Goal: Task Accomplishment & Management: Manage account settings

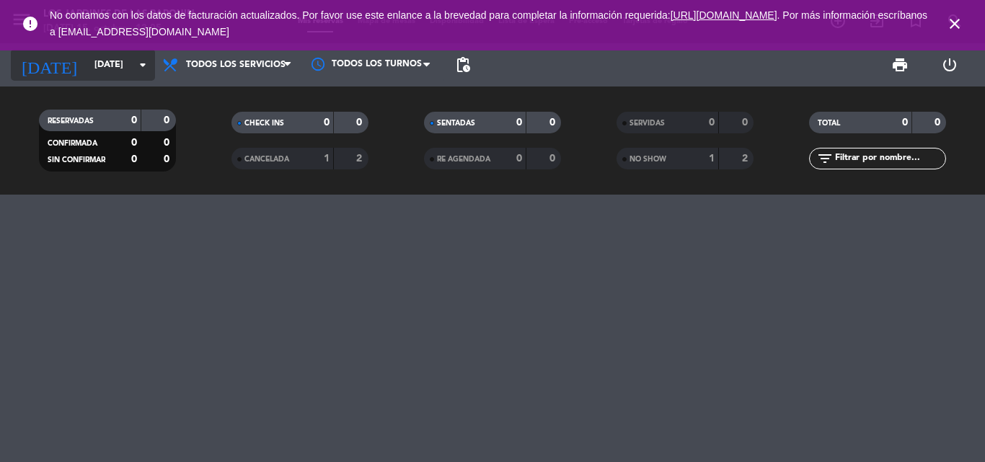
click at [118, 53] on input "[DATE]" at bounding box center [148, 65] width 122 height 25
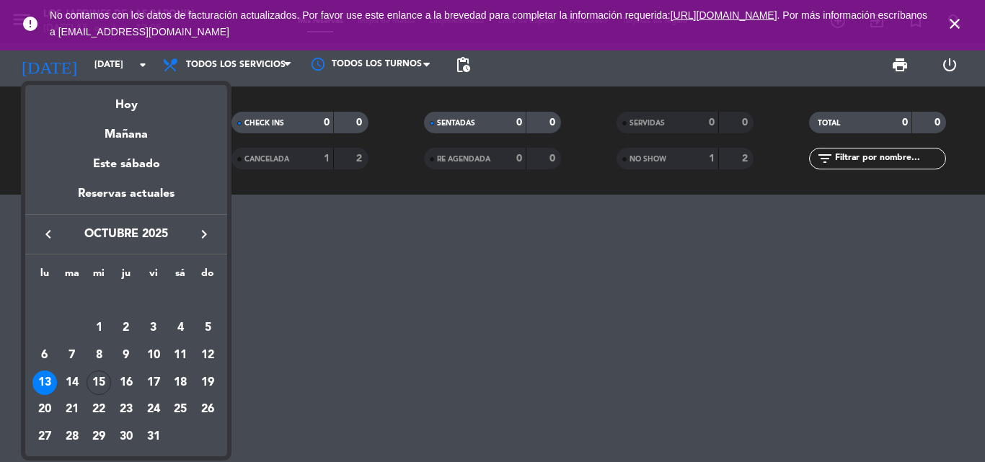
click at [149, 92] on div "Hoy" at bounding box center [126, 100] width 202 height 30
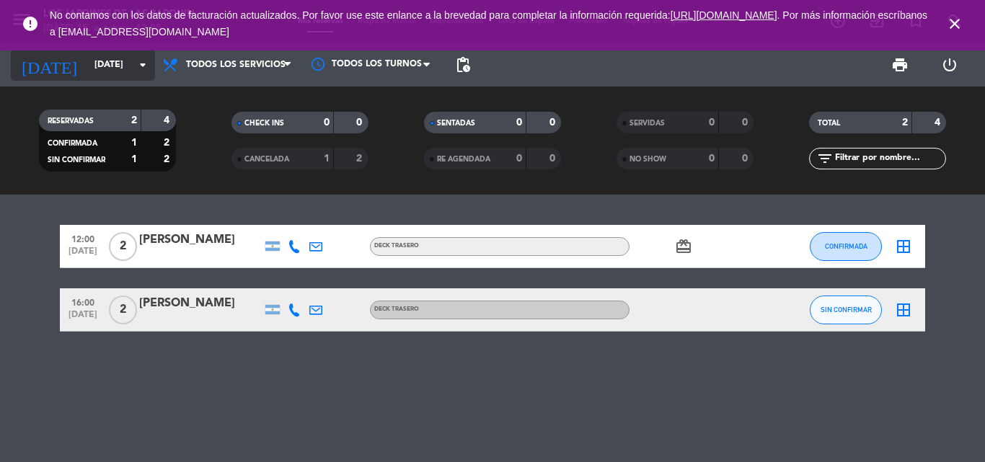
click at [149, 63] on icon "arrow_drop_down" at bounding box center [142, 64] width 17 height 17
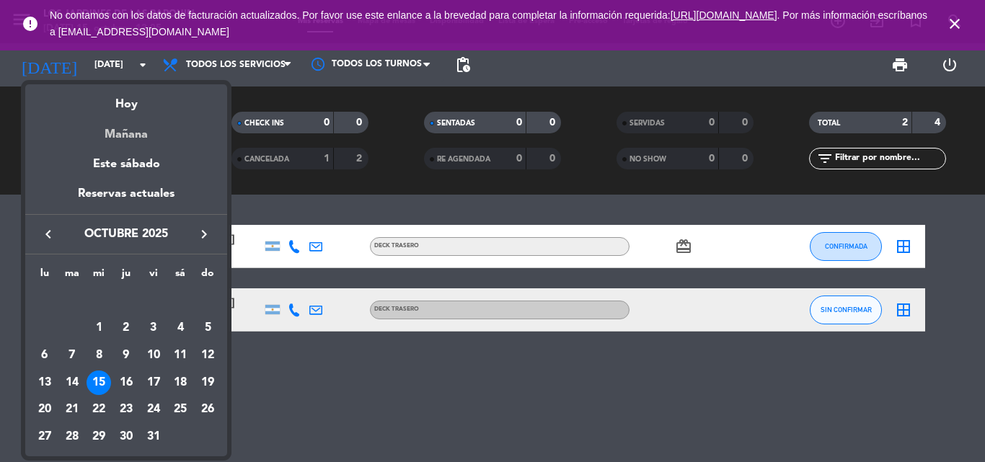
click at [137, 140] on div "Mañana" at bounding box center [126, 130] width 202 height 30
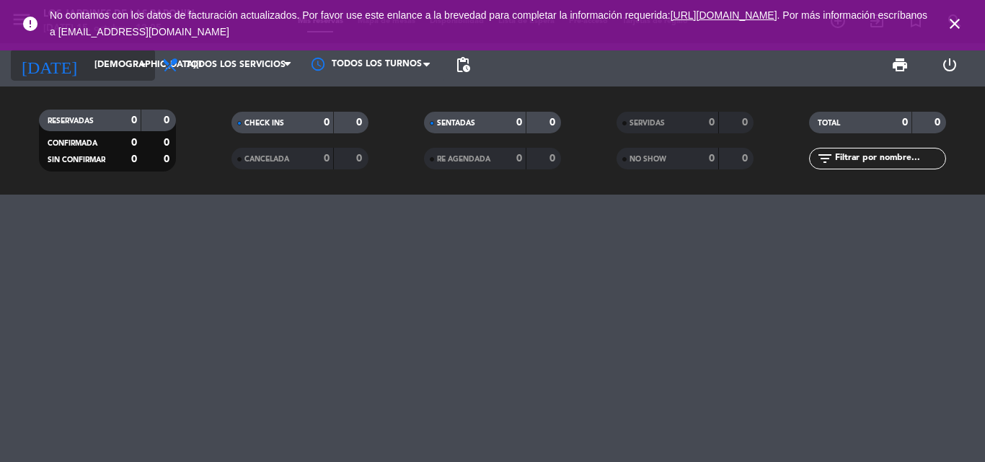
click at [131, 69] on input "[DEMOGRAPHIC_DATA][DATE]" at bounding box center [148, 65] width 122 height 25
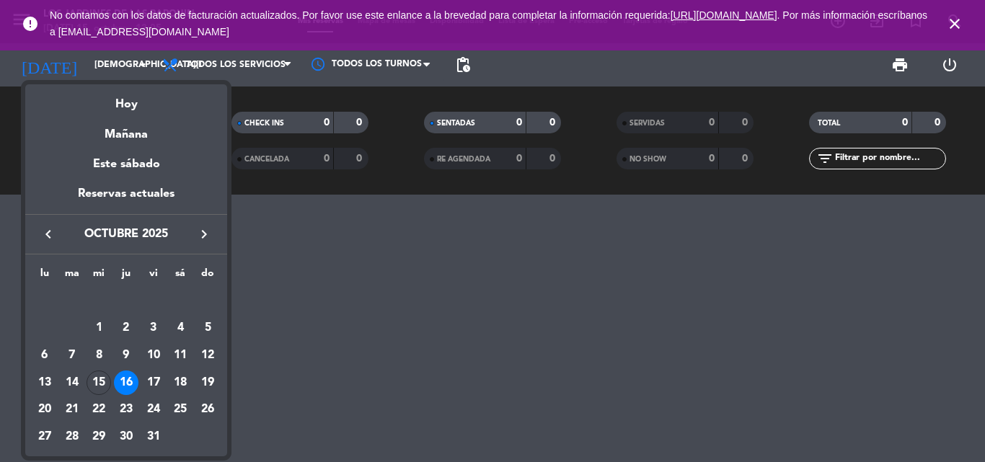
click at [126, 384] on div "16" at bounding box center [126, 383] width 25 height 25
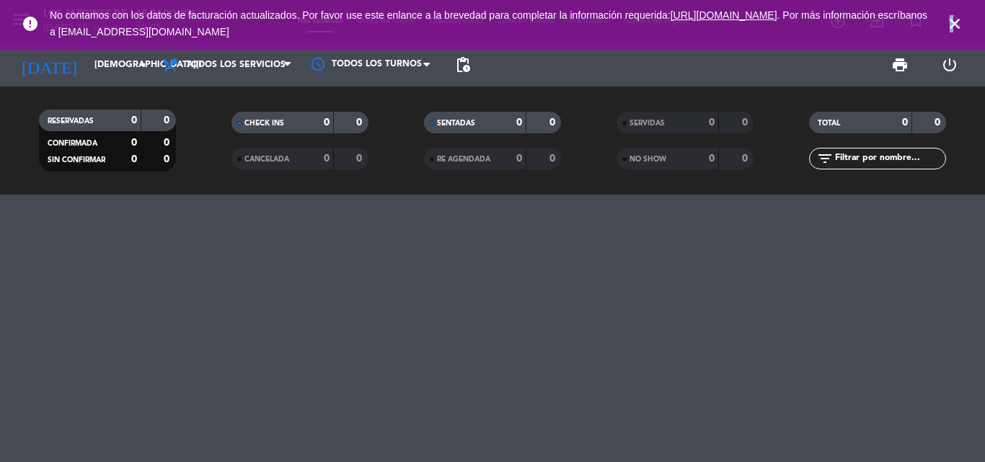
click at [952, 25] on icon "close" at bounding box center [954, 23] width 17 height 17
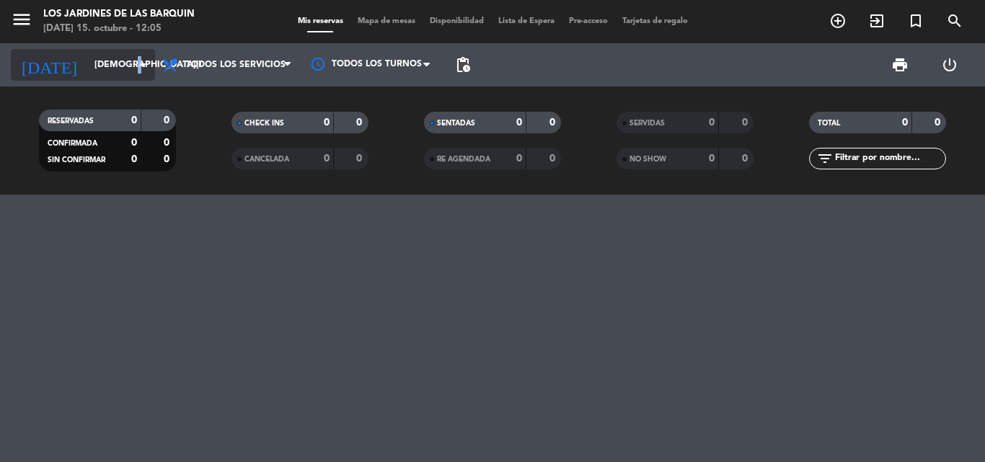
drag, startPoint x: 136, startPoint y: 72, endPoint x: 128, endPoint y: 78, distance: 9.8
click at [128, 78] on div "[DATE] [DATE] arrow_drop_down" at bounding box center [83, 65] width 144 height 32
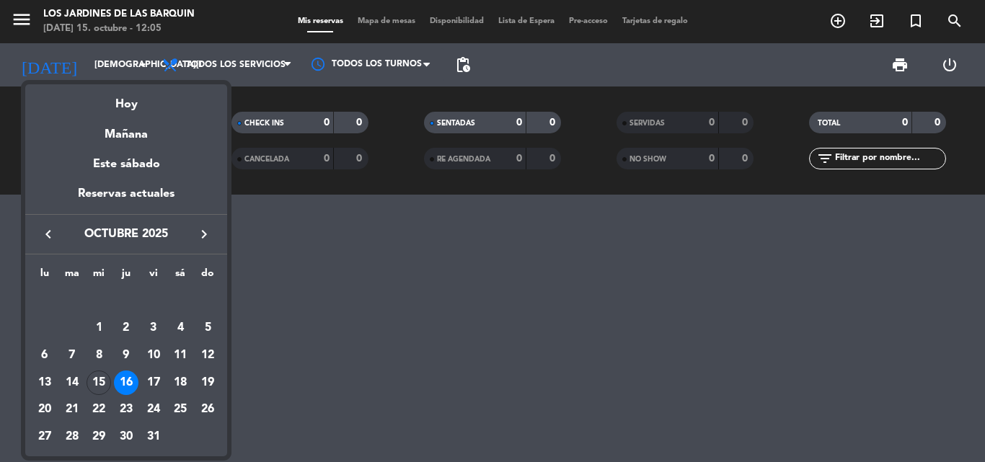
click at [163, 383] on div "17" at bounding box center [153, 383] width 25 height 25
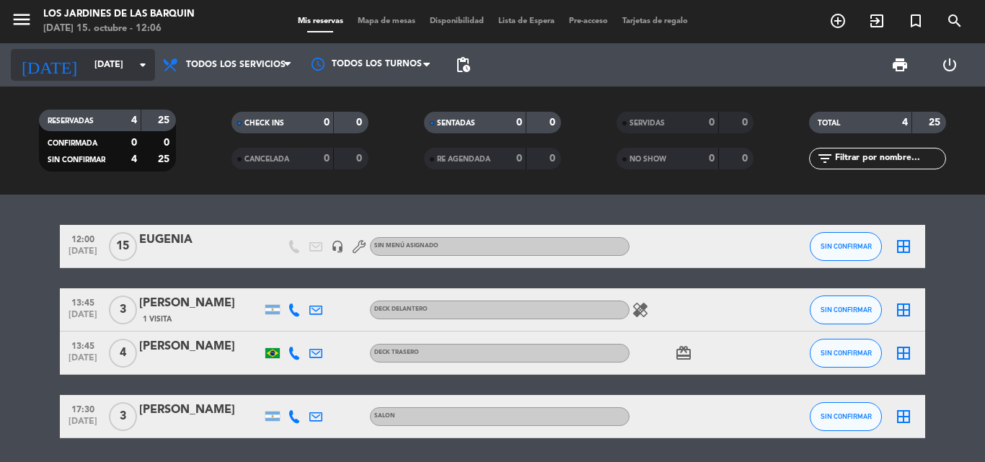
click at [126, 77] on input "[DATE]" at bounding box center [148, 65] width 122 height 25
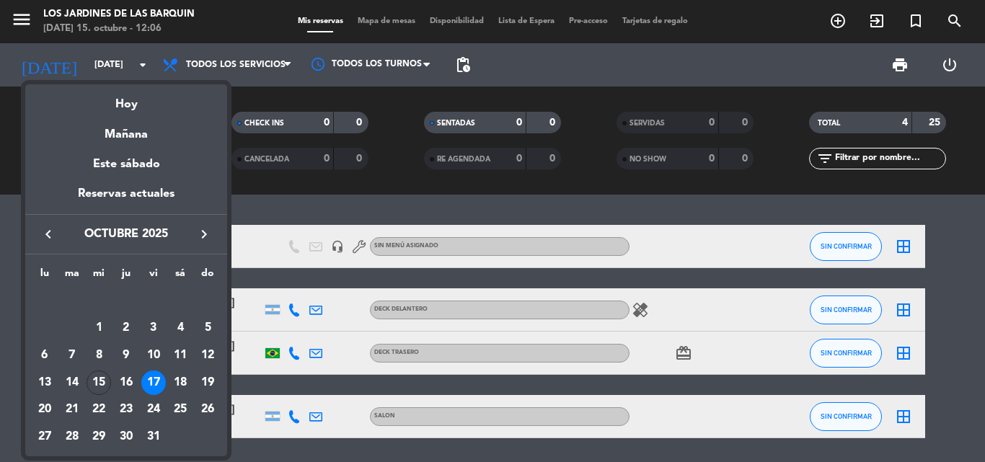
click at [117, 115] on div "Mañana" at bounding box center [126, 130] width 202 height 30
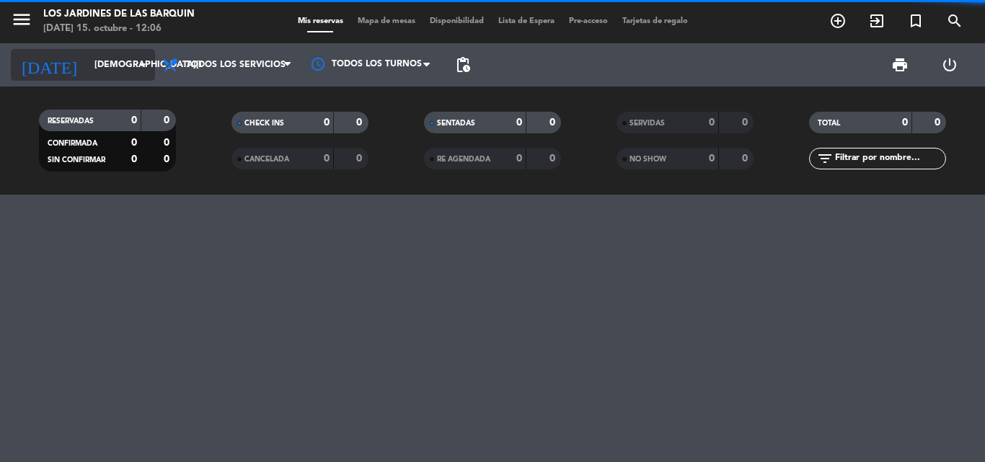
click at [143, 69] on icon "arrow_drop_down" at bounding box center [142, 64] width 17 height 17
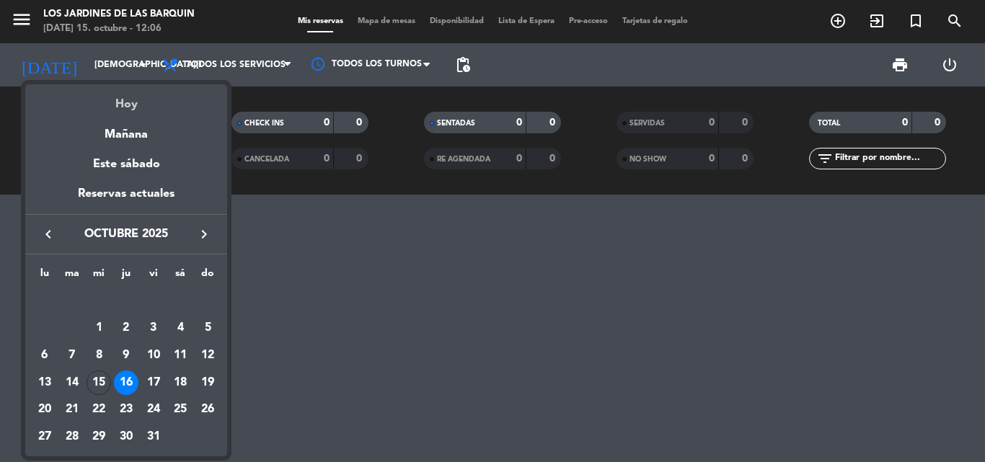
click at [141, 100] on div "Hoy" at bounding box center [126, 99] width 202 height 30
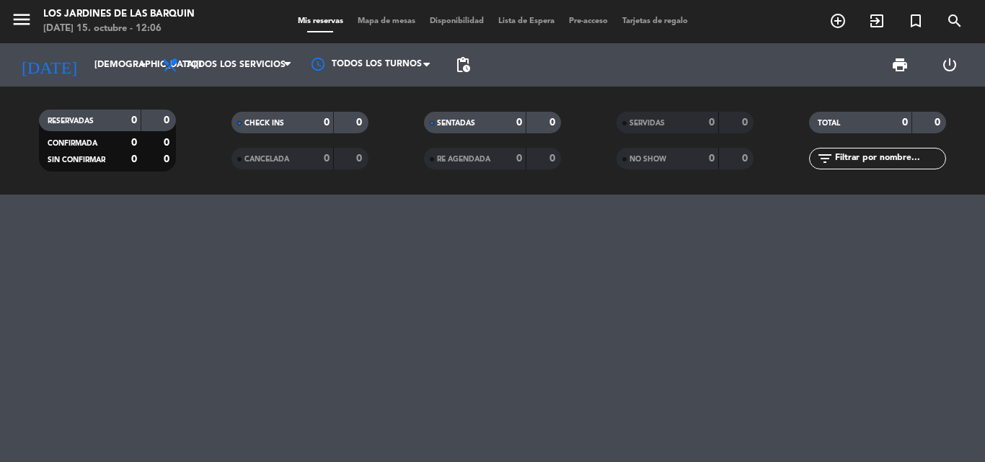
type input "[DATE]"
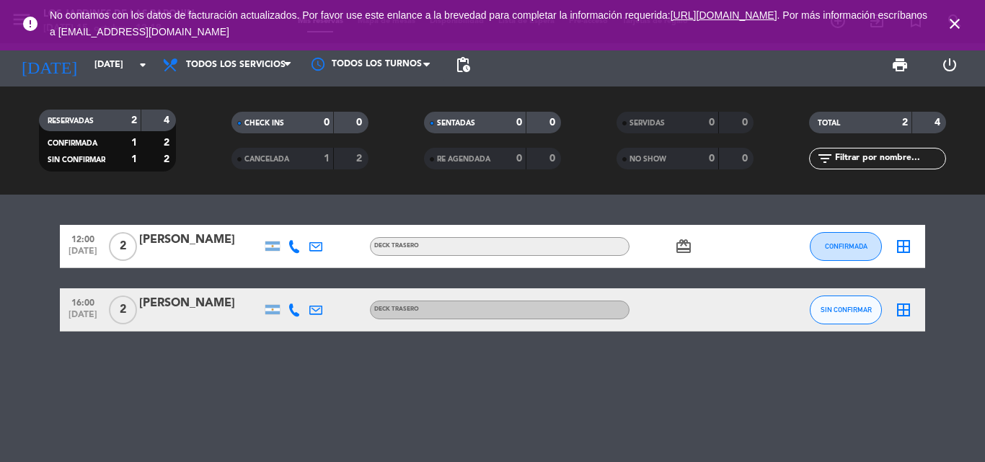
click at [958, 32] on span "close" at bounding box center [954, 23] width 39 height 39
click at [837, 252] on button "CONFIRMADA" at bounding box center [846, 246] width 72 height 29
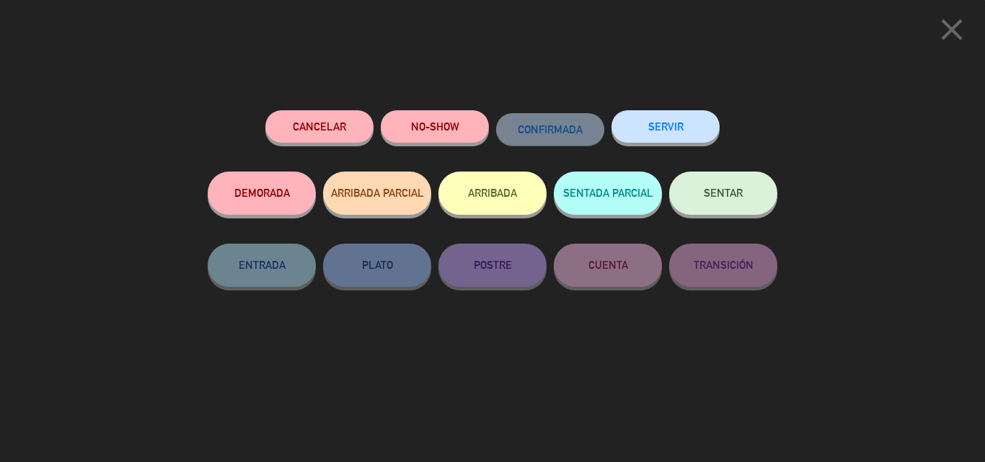
drag, startPoint x: 961, startPoint y: 23, endPoint x: 819, endPoint y: 63, distance: 148.4
click at [961, 22] on icon "close" at bounding box center [952, 30] width 36 height 36
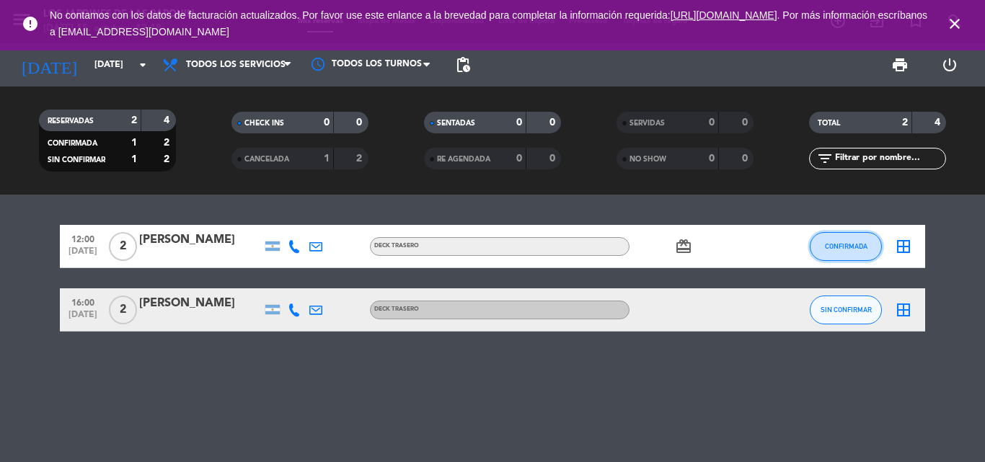
click at [877, 255] on button "CONFIRMADA" at bounding box center [846, 246] width 72 height 29
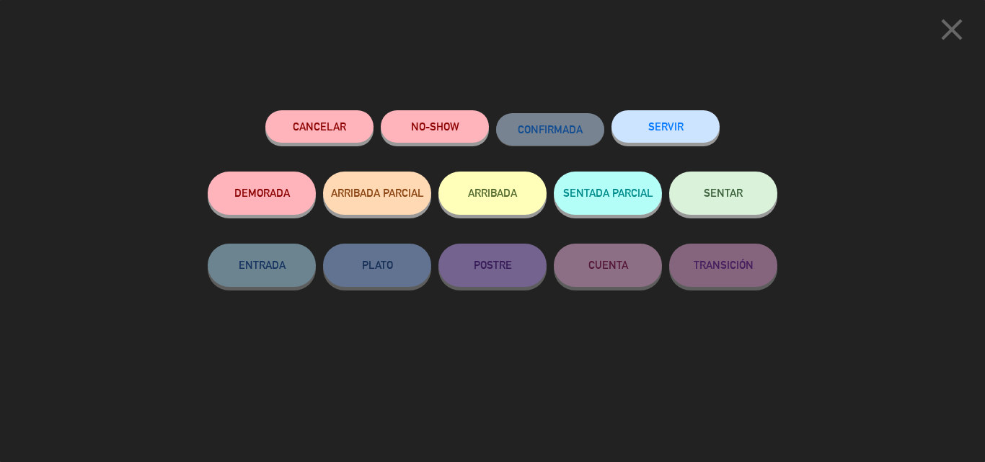
click at [454, 144] on div "NO-SHOW" at bounding box center [435, 140] width 108 height 61
click at [464, 141] on button "NO-SHOW" at bounding box center [435, 126] width 108 height 32
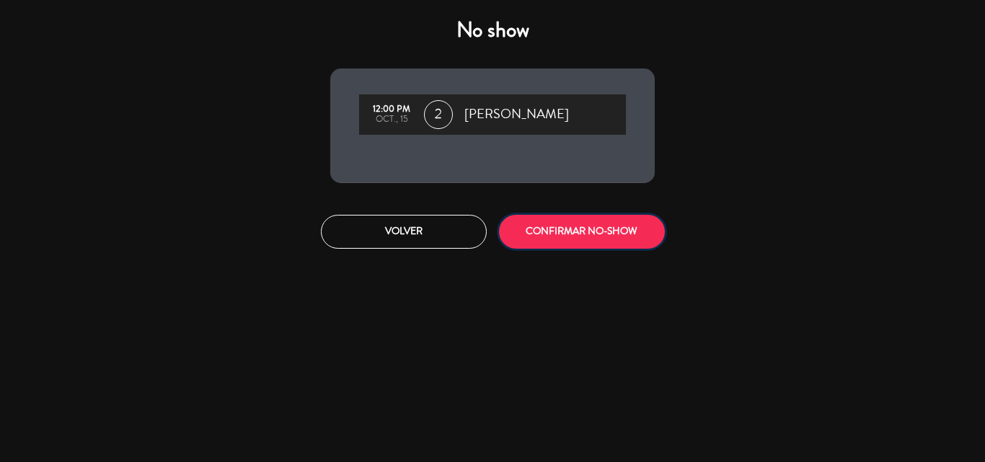
click at [578, 244] on button "CONFIRMAR NO-SHOW" at bounding box center [582, 232] width 166 height 34
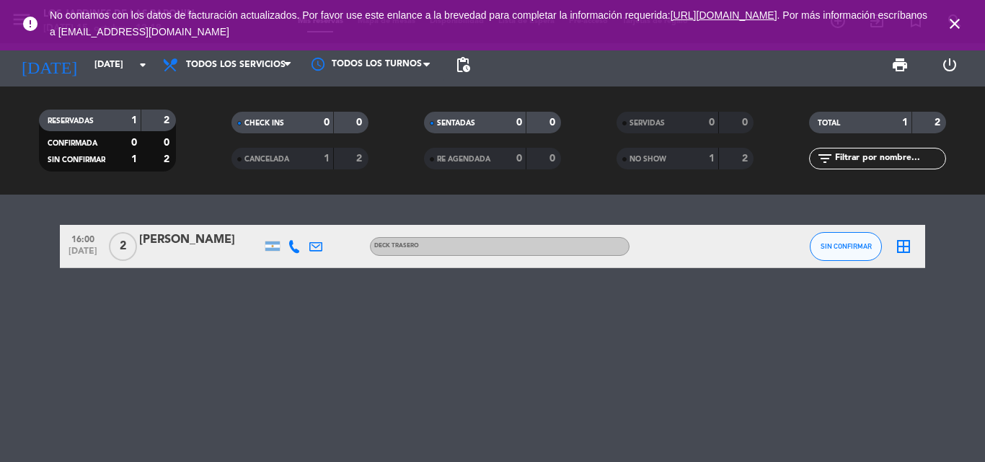
click at [966, 28] on span "close" at bounding box center [954, 23] width 39 height 39
click at [960, 25] on icon "close" at bounding box center [954, 23] width 17 height 17
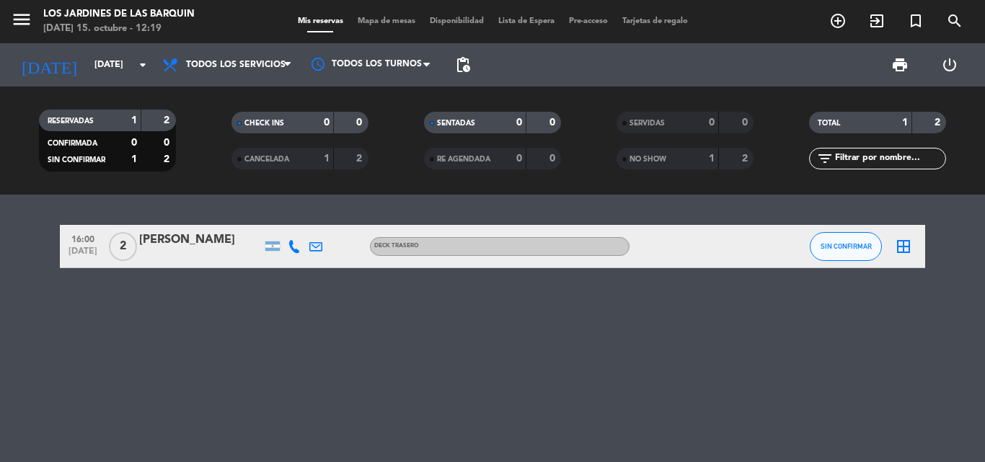
click at [708, 151] on div "1" at bounding box center [701, 159] width 29 height 17
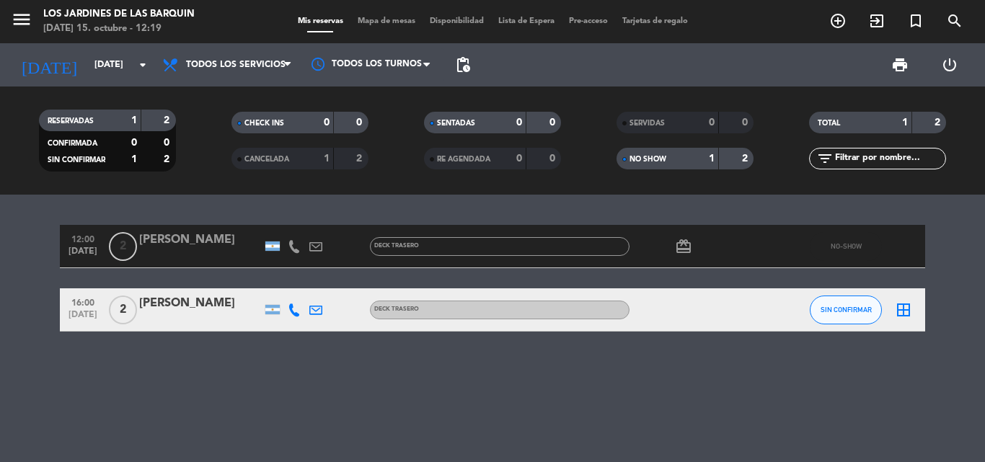
click at [201, 253] on div at bounding box center [200, 256] width 123 height 12
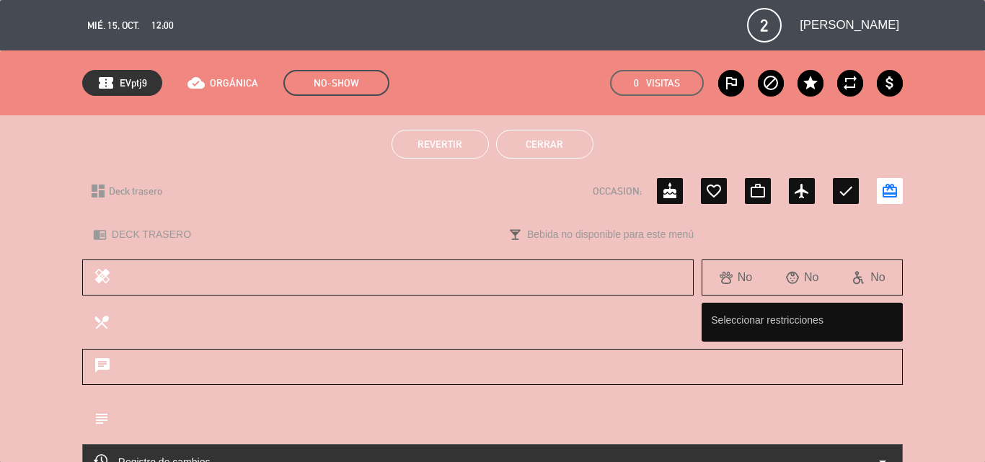
click at [470, 146] on button "Revertir" at bounding box center [440, 144] width 97 height 29
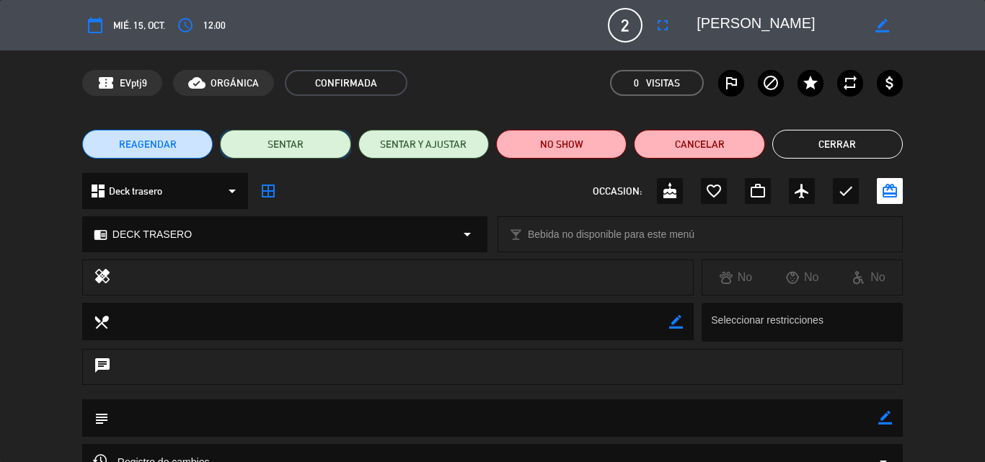
click at [265, 149] on button "SENTAR" at bounding box center [285, 144] width 131 height 29
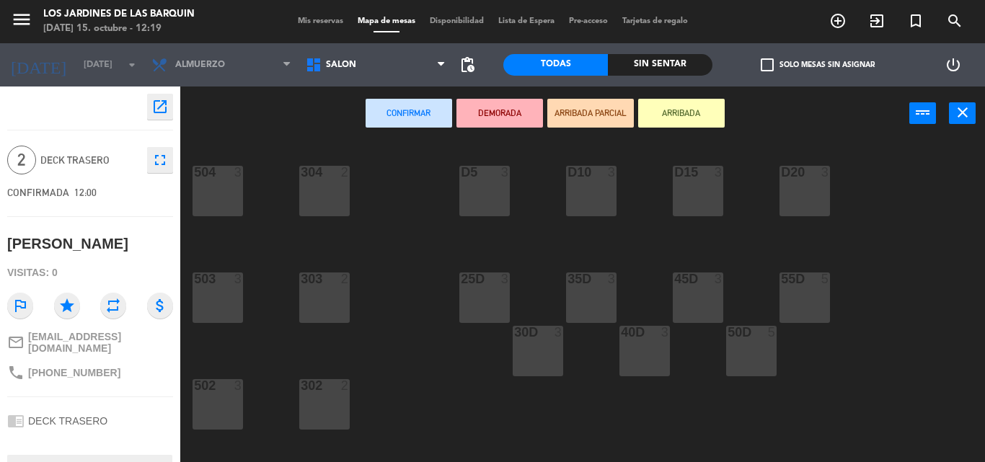
click at [508, 208] on div "D5 3" at bounding box center [484, 191] width 50 height 50
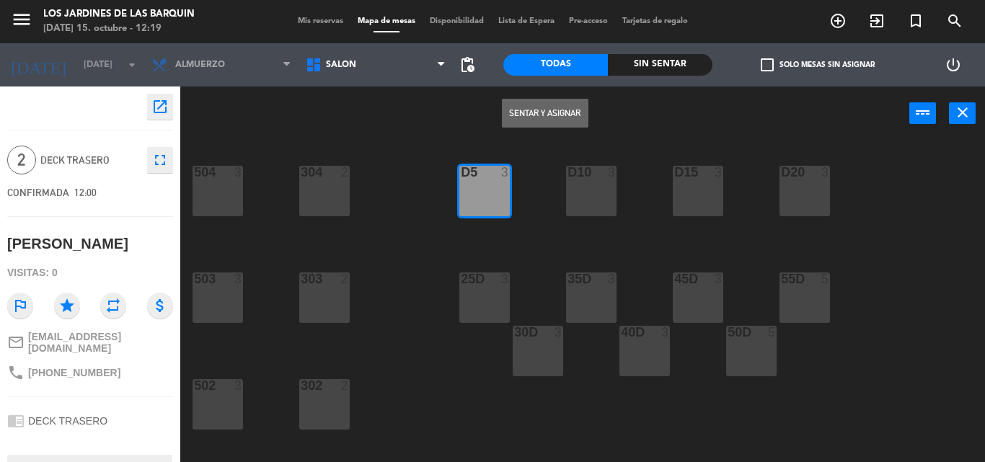
click at [497, 198] on div "D5 3" at bounding box center [484, 191] width 50 height 50
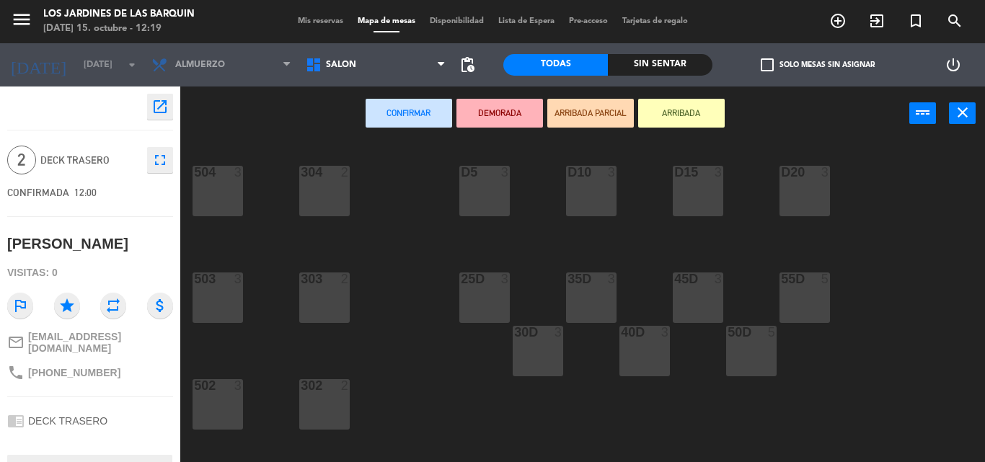
click at [497, 197] on div "D5 3" at bounding box center [484, 191] width 50 height 50
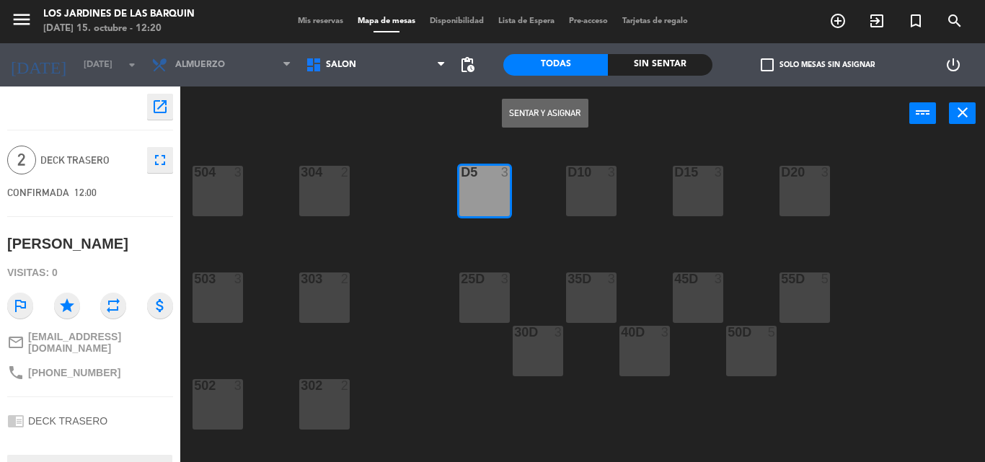
click at [547, 107] on button "Sentar y Asignar" at bounding box center [545, 113] width 87 height 29
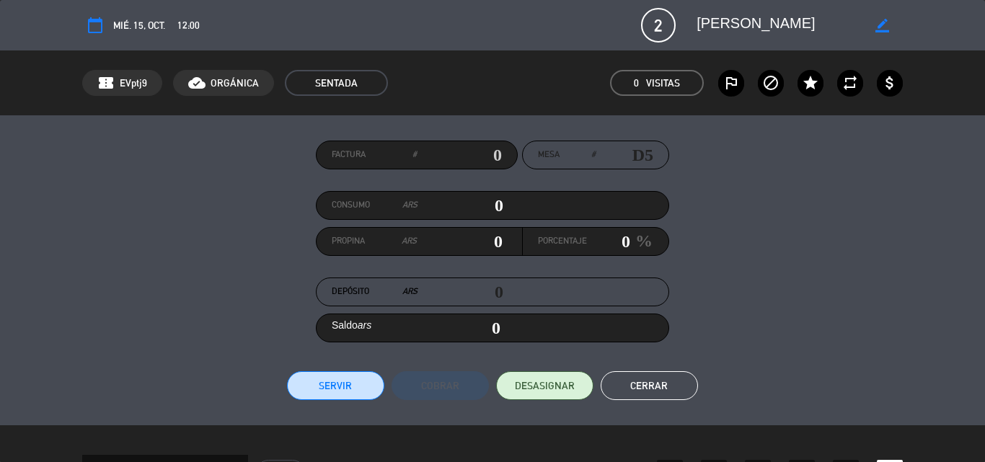
click at [312, 391] on button "Servir" at bounding box center [335, 385] width 97 height 29
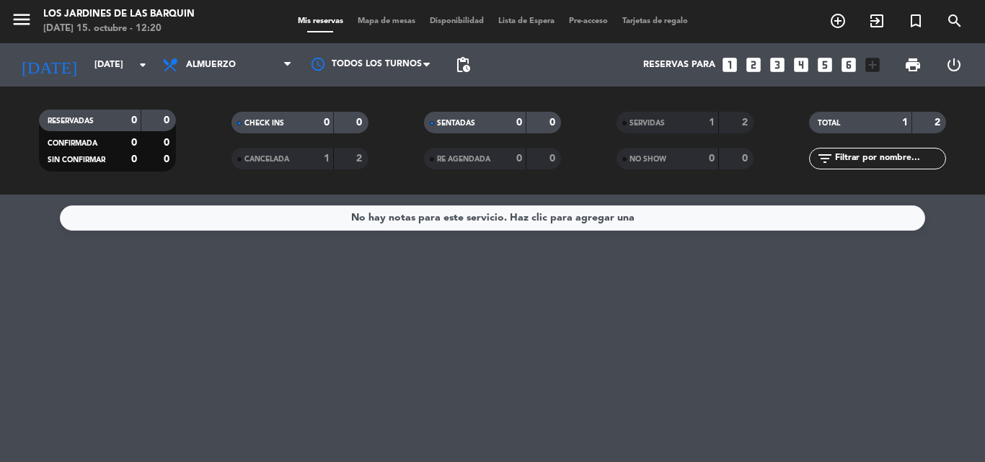
click at [215, 84] on div "Todos los servicios Desayuno Brunch Almuerzo Cena Almuerzo Todos los servicios …" at bounding box center [227, 64] width 144 height 43
click at [216, 77] on span "Almuerzo" at bounding box center [227, 65] width 144 height 32
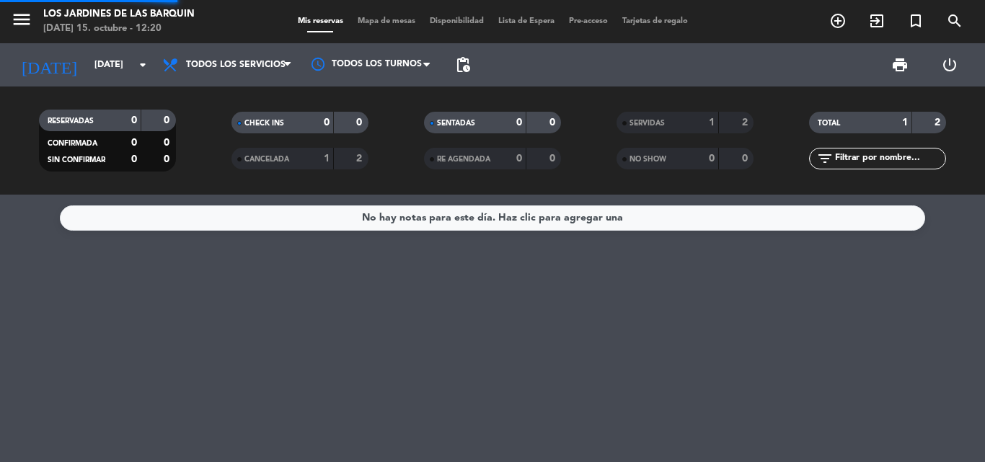
click at [221, 96] on div "menu Los jardines de las [PERSON_NAME] [DATE] 15. octubre - 12:20 Mis reservas …" at bounding box center [492, 97] width 985 height 195
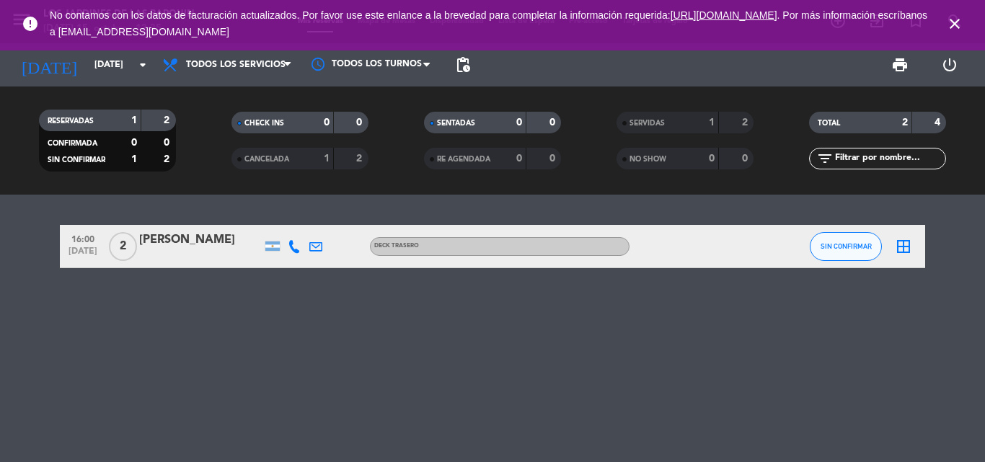
click at [951, 33] on span "close" at bounding box center [954, 23] width 39 height 39
click at [961, 21] on icon "close" at bounding box center [954, 23] width 17 height 17
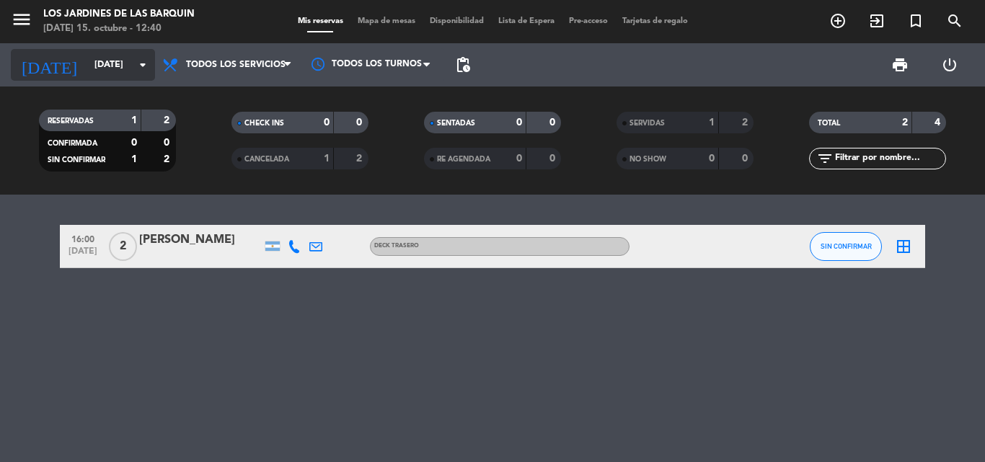
click at [131, 70] on input "[DATE]" at bounding box center [148, 65] width 122 height 25
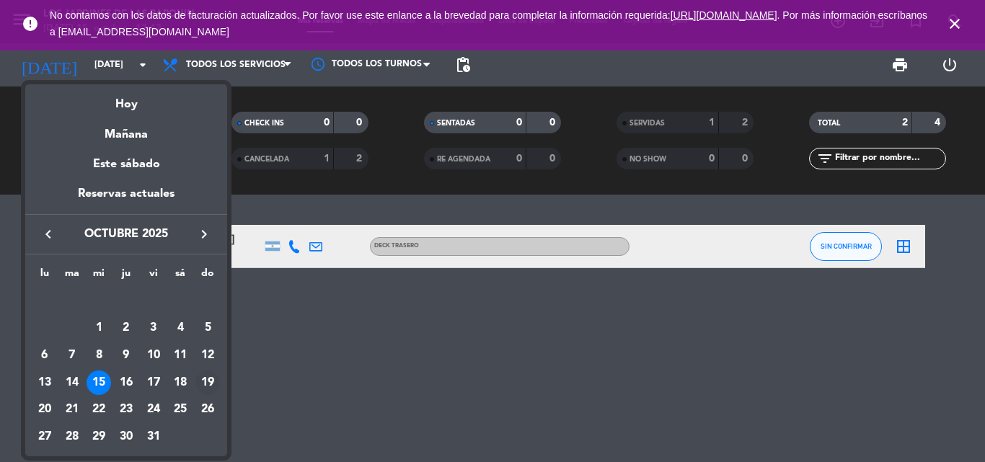
click at [216, 380] on div "19" at bounding box center [207, 383] width 25 height 25
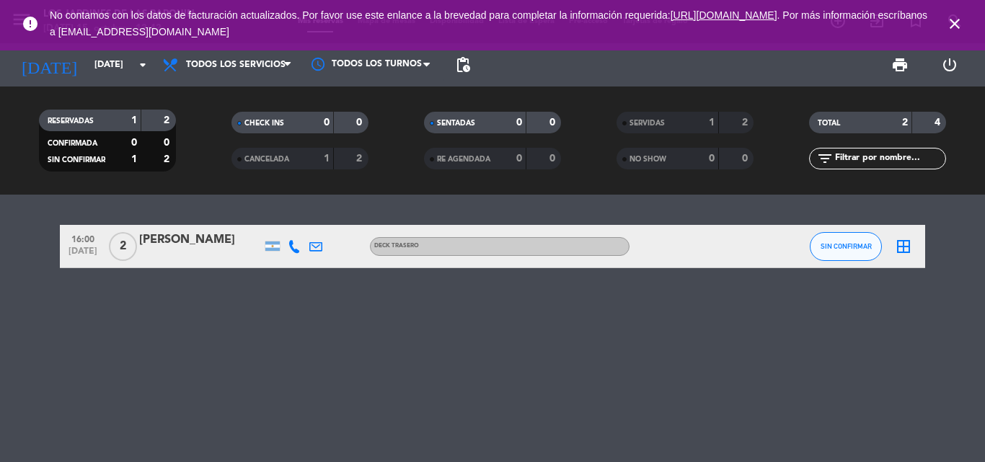
type input "[DATE]"
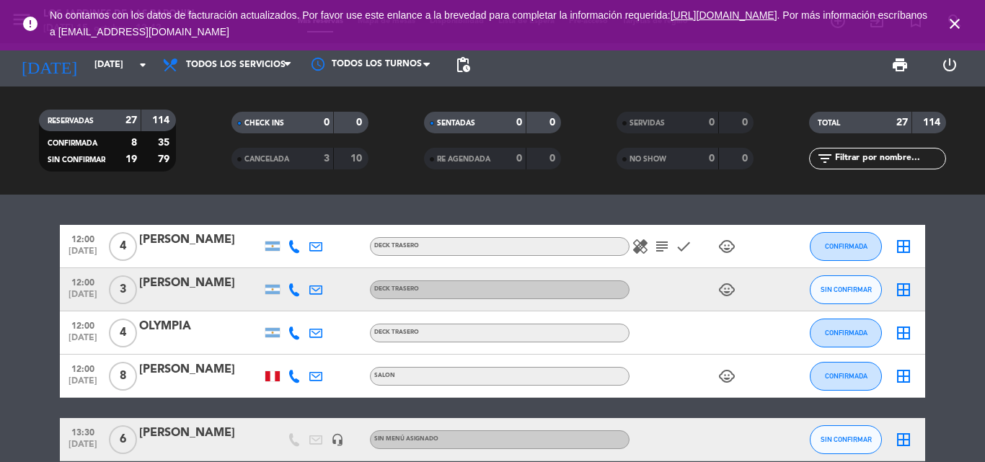
click at [950, 22] on icon "close" at bounding box center [954, 23] width 17 height 17
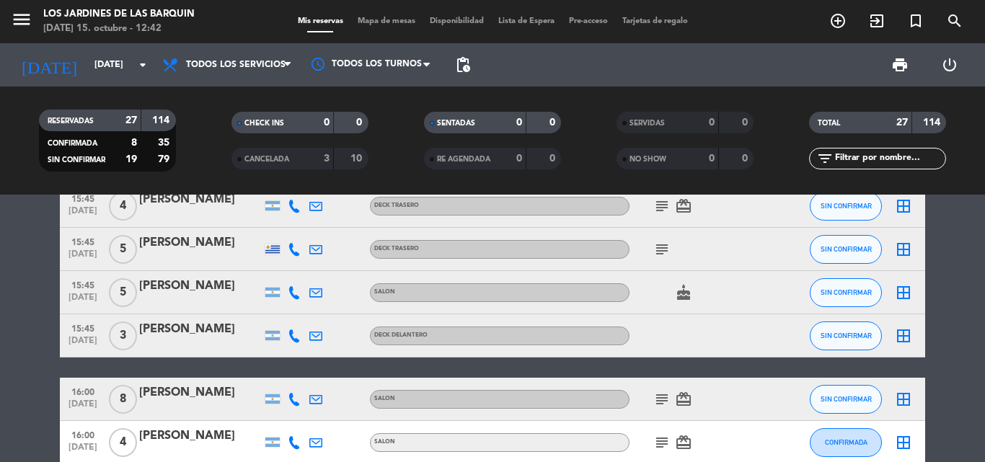
scroll to position [1082, 0]
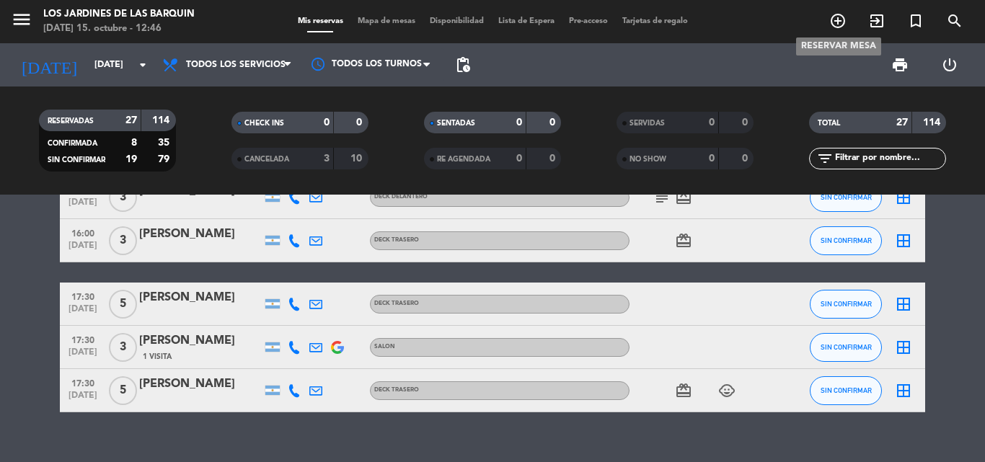
drag, startPoint x: 840, startPoint y: 26, endPoint x: 792, endPoint y: 35, distance: 49.2
click at [840, 25] on icon "add_circle_outline" at bounding box center [837, 20] width 17 height 17
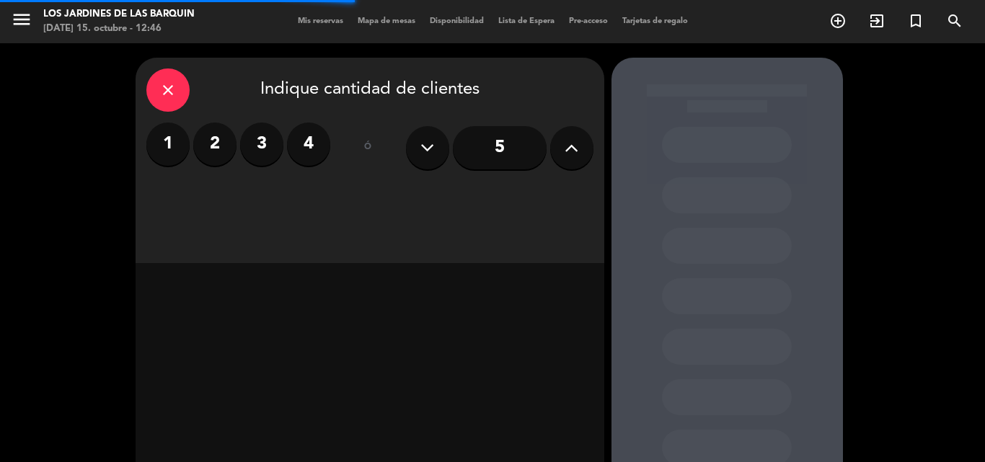
click at [501, 145] on input "5" at bounding box center [500, 147] width 94 height 43
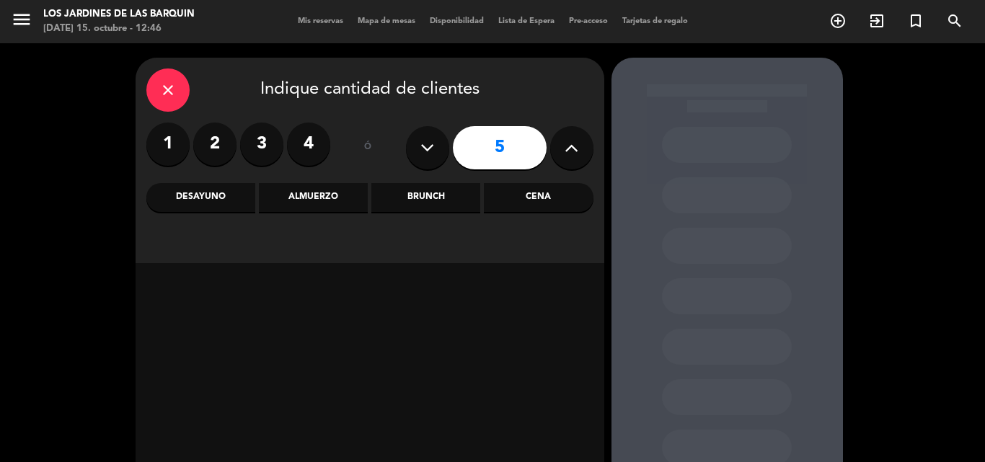
click at [402, 195] on div "Brunch" at bounding box center [425, 197] width 109 height 29
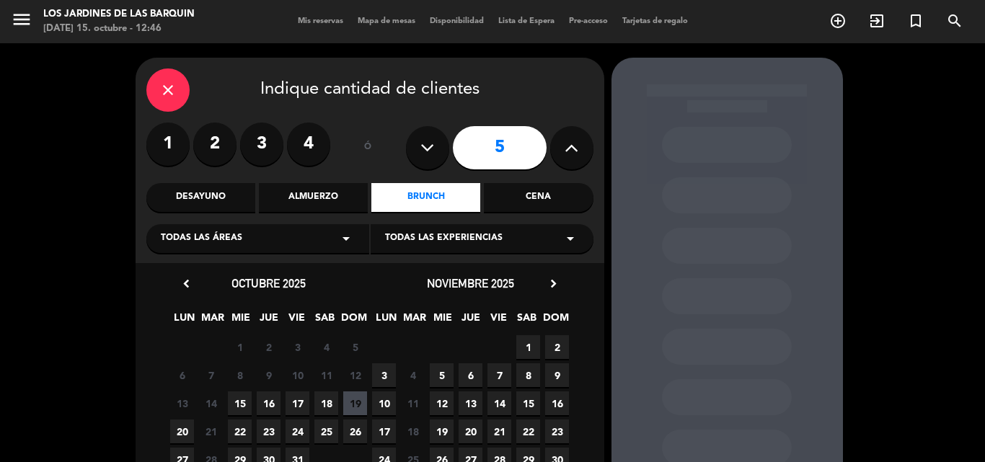
click at [351, 399] on span "19" at bounding box center [355, 404] width 24 height 24
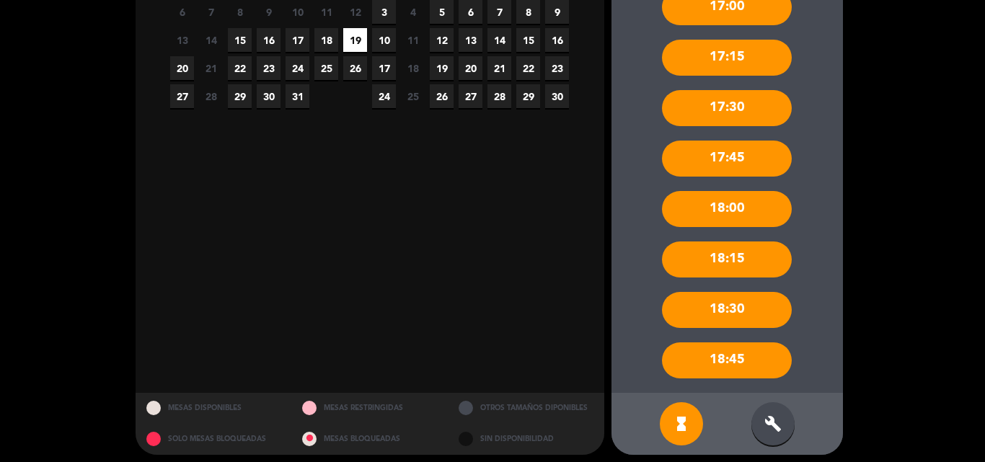
scroll to position [371, 0]
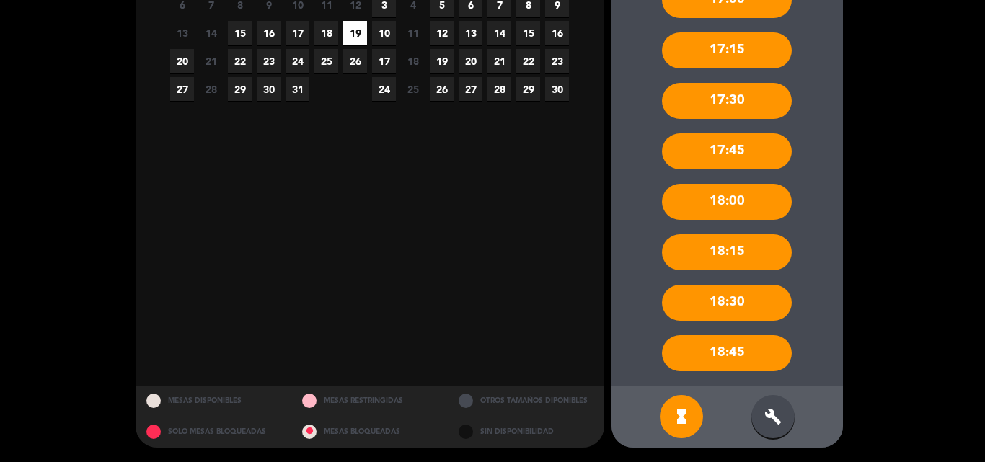
click at [778, 406] on div "build" at bounding box center [773, 416] width 43 height 43
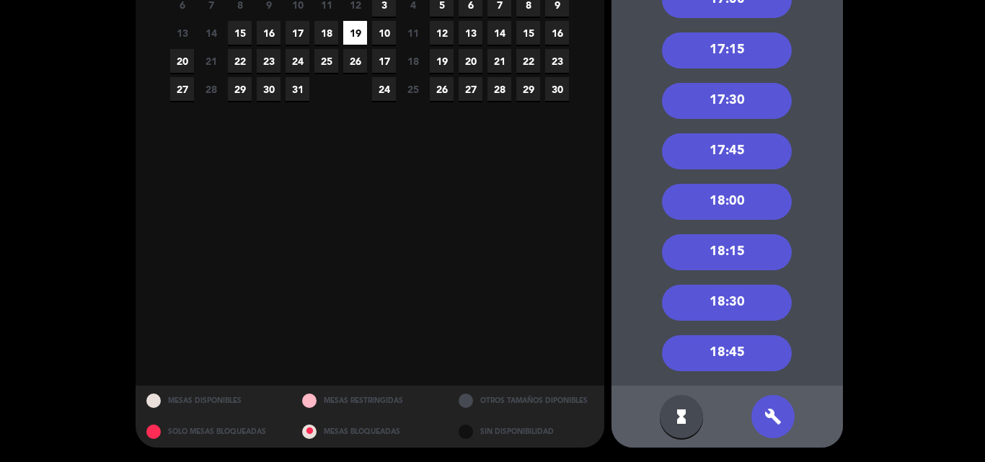
click at [749, 102] on div "17:30" at bounding box center [727, 101] width 130 height 36
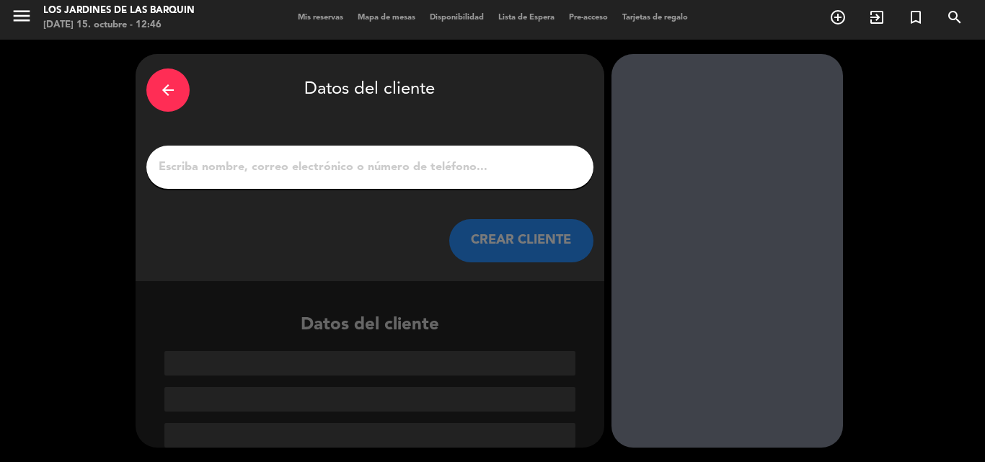
scroll to position [4, 0]
click at [270, 172] on input "1" at bounding box center [370, 167] width 426 height 20
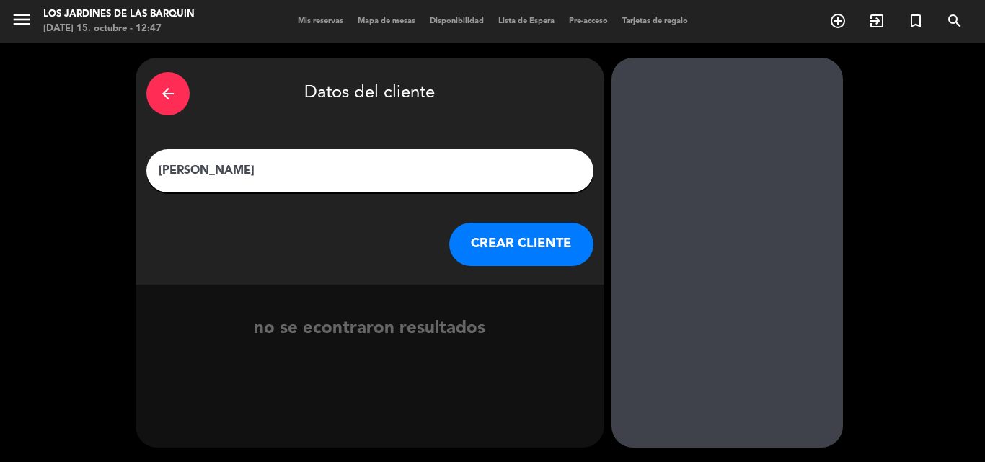
type input "[PERSON_NAME]"
click button "CREAR CLIENTE" at bounding box center [521, 244] width 144 height 43
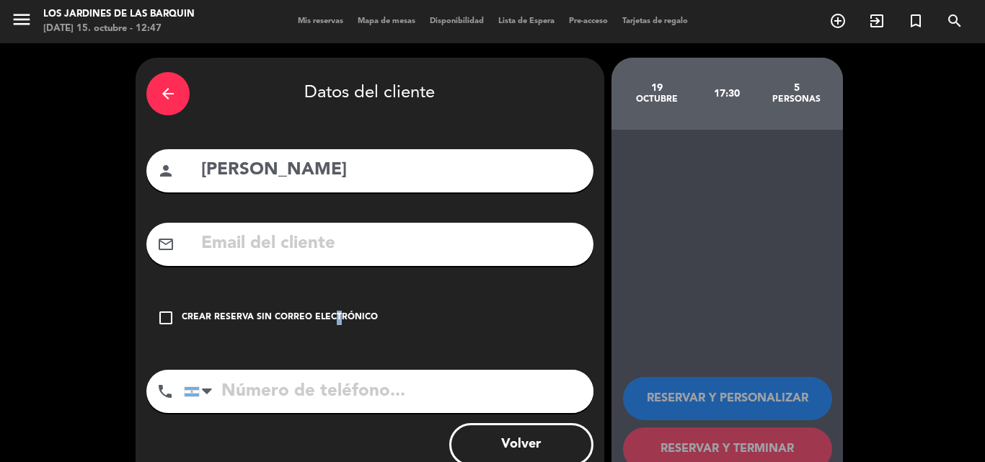
drag, startPoint x: 329, startPoint y: 308, endPoint x: 382, endPoint y: 299, distance: 53.4
click at [332, 309] on div "check_box_outline_blank Crear reserva sin correo electrónico" at bounding box center [369, 317] width 447 height 43
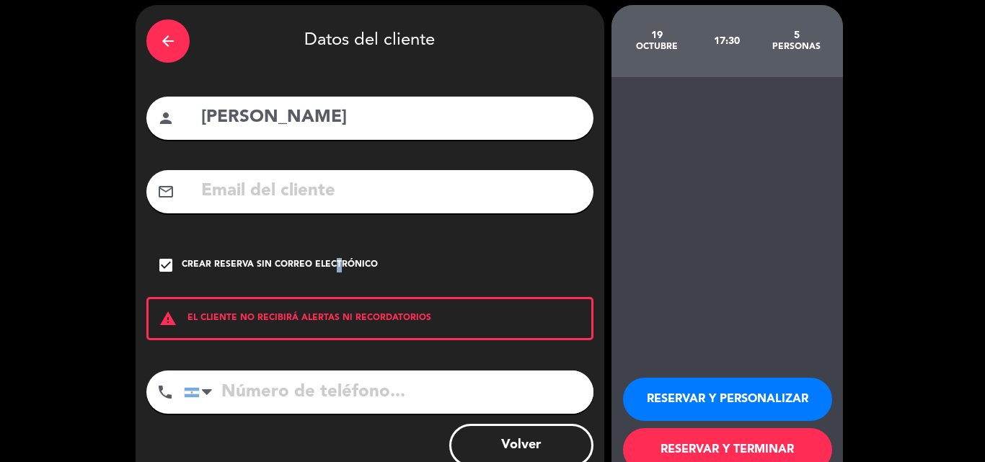
scroll to position [94, 0]
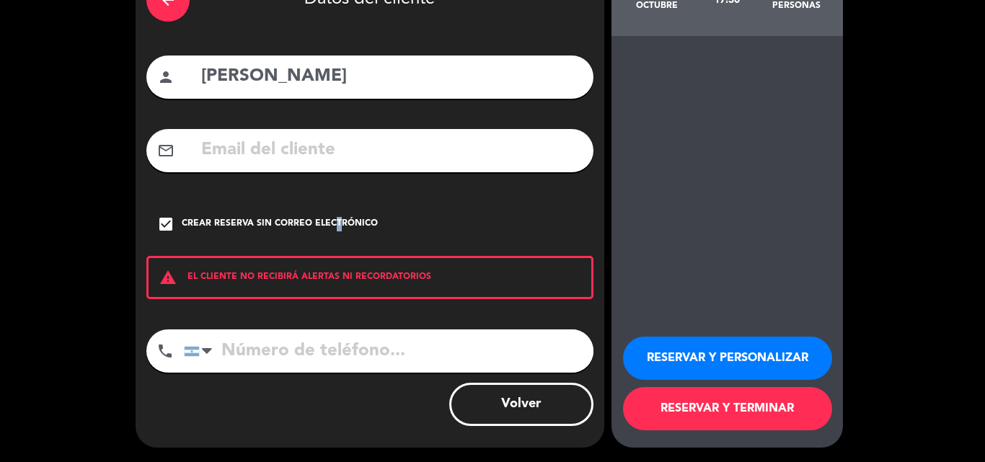
click at [685, 413] on button "RESERVAR Y TERMINAR" at bounding box center [727, 408] width 209 height 43
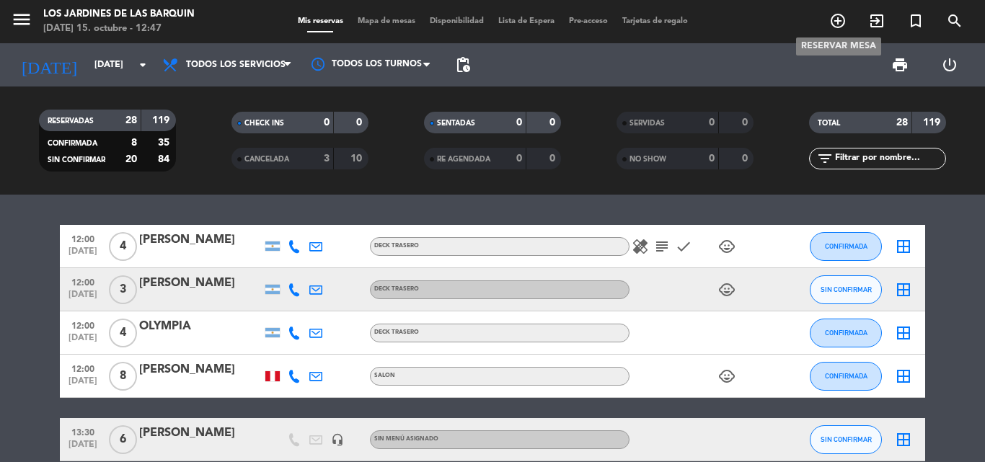
click at [840, 27] on icon "add_circle_outline" at bounding box center [837, 20] width 17 height 17
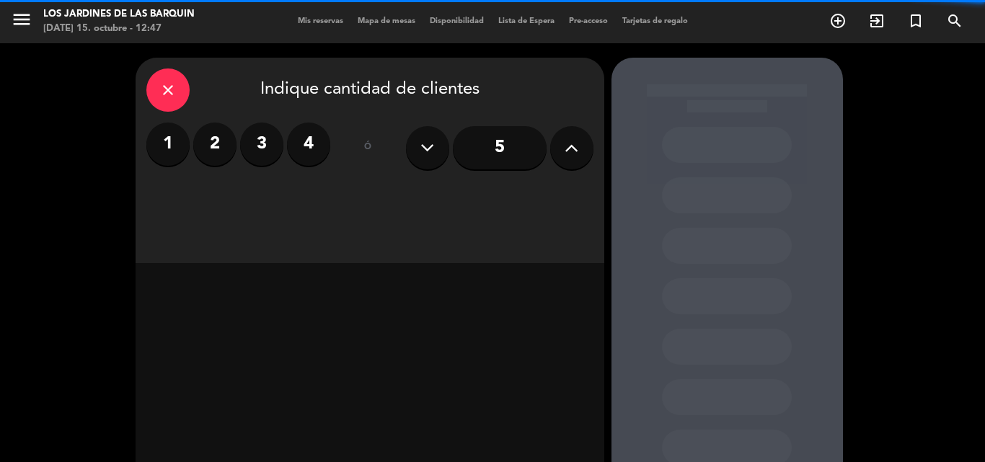
click at [179, 139] on label "1" at bounding box center [167, 144] width 43 height 43
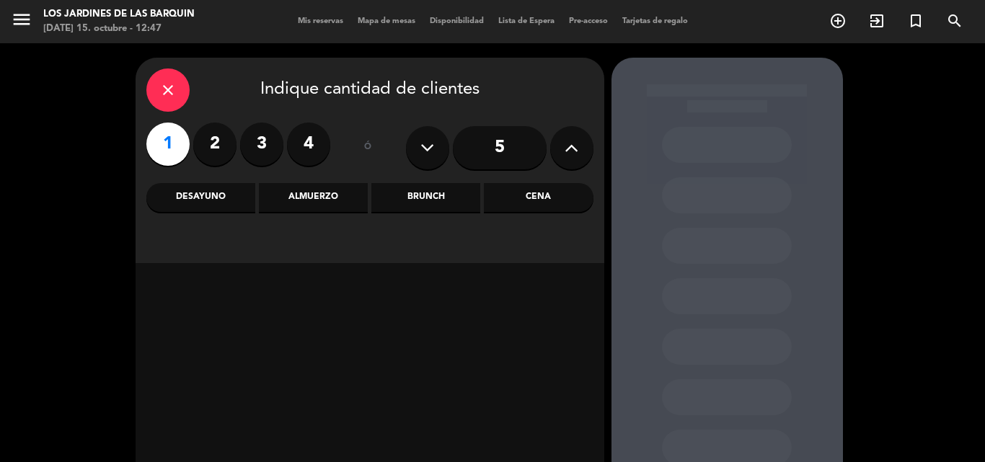
drag, startPoint x: 407, startPoint y: 214, endPoint x: 418, endPoint y: 203, distance: 15.3
click at [408, 214] on div "close Indique cantidad de clientes 1 2 3 4 ó 5 Desayuno Almuerzo Brunch Cena" at bounding box center [370, 161] width 469 height 206
click at [418, 203] on div "Brunch" at bounding box center [425, 197] width 109 height 29
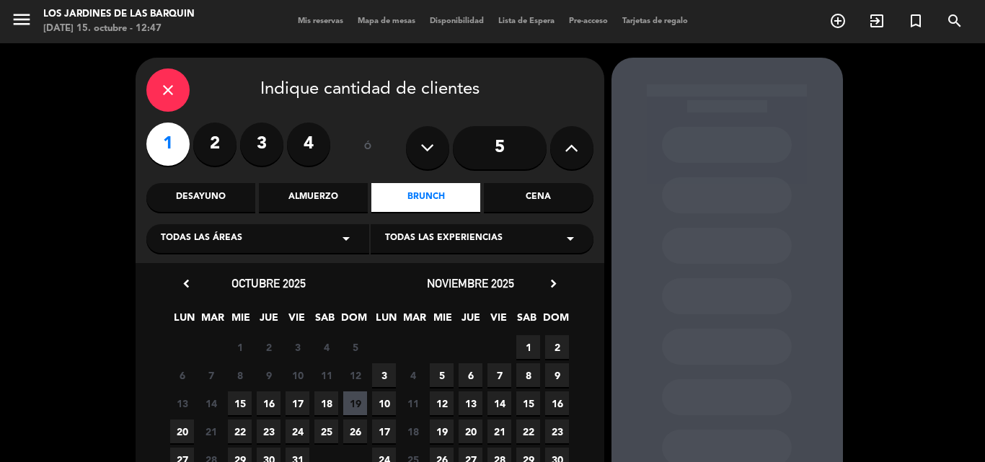
click at [360, 401] on span "19" at bounding box center [355, 404] width 24 height 24
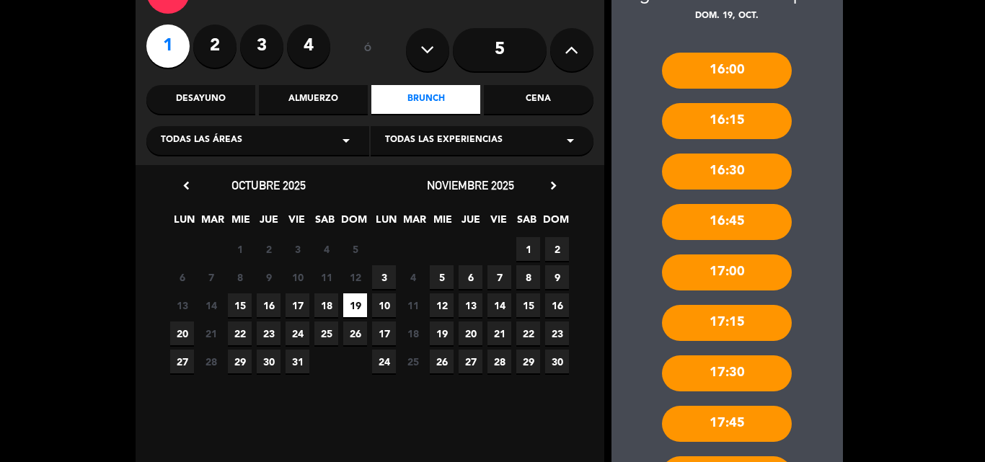
scroll to position [371, 0]
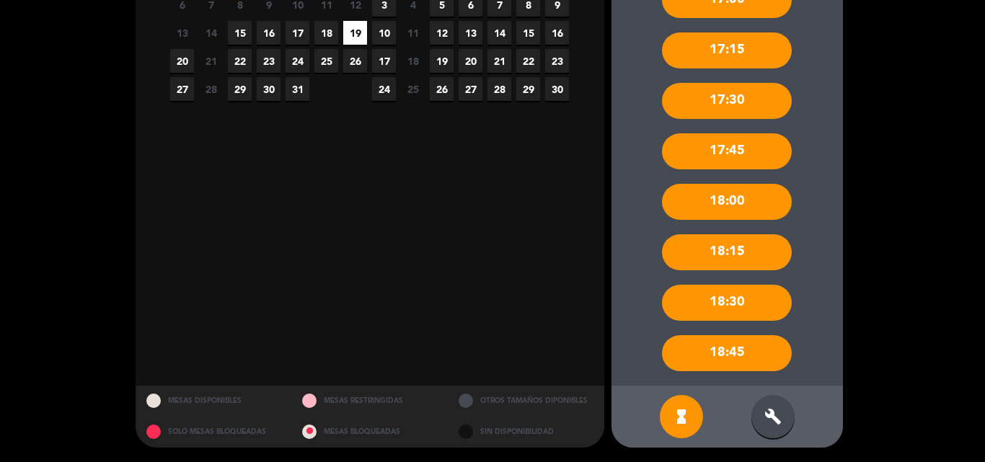
click at [769, 400] on div "build" at bounding box center [773, 416] width 43 height 43
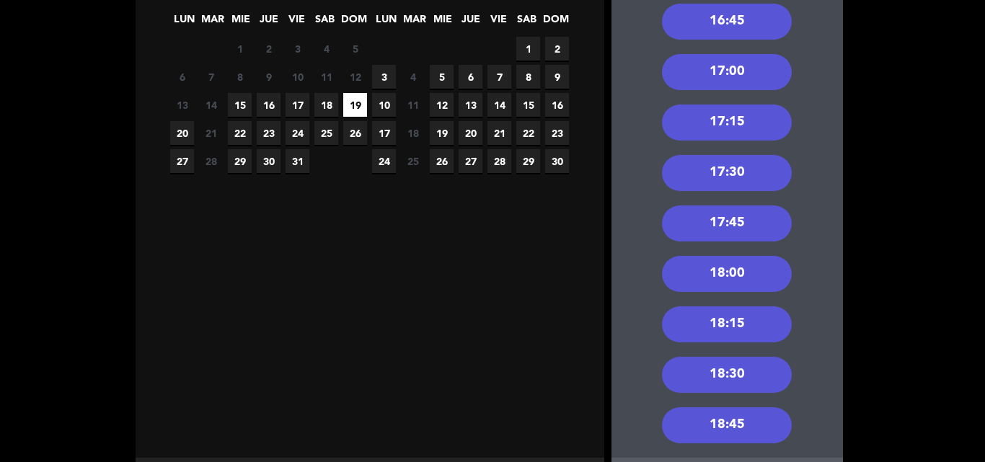
drag, startPoint x: 725, startPoint y: 76, endPoint x: 615, endPoint y: 60, distance: 111.5
click at [726, 74] on div "17:00" at bounding box center [727, 72] width 130 height 36
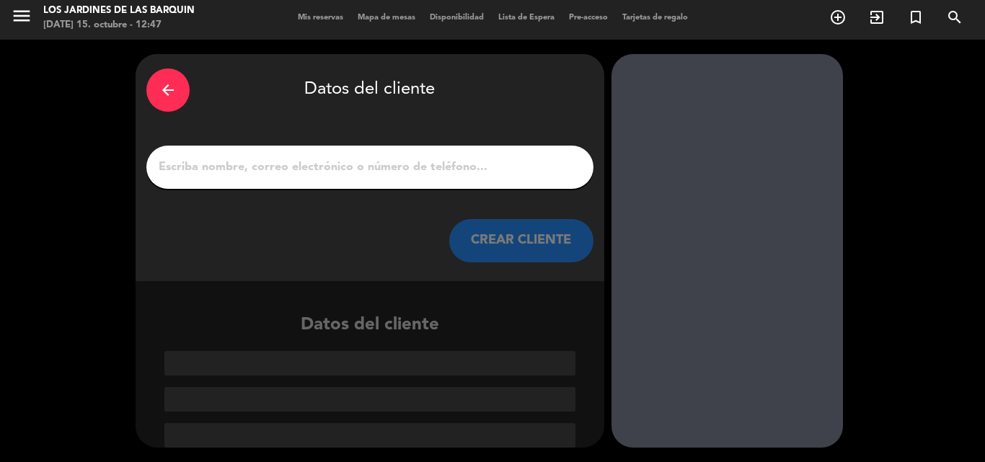
click at [322, 169] on input "1" at bounding box center [370, 167] width 426 height 20
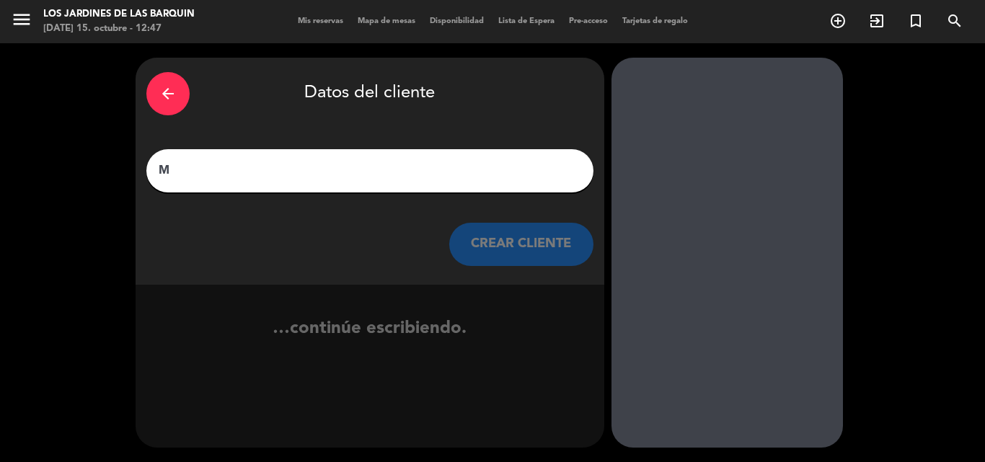
scroll to position [0, 0]
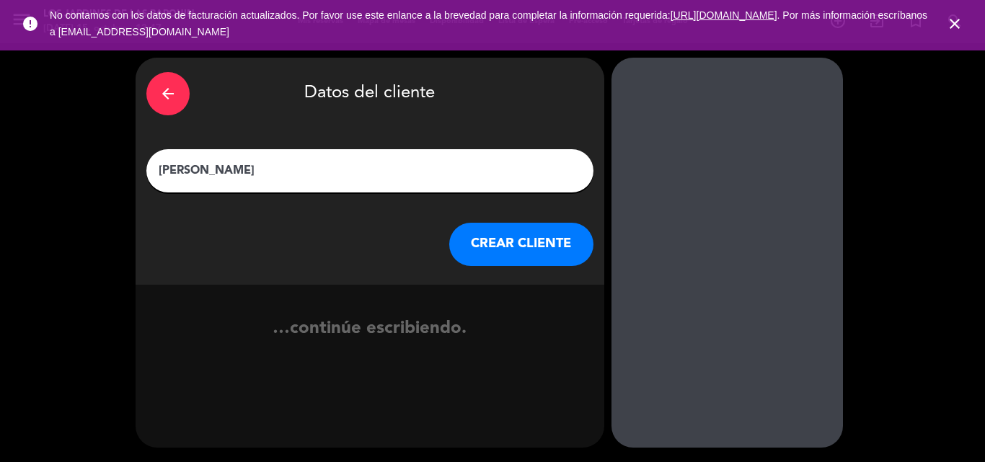
type input "[PERSON_NAME]"
click button "CREAR CLIENTE" at bounding box center [521, 244] width 144 height 43
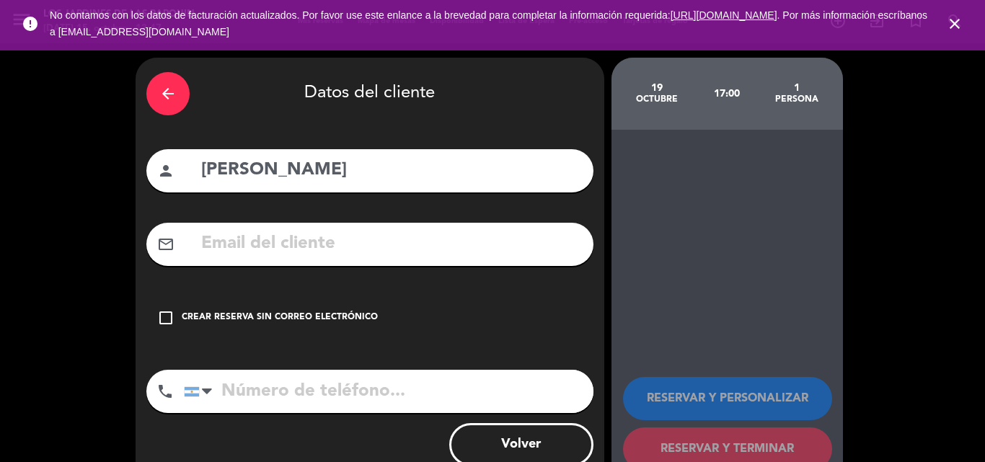
drag, startPoint x: 331, startPoint y: 322, endPoint x: 362, endPoint y: 308, distance: 33.9
click at [333, 322] on div "Crear reserva sin correo electrónico" at bounding box center [280, 318] width 196 height 14
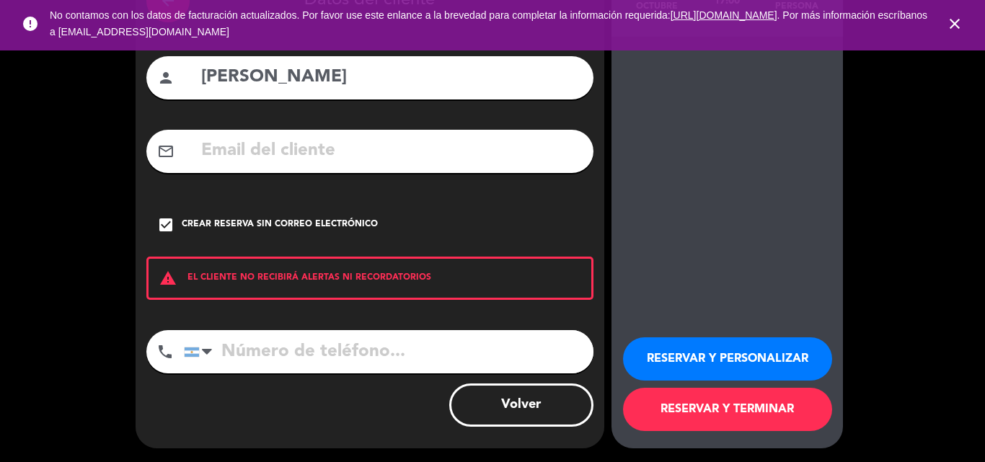
scroll to position [94, 0]
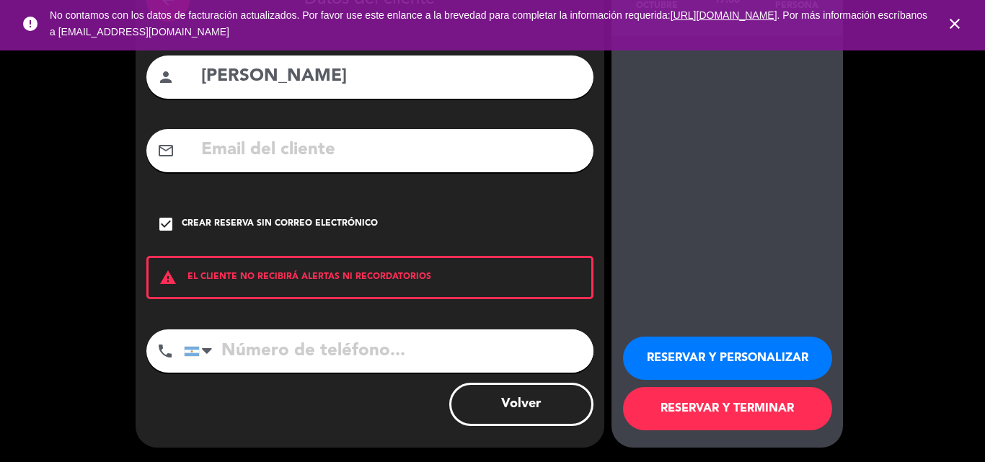
click at [706, 412] on button "RESERVAR Y TERMINAR" at bounding box center [727, 408] width 209 height 43
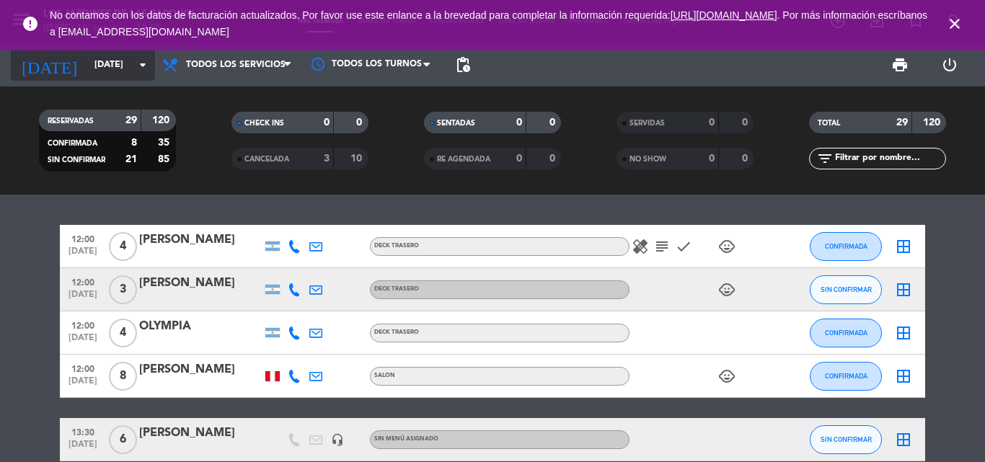
click at [87, 60] on input "[DATE]" at bounding box center [148, 65] width 122 height 25
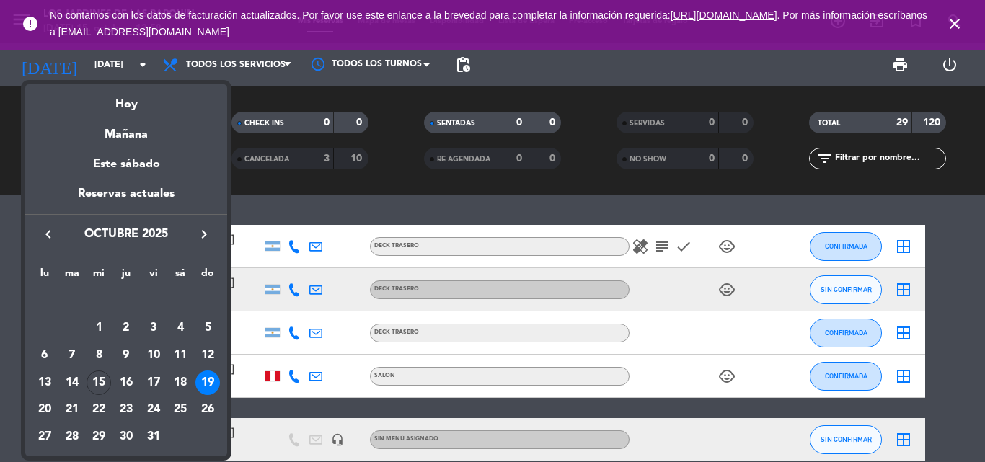
click at [951, 27] on div at bounding box center [492, 231] width 985 height 462
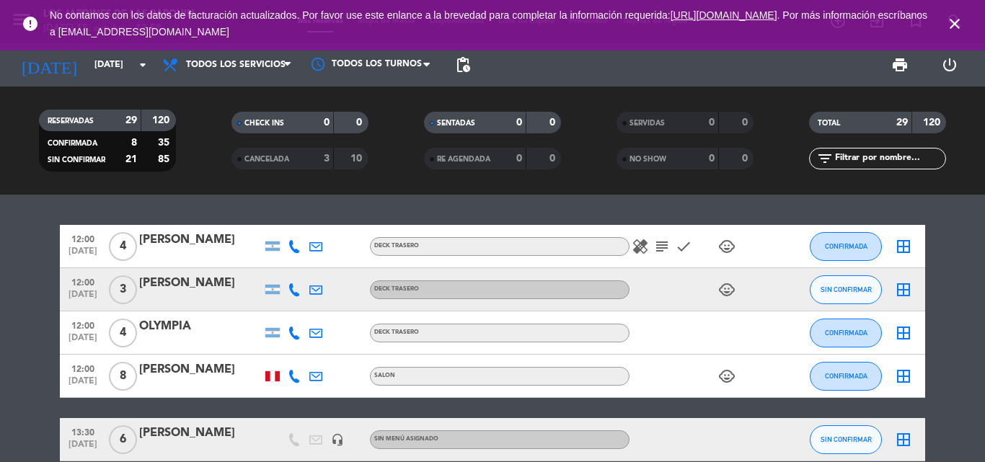
click at [958, 22] on icon "close" at bounding box center [954, 23] width 17 height 17
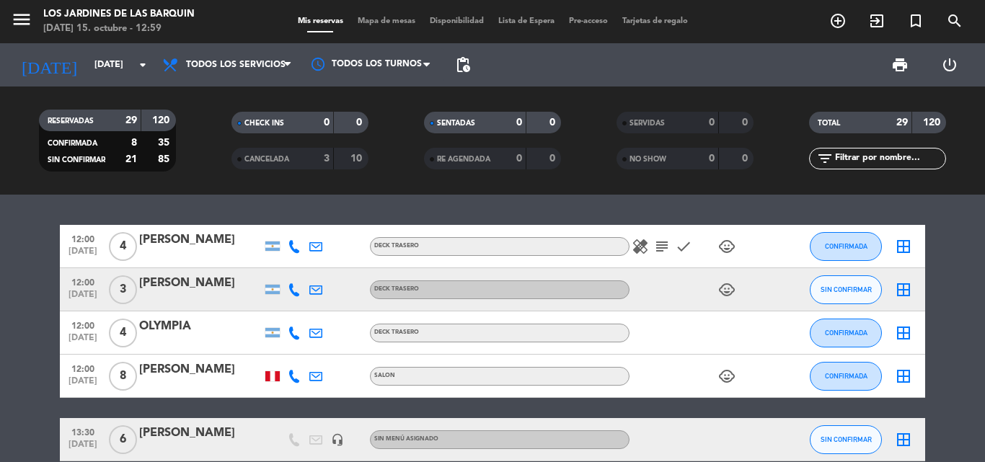
click at [659, 248] on icon "subject" at bounding box center [661, 246] width 17 height 17
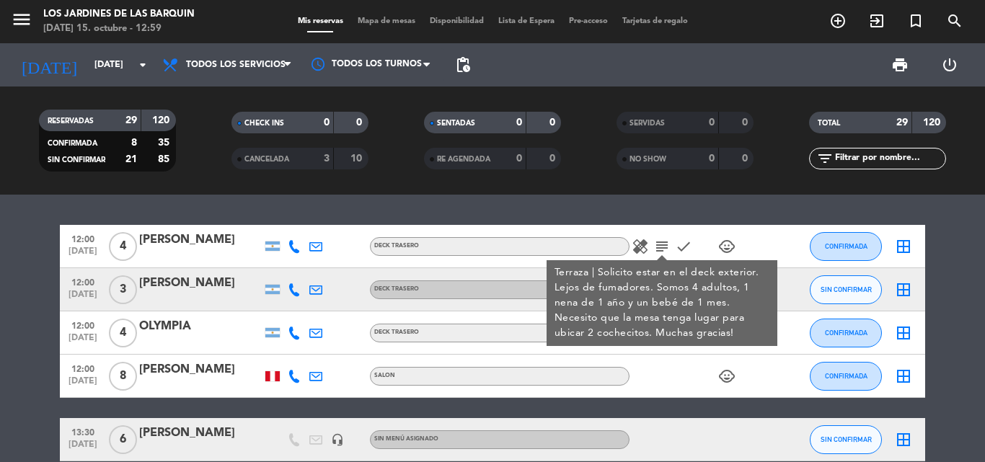
click at [745, 172] on div "SERVIDAS 0 0 NO SHOW 0 0" at bounding box center [685, 140] width 193 height 79
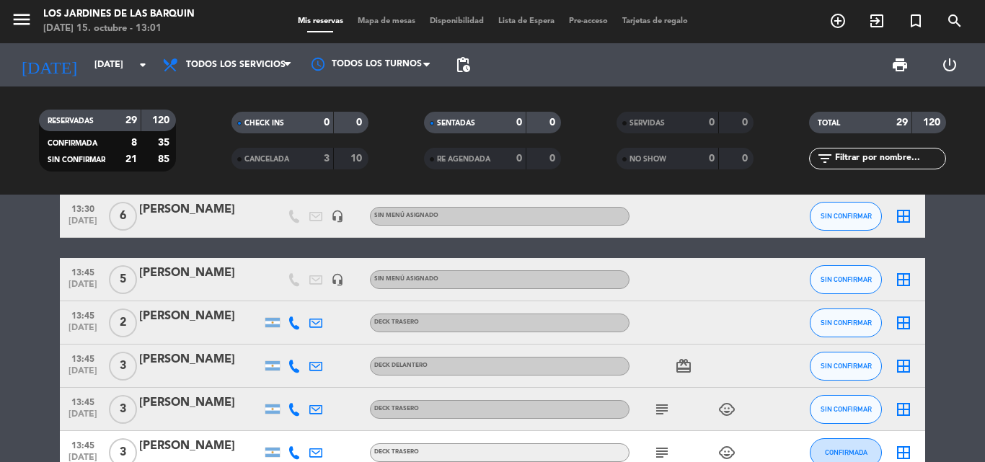
scroll to position [289, 0]
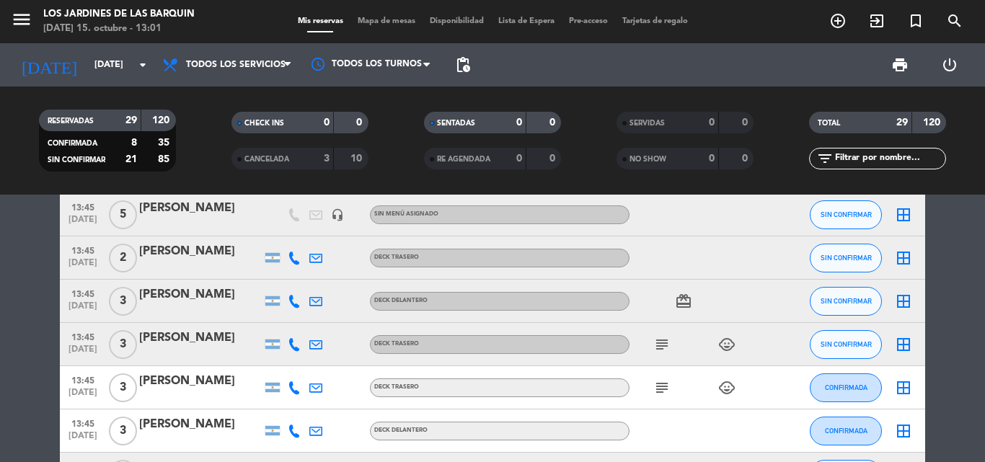
click at [652, 343] on span "subject" at bounding box center [662, 344] width 22 height 17
click at [654, 343] on icon "subject" at bounding box center [661, 344] width 17 height 17
click at [666, 392] on icon "subject" at bounding box center [661, 387] width 17 height 17
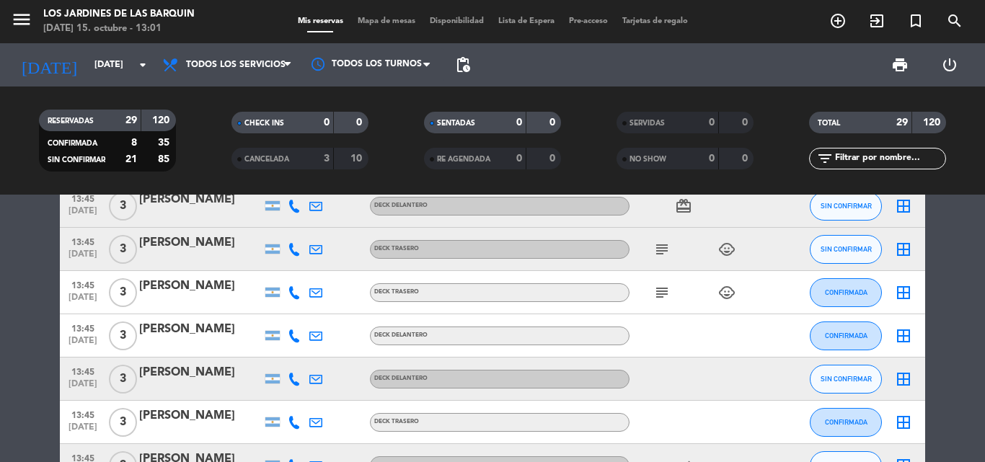
scroll to position [361, 0]
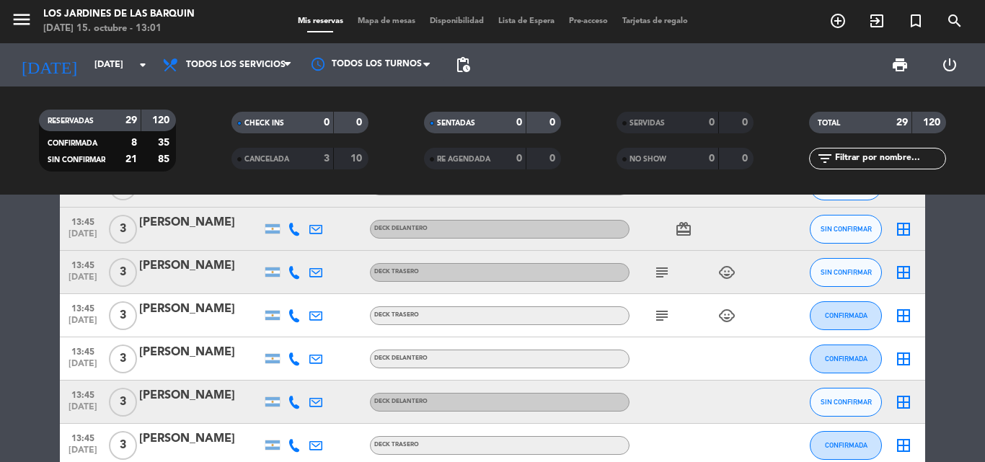
click at [670, 316] on icon "subject" at bounding box center [661, 315] width 17 height 17
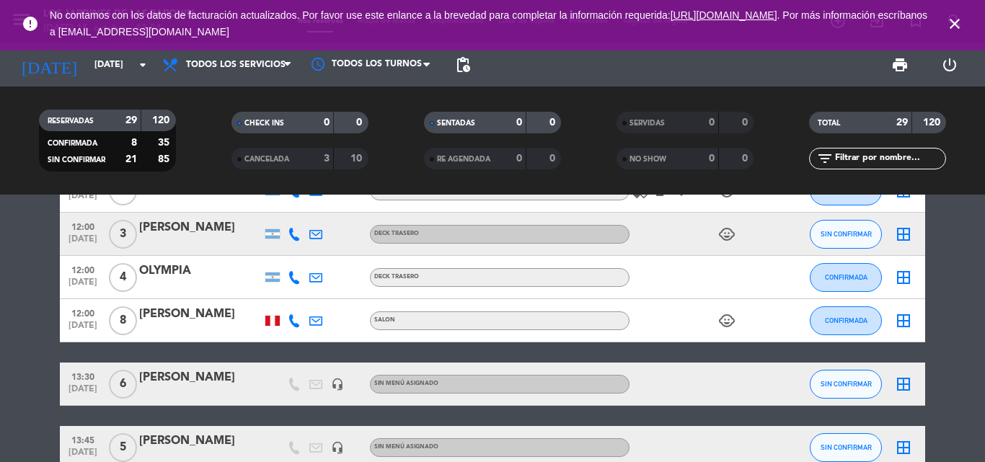
scroll to position [0, 0]
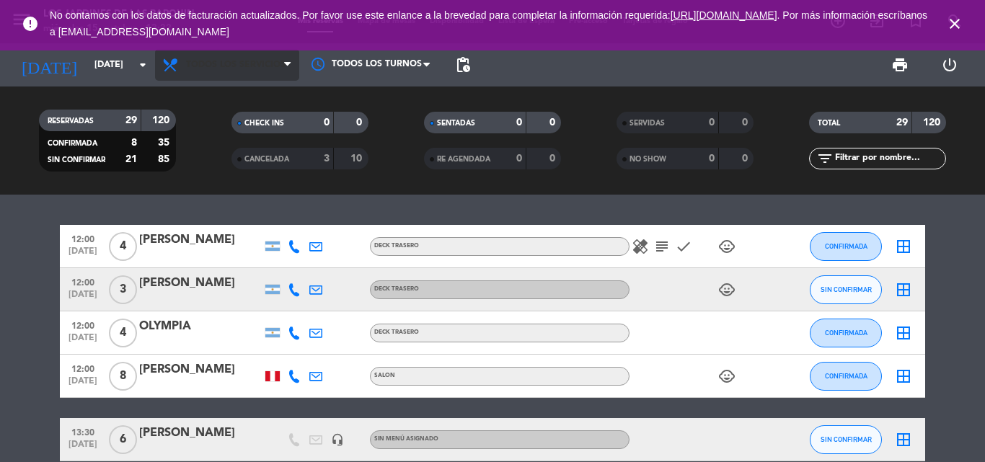
drag, startPoint x: 252, startPoint y: 45, endPoint x: 245, endPoint y: 66, distance: 21.7
click at [250, 50] on div "error No contamos con los datos de facturación actualizados. Por favor use este…" at bounding box center [492, 25] width 985 height 50
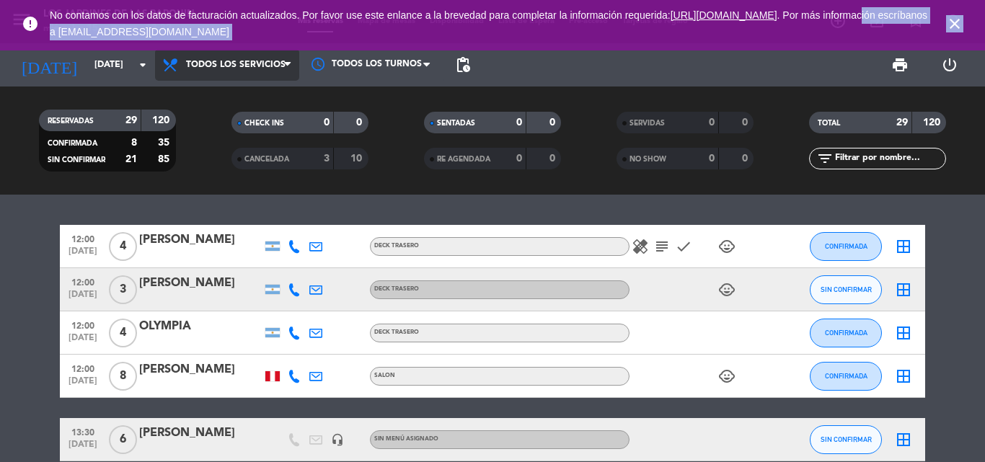
click at [239, 76] on span "Todos los servicios" at bounding box center [227, 65] width 144 height 32
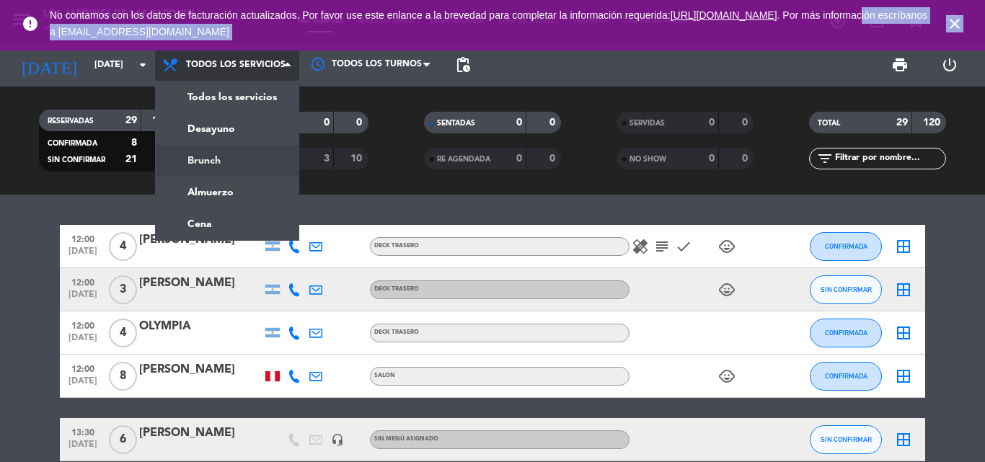
click at [239, 156] on div "menu Los jardines de las [PERSON_NAME] [DATE] 15. octubre - 13:22 Mis reservas …" at bounding box center [492, 97] width 985 height 195
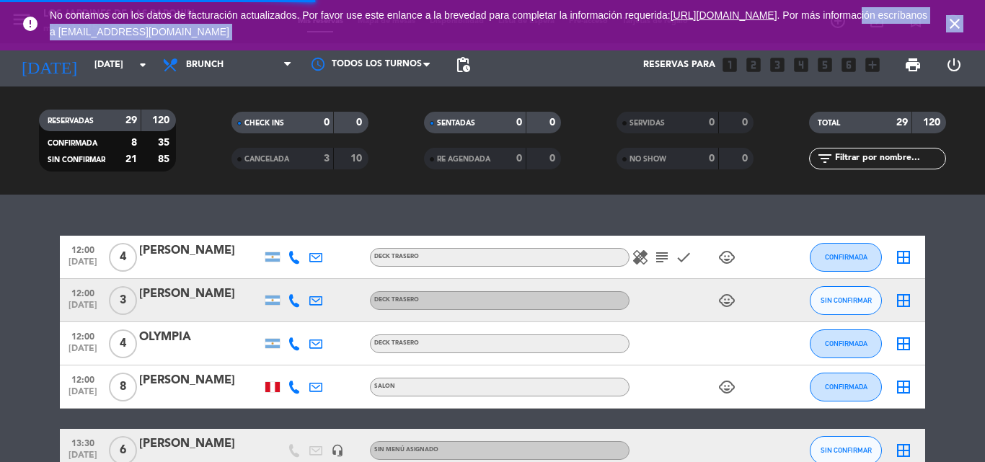
click at [954, 17] on icon "close" at bounding box center [954, 23] width 17 height 17
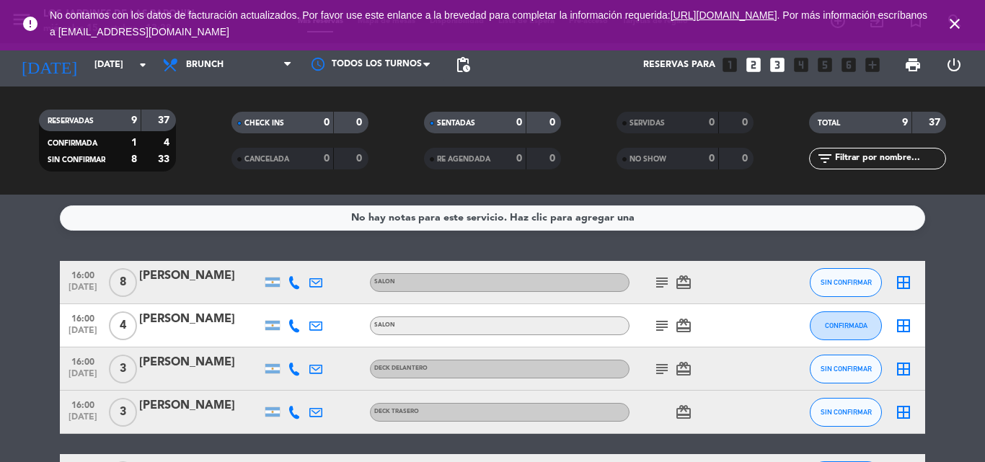
click at [899, 289] on icon "border_all" at bounding box center [903, 282] width 17 height 17
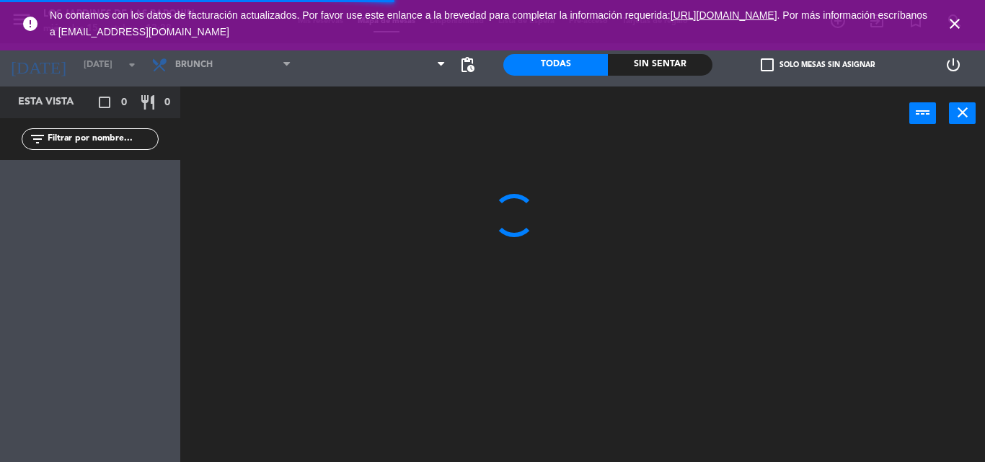
click at [945, 12] on span "close" at bounding box center [954, 23] width 39 height 39
click at [951, 19] on icon "close" at bounding box center [954, 23] width 17 height 17
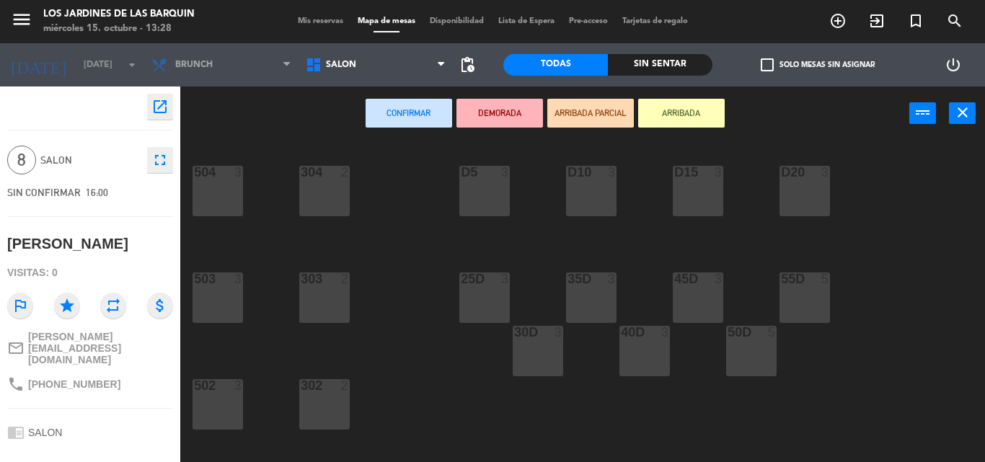
click at [316, 202] on div "304 2" at bounding box center [324, 191] width 50 height 50
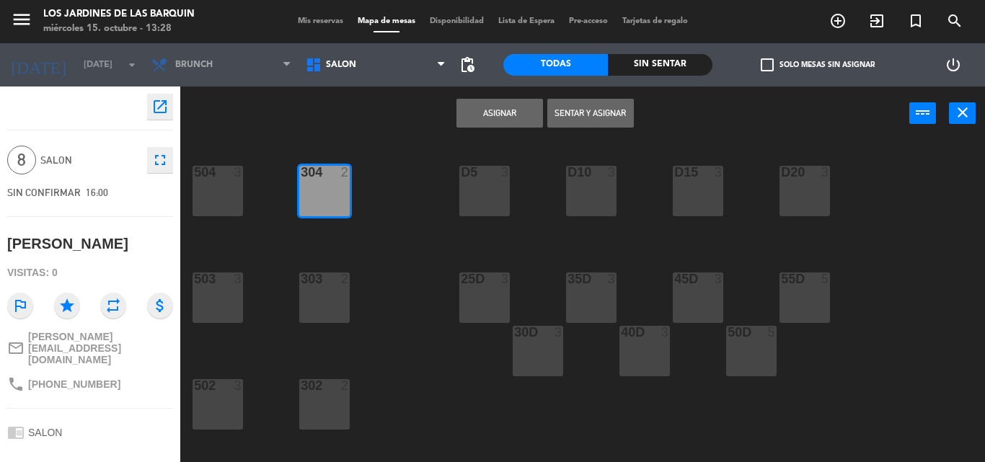
drag, startPoint x: 348, startPoint y: 300, endPoint x: 360, endPoint y: 293, distance: 14.2
click at [349, 300] on div "303 2" at bounding box center [324, 298] width 50 height 50
click at [529, 118] on button "Asignar" at bounding box center [500, 113] width 87 height 29
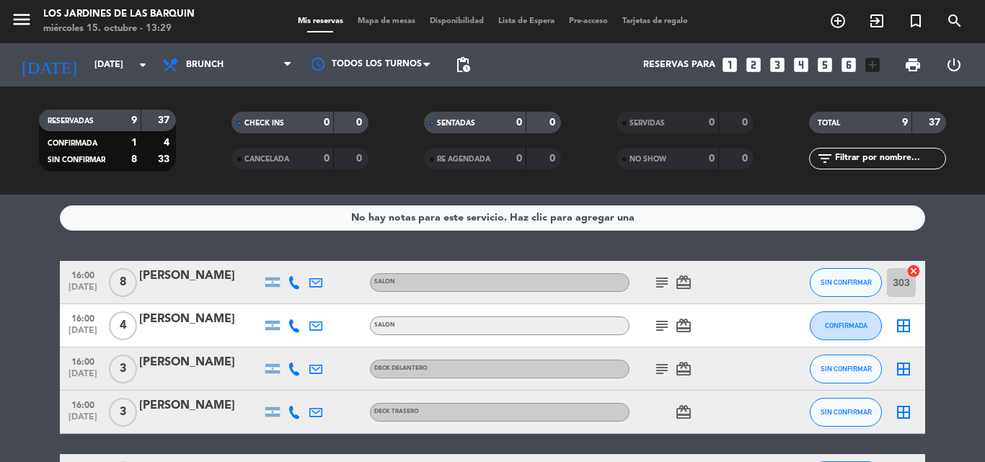
click at [908, 323] on icon "border_all" at bounding box center [903, 325] width 17 height 17
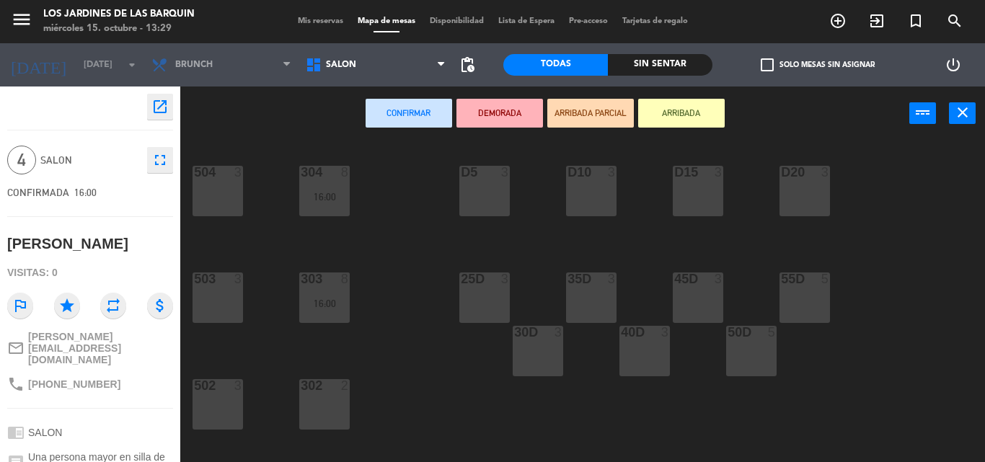
click at [486, 294] on div "25D 3" at bounding box center [484, 298] width 50 height 50
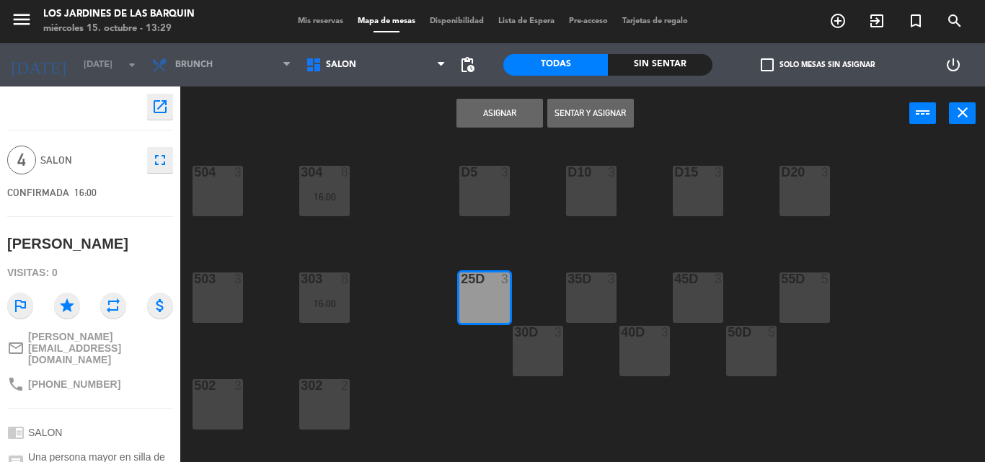
click at [549, 338] on div at bounding box center [538, 332] width 24 height 13
click at [514, 122] on button "Asignar" at bounding box center [500, 113] width 87 height 29
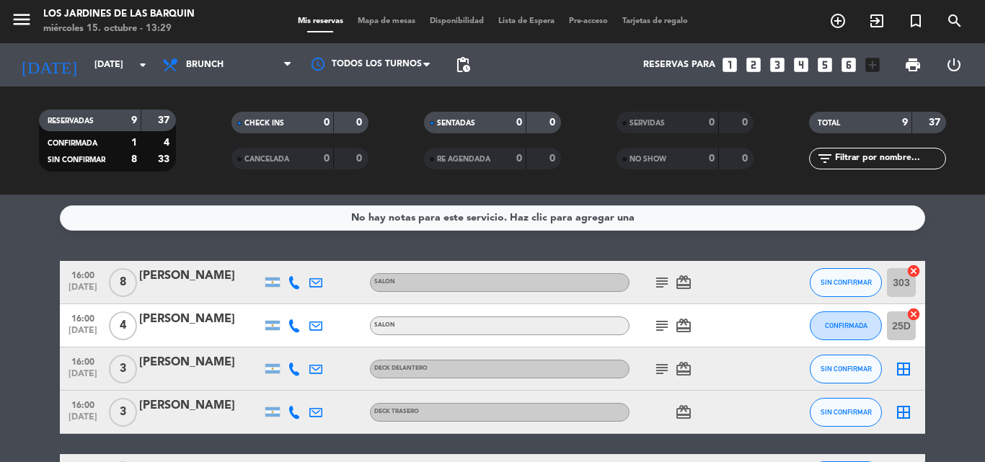
click at [907, 362] on icon "border_all" at bounding box center [903, 369] width 17 height 17
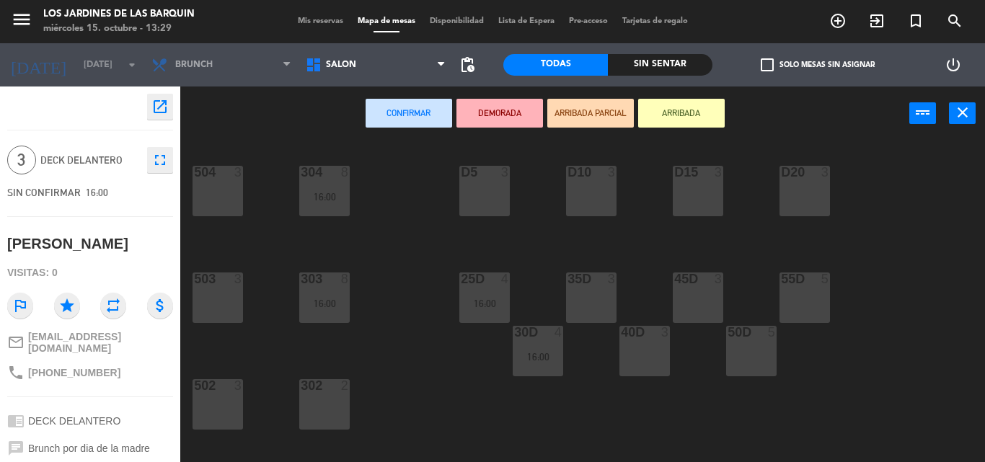
click at [508, 190] on div "D5 3" at bounding box center [484, 191] width 50 height 50
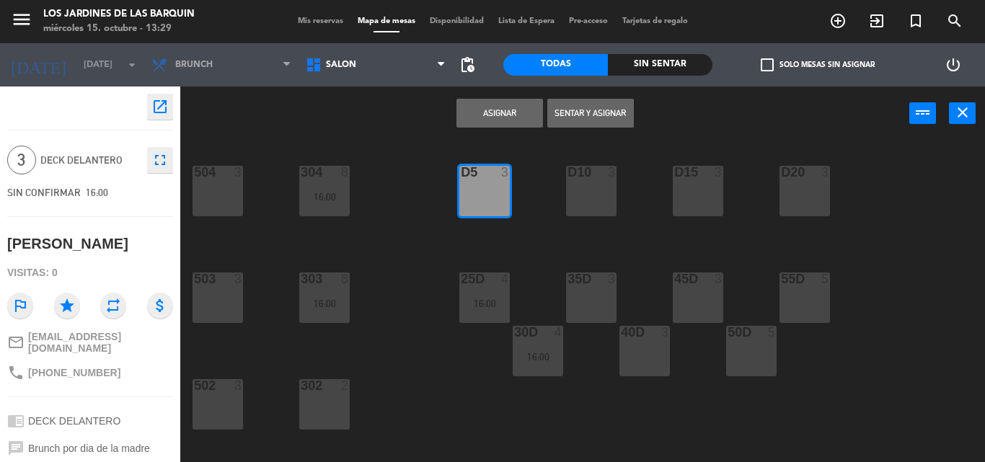
click at [541, 115] on button "Asignar" at bounding box center [500, 113] width 87 height 29
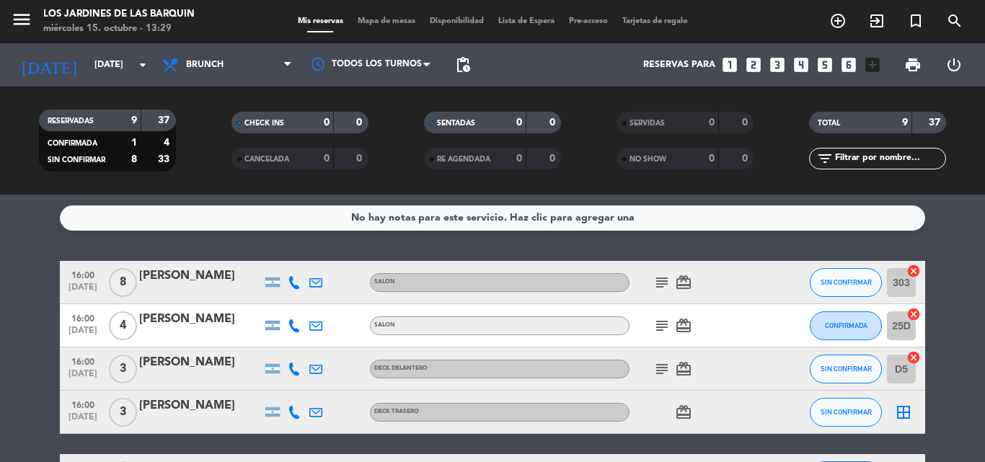
click at [900, 410] on icon "border_all" at bounding box center [903, 412] width 17 height 17
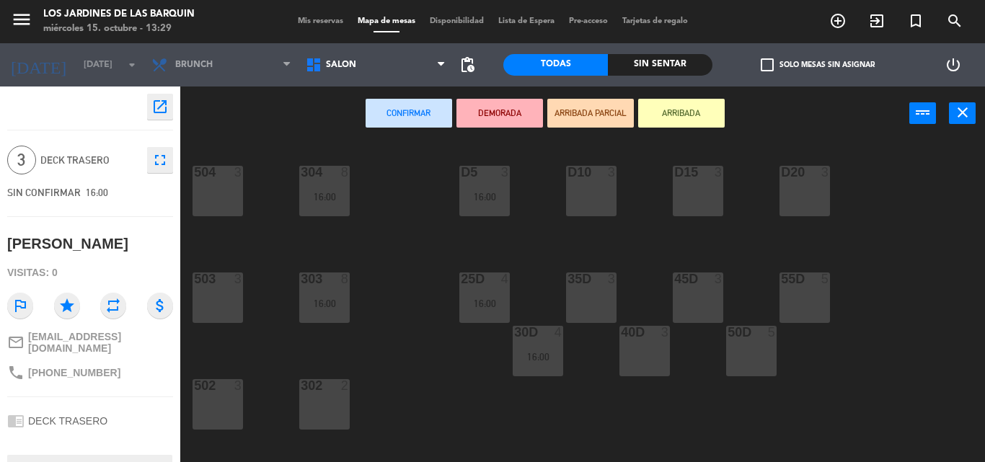
click at [785, 187] on div "D20 3" at bounding box center [805, 191] width 50 height 50
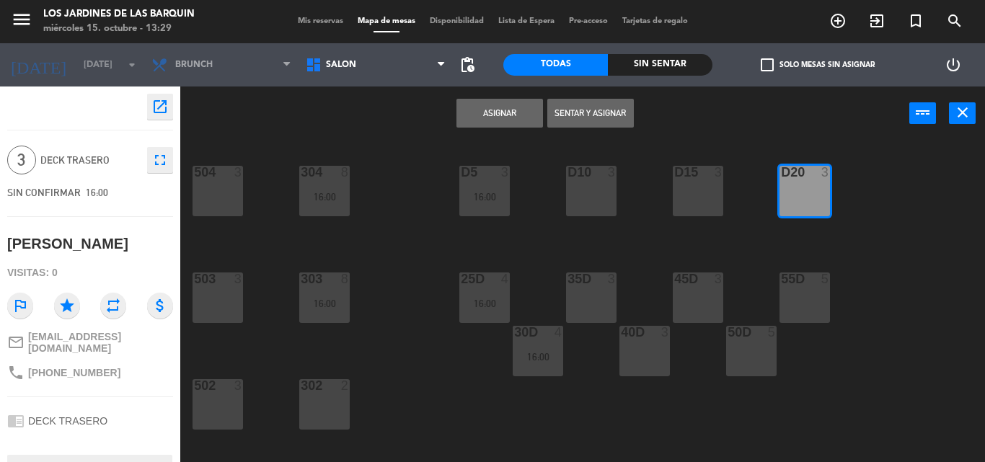
click at [502, 109] on button "Asignar" at bounding box center [500, 113] width 87 height 29
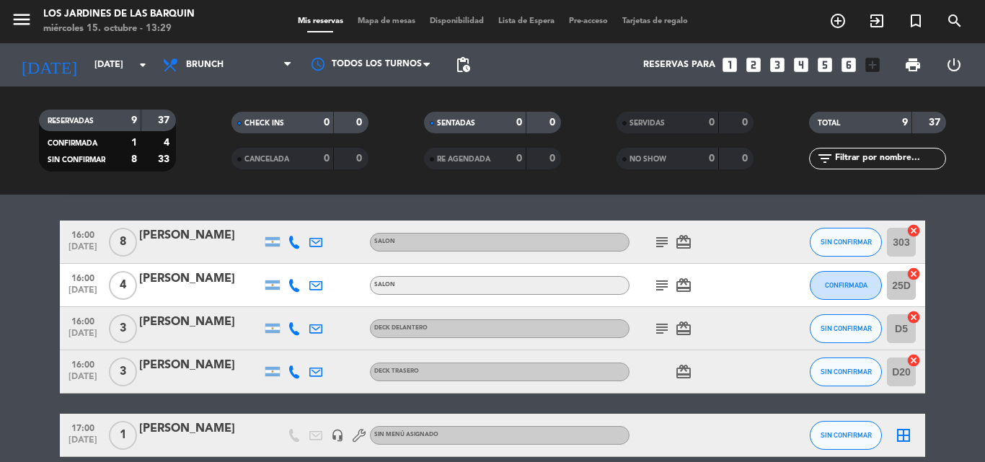
scroll to position [72, 0]
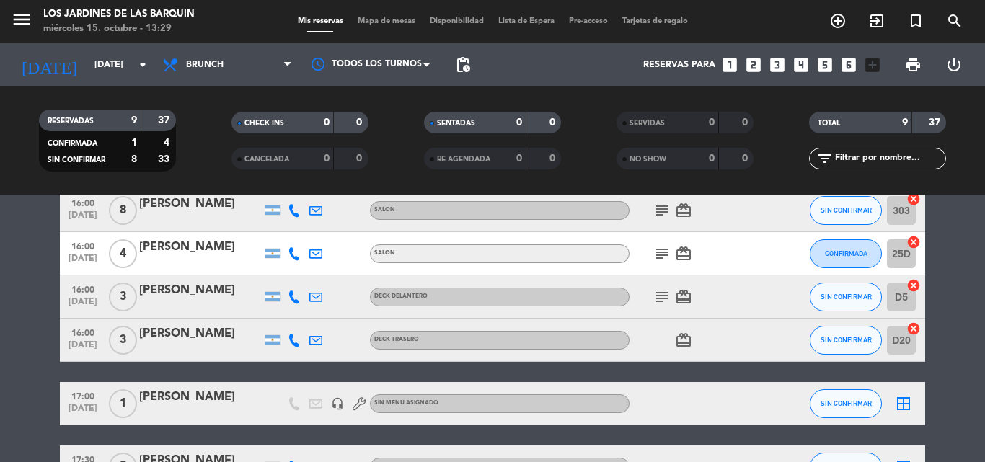
click at [898, 402] on icon "border_all" at bounding box center [903, 403] width 17 height 17
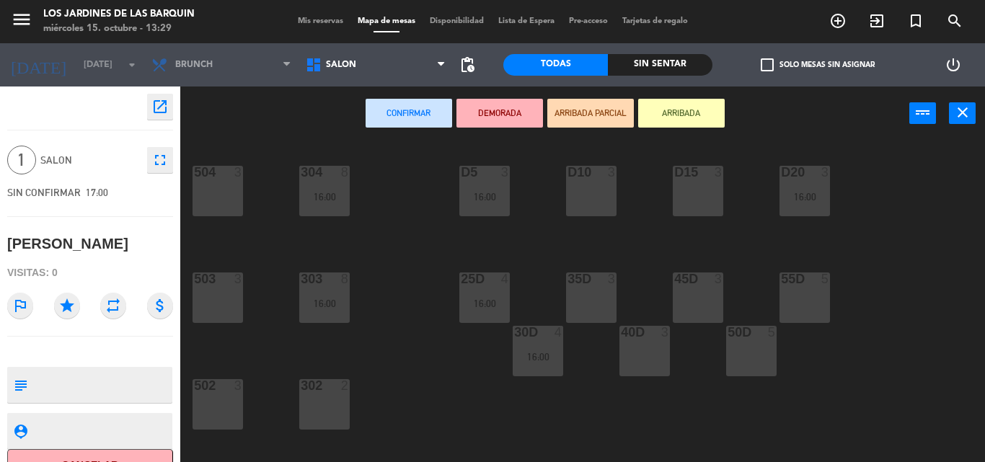
click at [614, 208] on div "D10 3" at bounding box center [591, 191] width 50 height 50
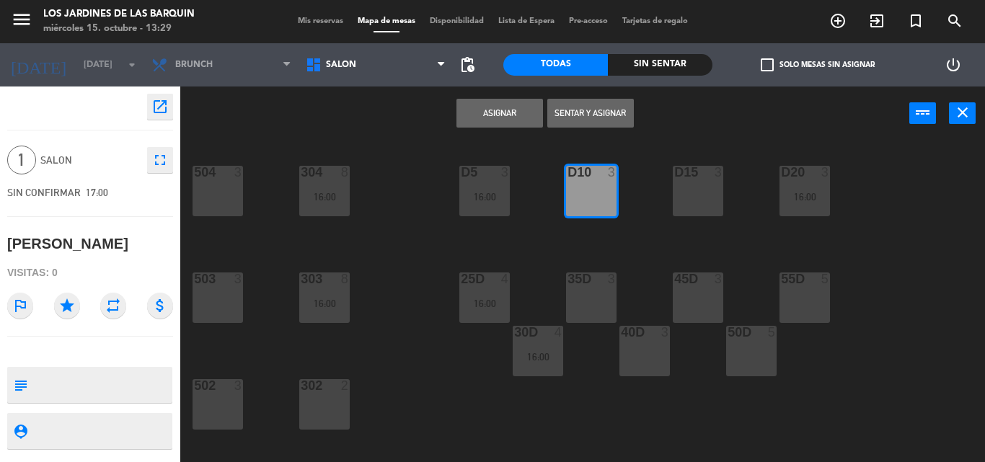
click at [524, 106] on button "Asignar" at bounding box center [500, 113] width 87 height 29
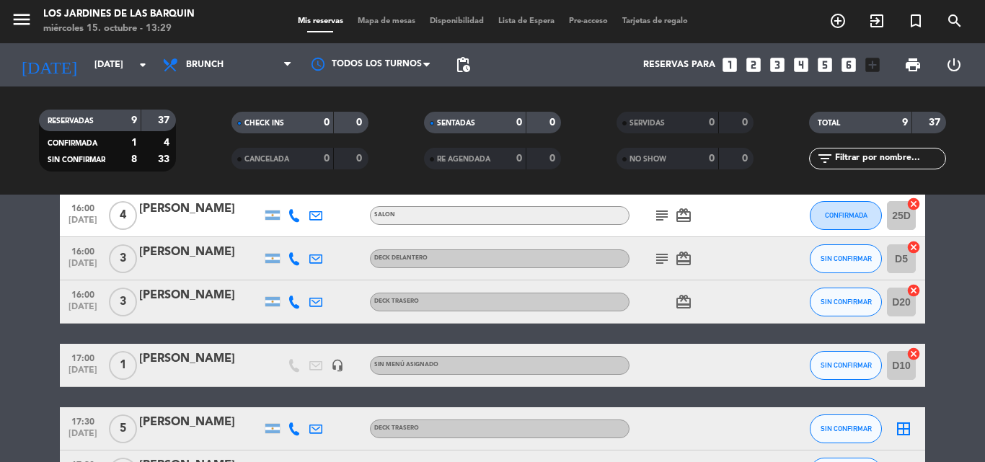
scroll to position [216, 0]
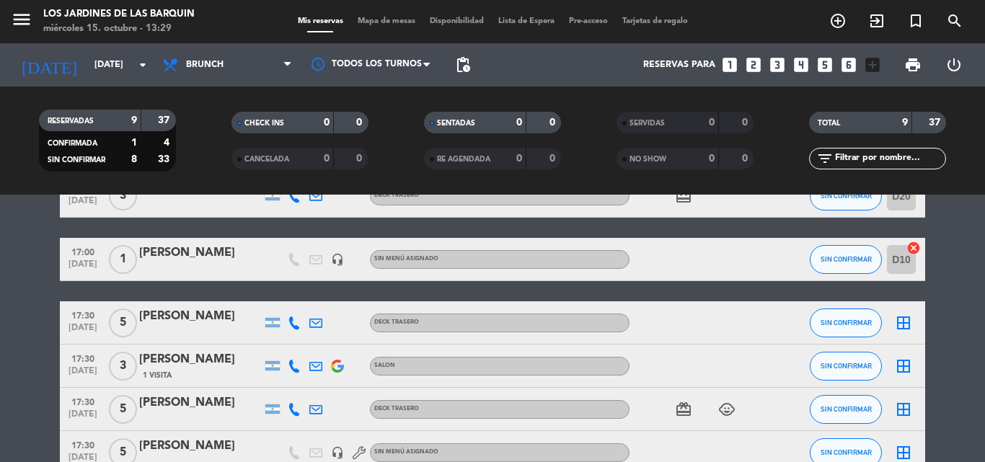
click at [906, 314] on icon "border_all" at bounding box center [903, 322] width 17 height 17
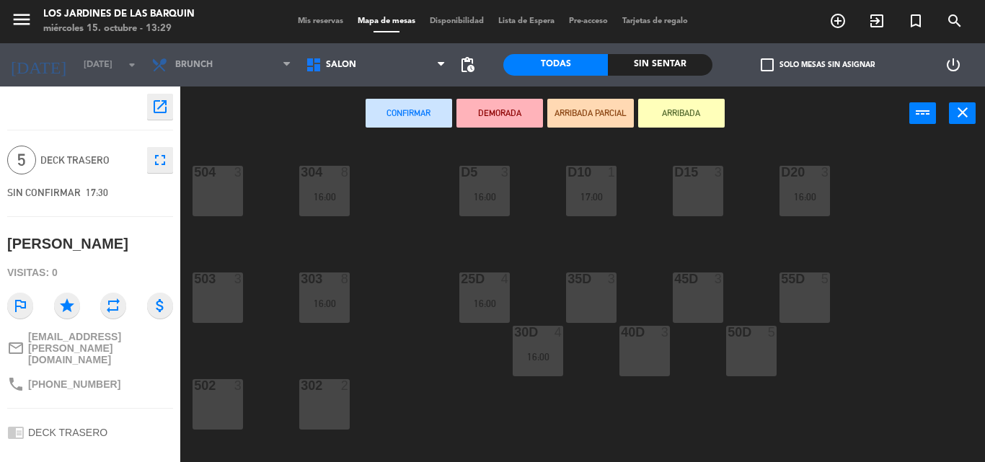
drag, startPoint x: 238, startPoint y: 303, endPoint x: 234, endPoint y: 233, distance: 70.1
click at [237, 302] on div "503 3" at bounding box center [218, 298] width 50 height 50
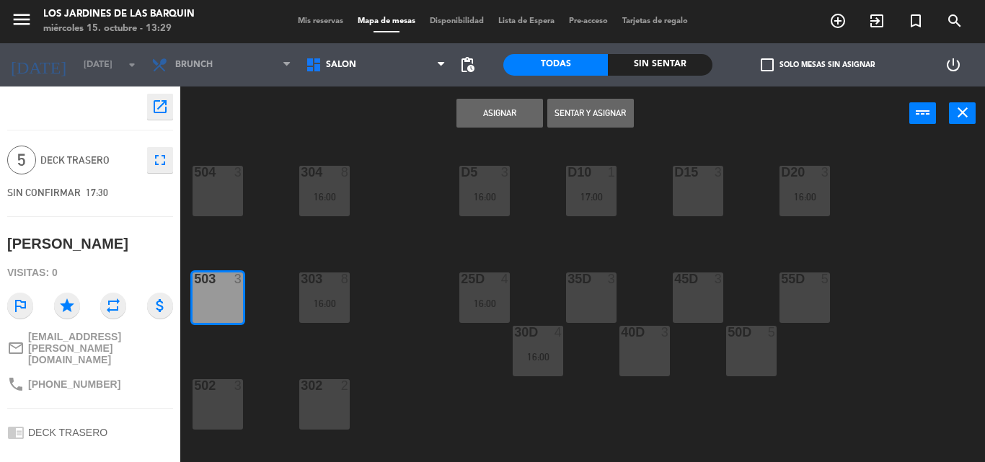
click at [216, 164] on div "304 8 16:00 504 3 D5 3 16:00 D10 1 17:00 D15 3 D20 3 16:00 303 8 16:00 503 3 25…" at bounding box center [587, 302] width 795 height 322
click at [220, 194] on div "504 3" at bounding box center [218, 191] width 50 height 50
click at [501, 107] on button "Asignar" at bounding box center [500, 113] width 87 height 29
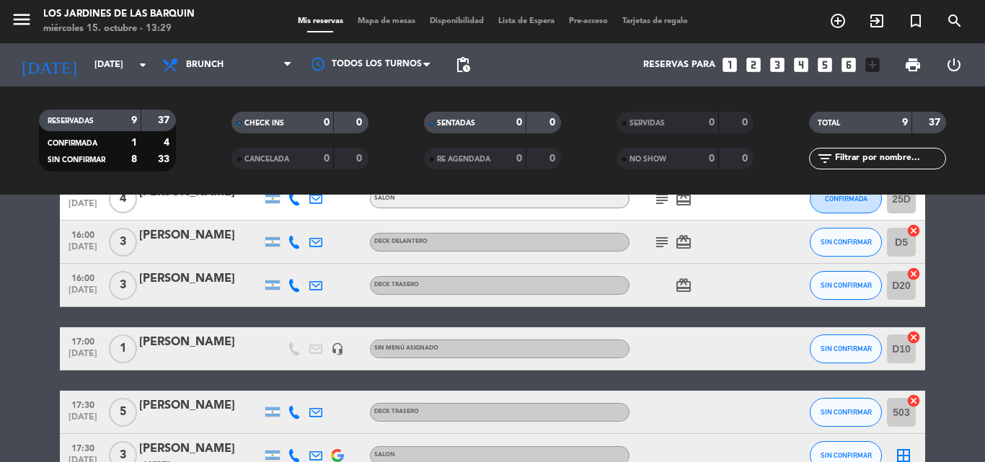
scroll to position [216, 0]
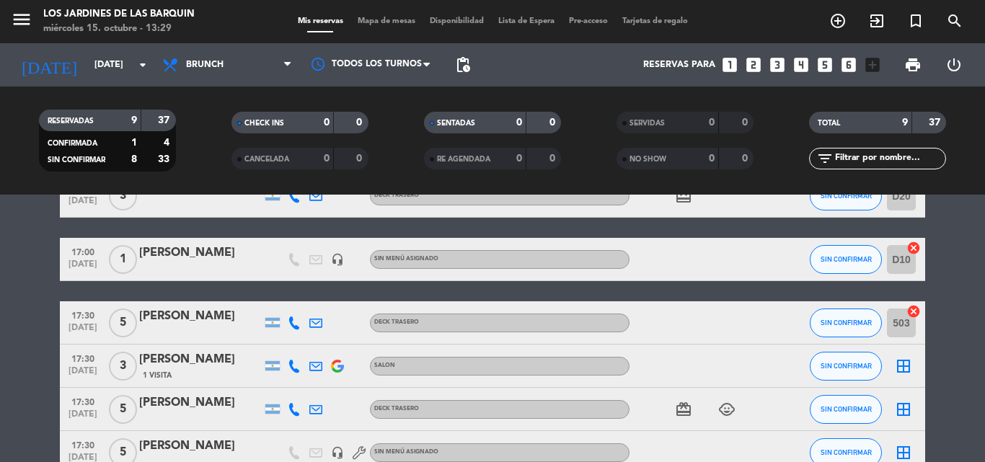
click at [897, 375] on span "border_all" at bounding box center [903, 366] width 17 height 17
click at [907, 359] on icon "border_all" at bounding box center [903, 366] width 17 height 17
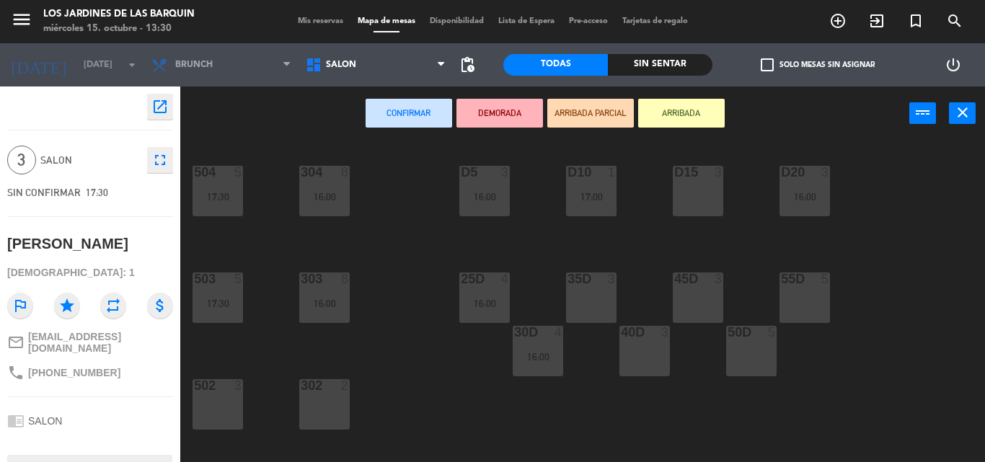
click at [713, 176] on div "3" at bounding box center [722, 172] width 24 height 13
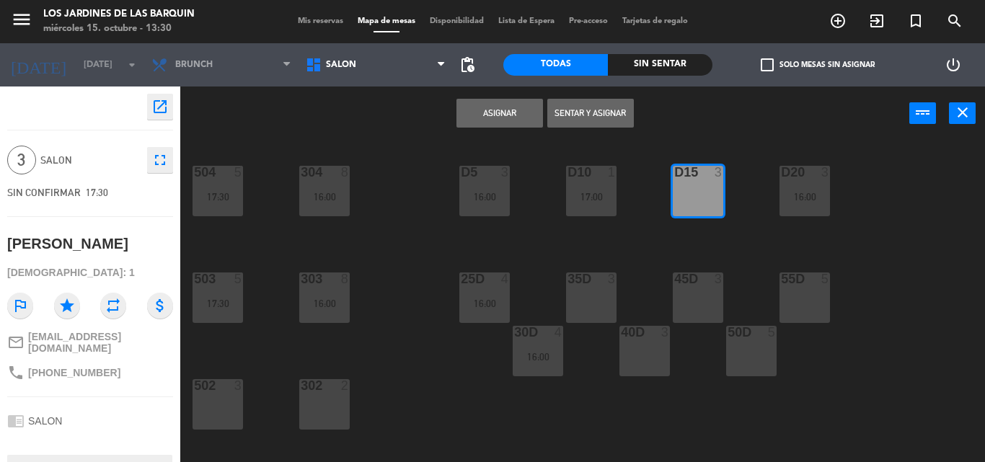
click at [535, 110] on button "Asignar" at bounding box center [500, 113] width 87 height 29
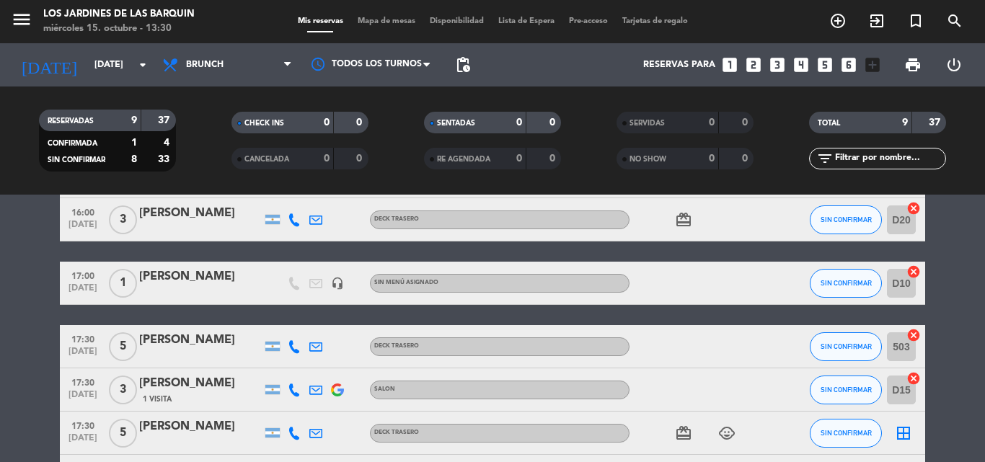
scroll to position [289, 0]
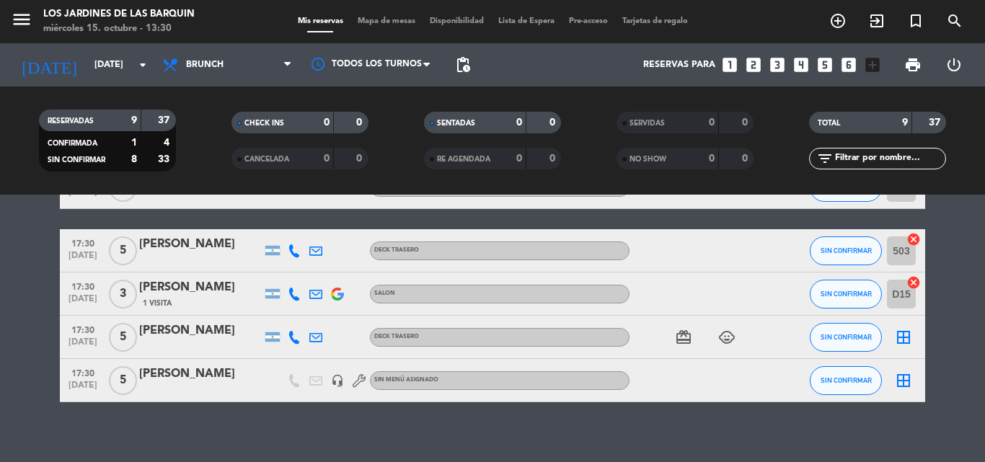
click at [904, 330] on icon "border_all" at bounding box center [903, 337] width 17 height 17
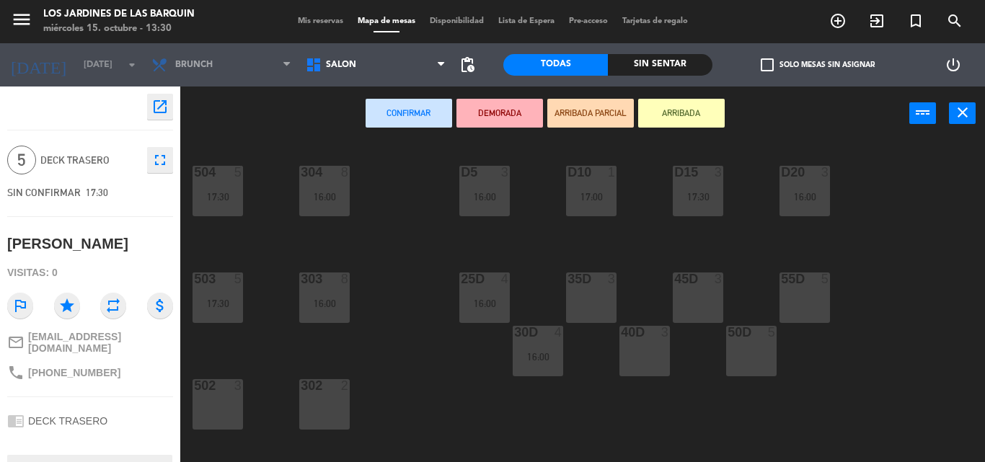
click at [340, 378] on div "304 8 16:00 504 5 17:30 D5 3 16:00 D10 1 17:00 D15 3 17:30 D20 3 16:00 303 8 16…" at bounding box center [587, 302] width 795 height 322
drag, startPoint x: 335, startPoint y: 392, endPoint x: 327, endPoint y: 389, distance: 8.2
click at [335, 390] on div at bounding box center [324, 385] width 24 height 13
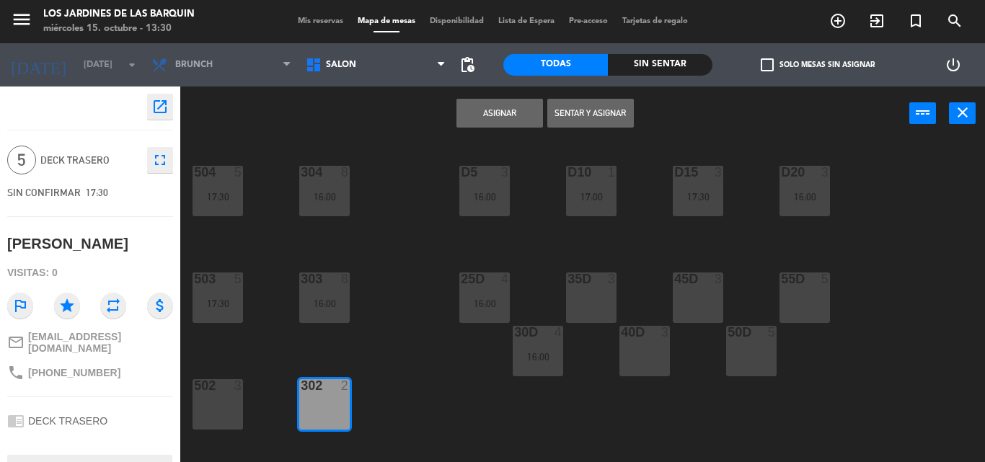
click at [524, 120] on button "Asignar" at bounding box center [500, 113] width 87 height 29
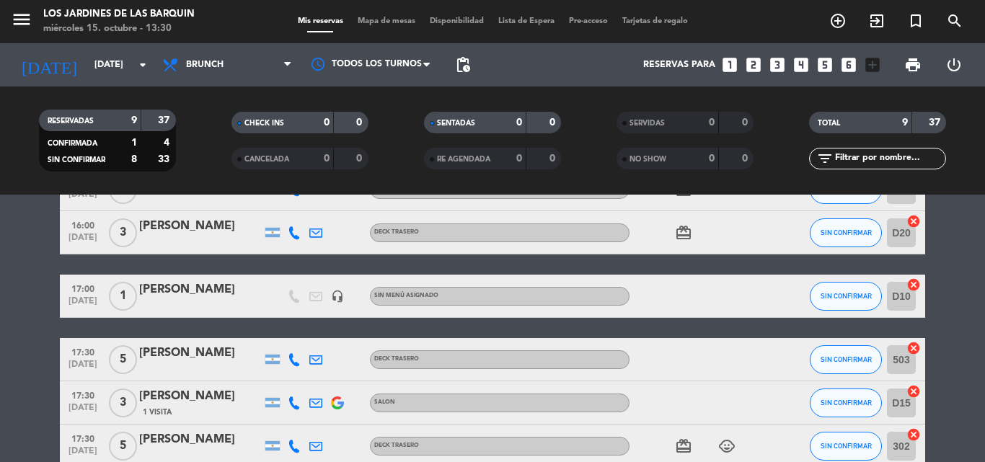
scroll to position [289, 0]
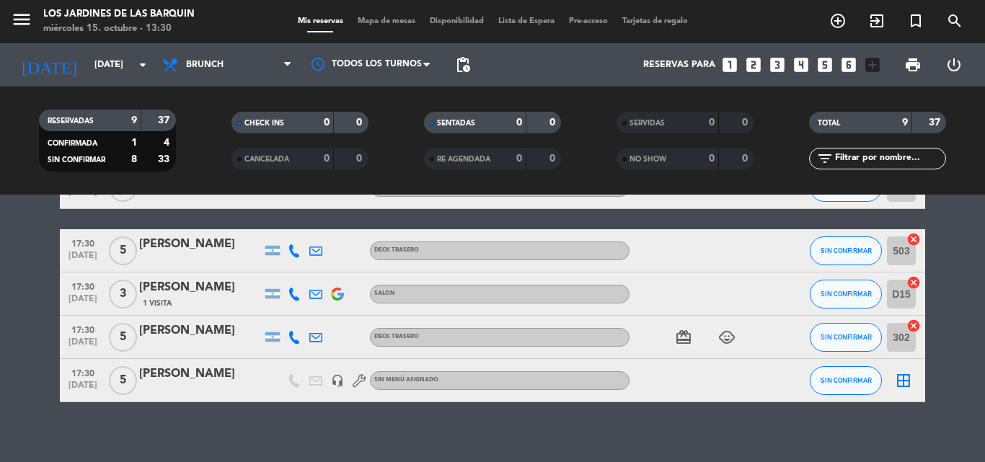
click at [904, 380] on icon "border_all" at bounding box center [903, 380] width 17 height 17
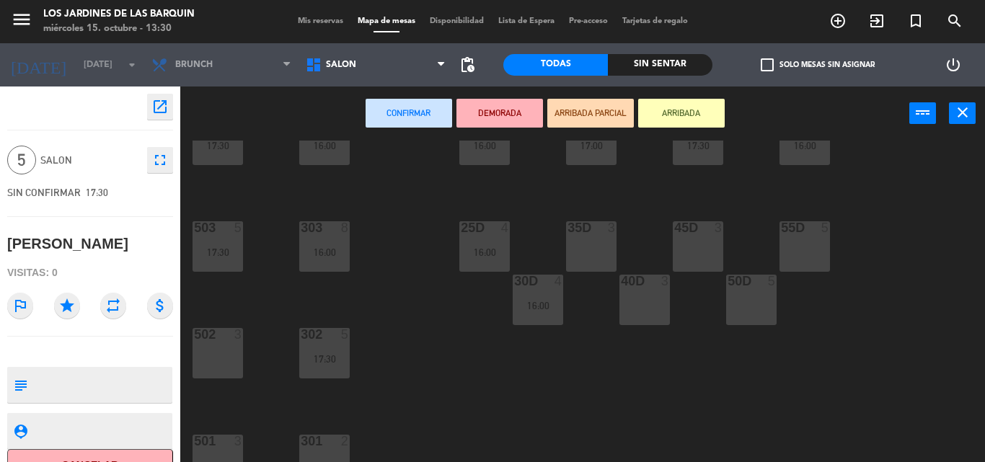
scroll to position [74, 0]
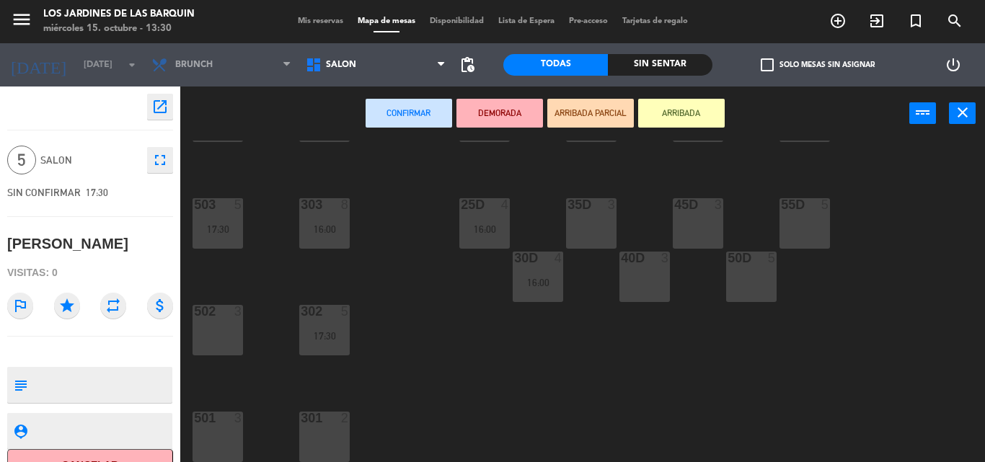
drag, startPoint x: 312, startPoint y: 397, endPoint x: 320, endPoint y: 430, distance: 33.4
click at [314, 401] on div "304 8 16:00 504 5 17:30 D5 3 16:00 D10 1 17:00 D15 3 17:30 D20 3 16:00 303 8 16…" at bounding box center [587, 302] width 795 height 322
drag, startPoint x: 320, startPoint y: 430, endPoint x: 357, endPoint y: 345, distance: 92.7
click at [319, 428] on div "301 2" at bounding box center [324, 437] width 50 height 50
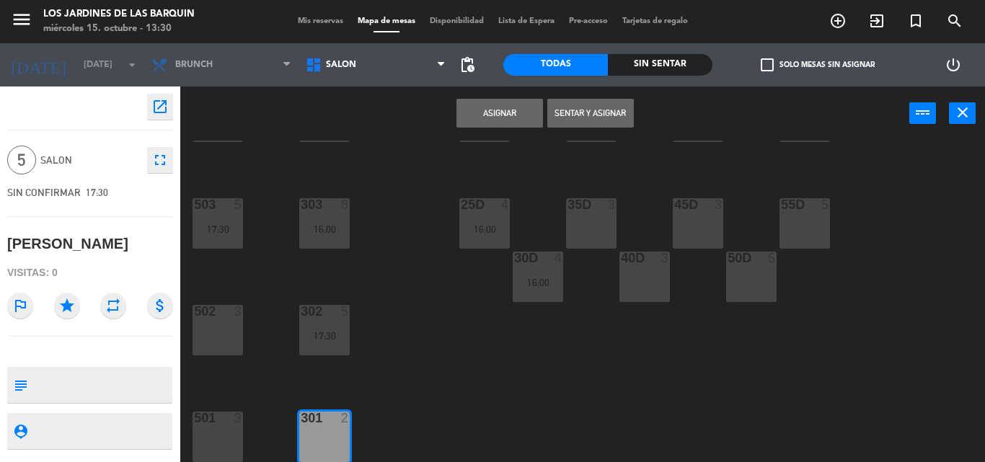
click at [504, 121] on button "Asignar" at bounding box center [500, 113] width 87 height 29
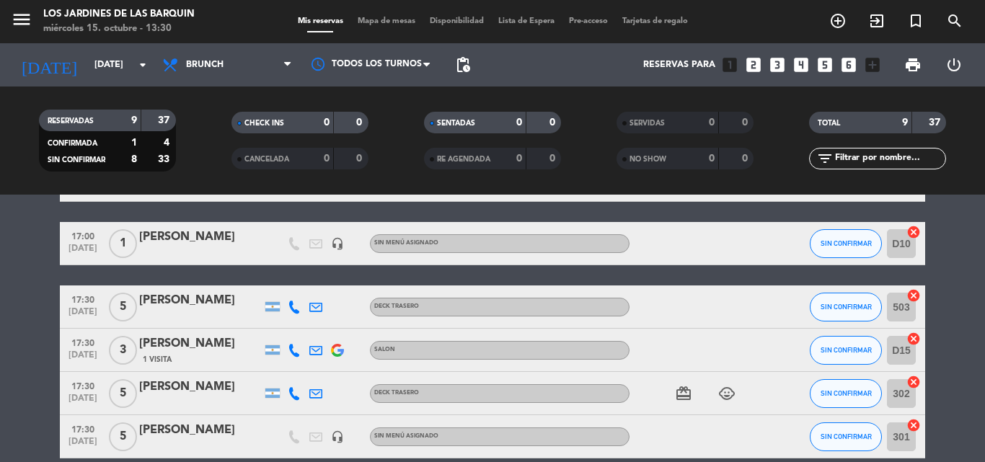
scroll to position [289, 0]
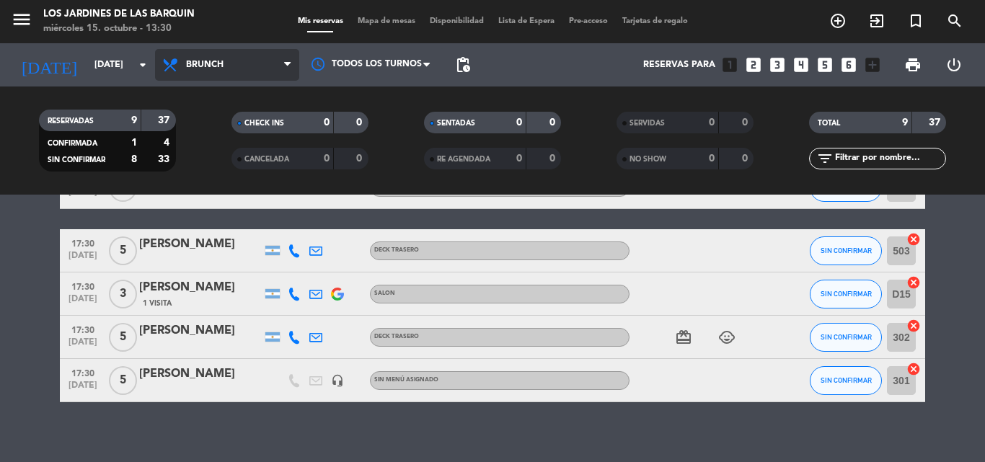
click at [226, 55] on span "Brunch" at bounding box center [227, 65] width 144 height 32
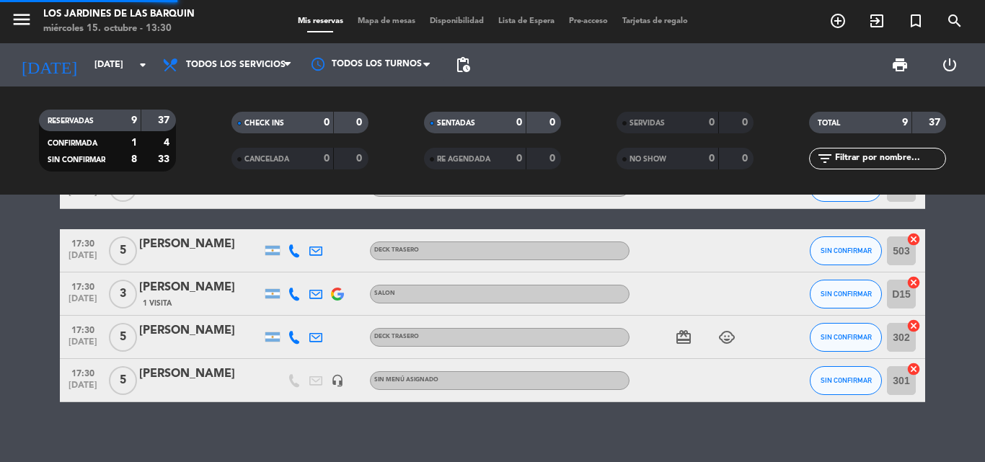
click at [242, 91] on div "menu Los jardines de las [PERSON_NAME] [DATE] 15. octubre - 13:30 Mis reservas …" at bounding box center [492, 97] width 985 height 195
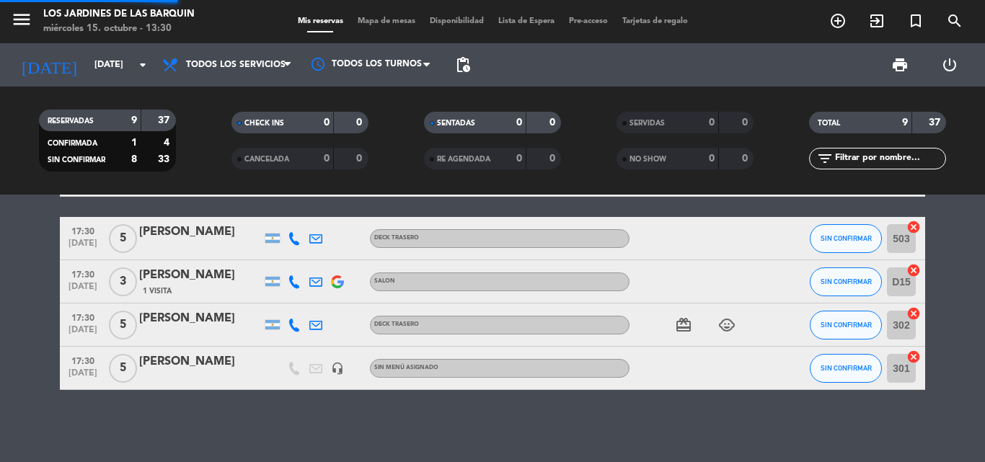
scroll to position [252, 0]
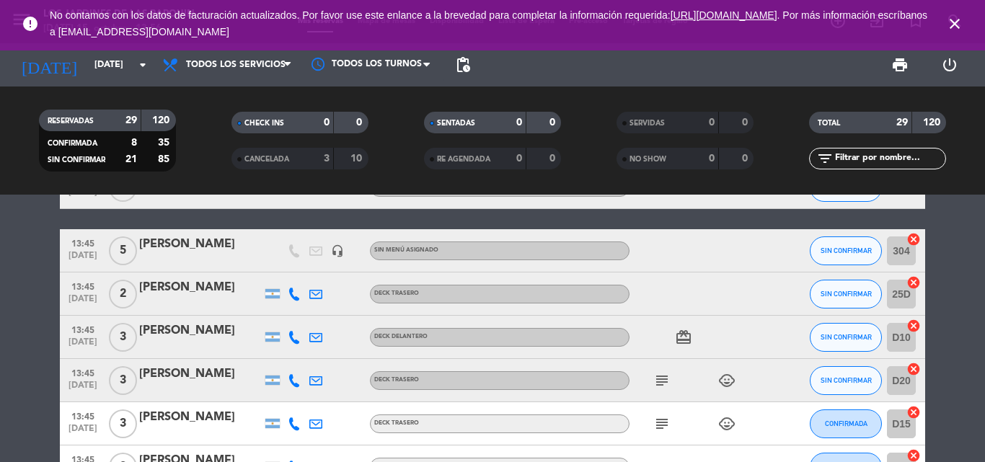
click at [175, 457] on div "[PERSON_NAME]" at bounding box center [200, 461] width 123 height 19
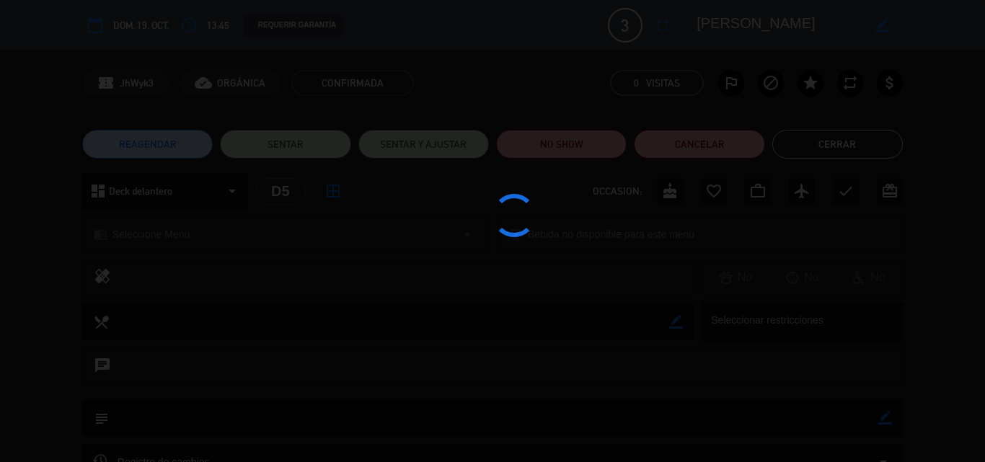
scroll to position [262, 0]
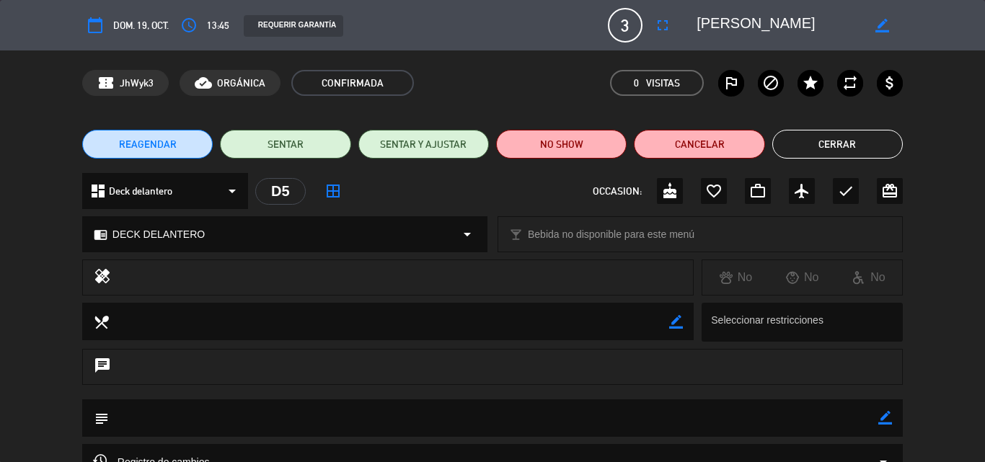
click at [780, 146] on button "Cerrar" at bounding box center [837, 144] width 131 height 29
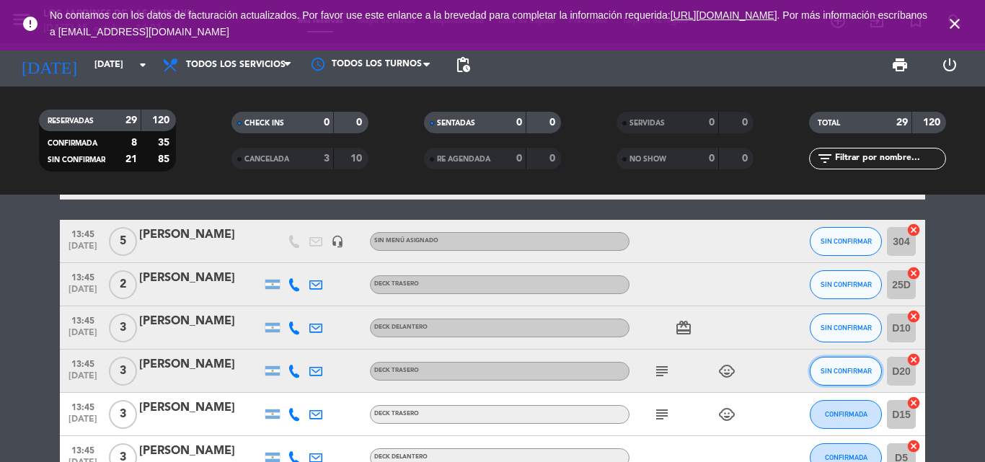
click at [858, 365] on button "SIN CONFIRMAR" at bounding box center [846, 371] width 72 height 29
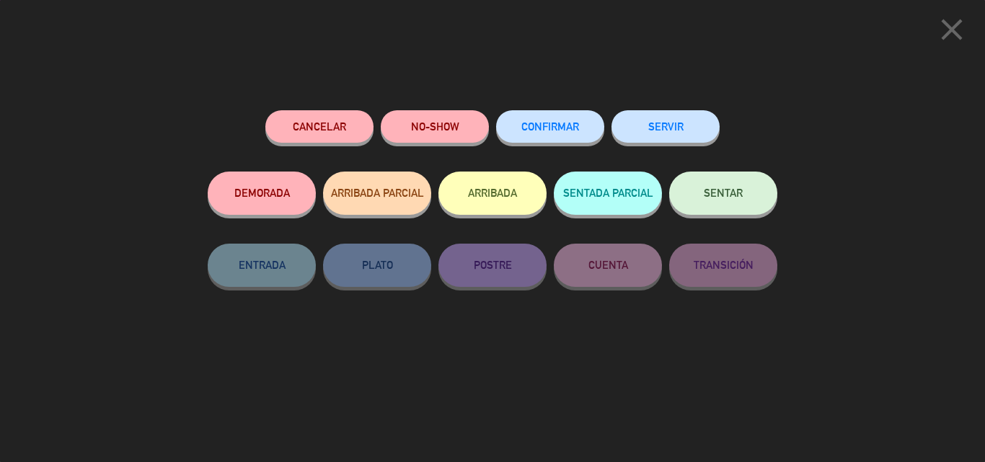
click at [583, 126] on button "CONFIRMAR" at bounding box center [550, 126] width 108 height 32
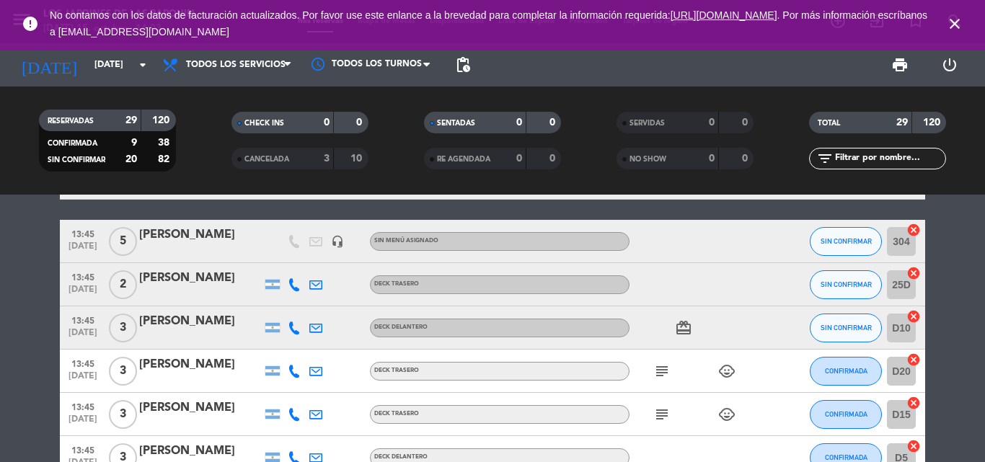
click at [298, 322] on icon at bounding box center [294, 328] width 13 height 13
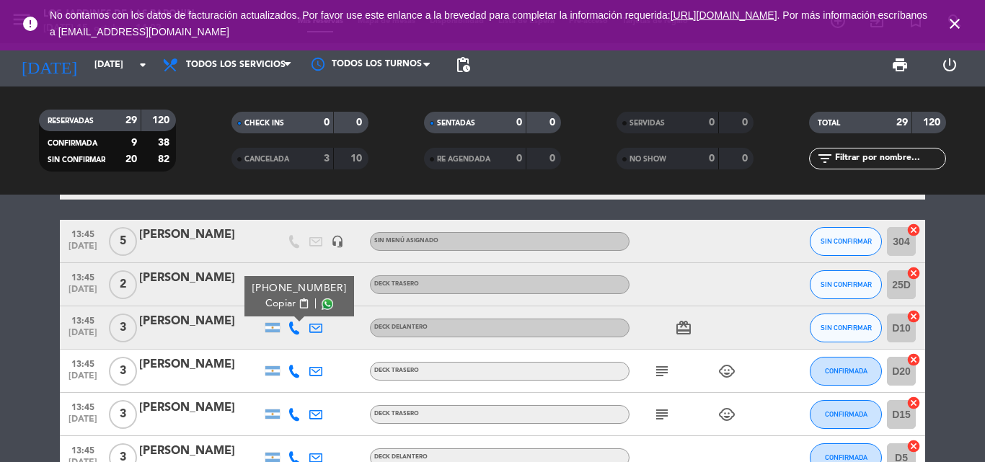
click at [291, 364] on div at bounding box center [294, 371] width 22 height 43
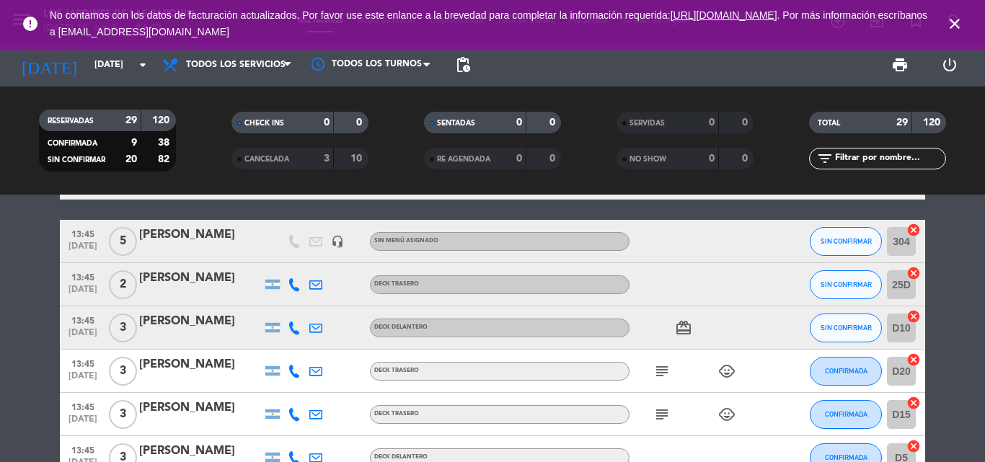
click at [298, 371] on icon at bounding box center [294, 371] width 13 height 13
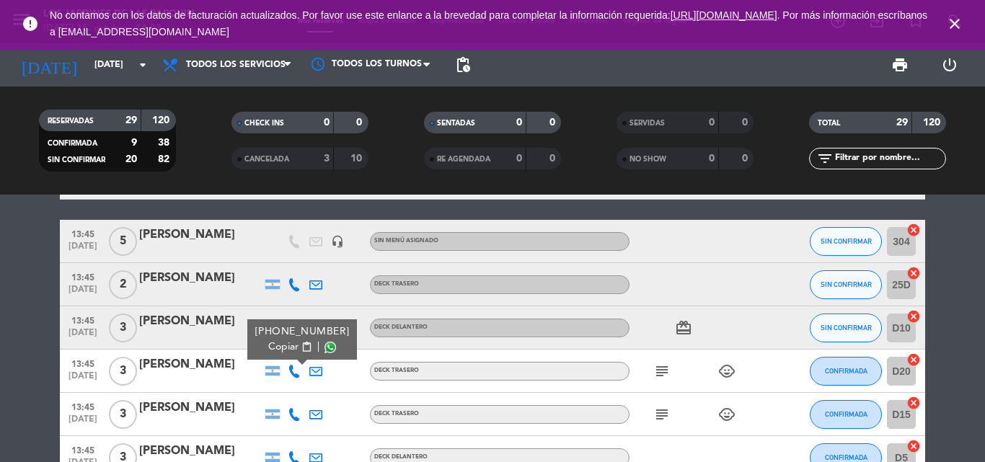
click at [294, 287] on icon at bounding box center [294, 284] width 13 height 13
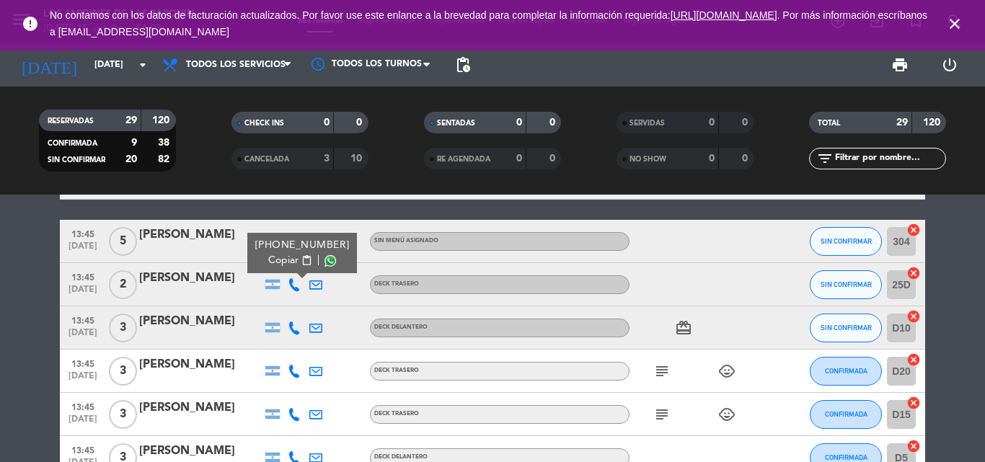
click at [296, 412] on icon at bounding box center [294, 414] width 13 height 13
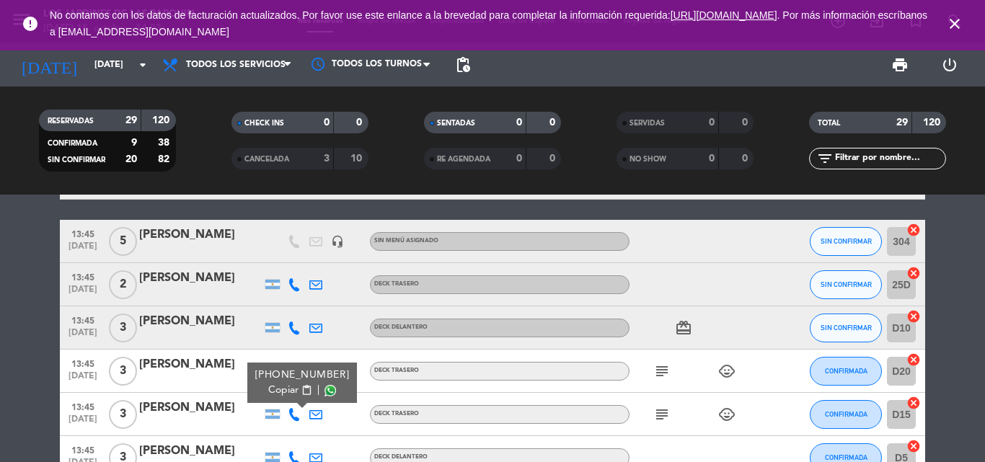
click at [294, 456] on icon at bounding box center [294, 458] width 13 height 13
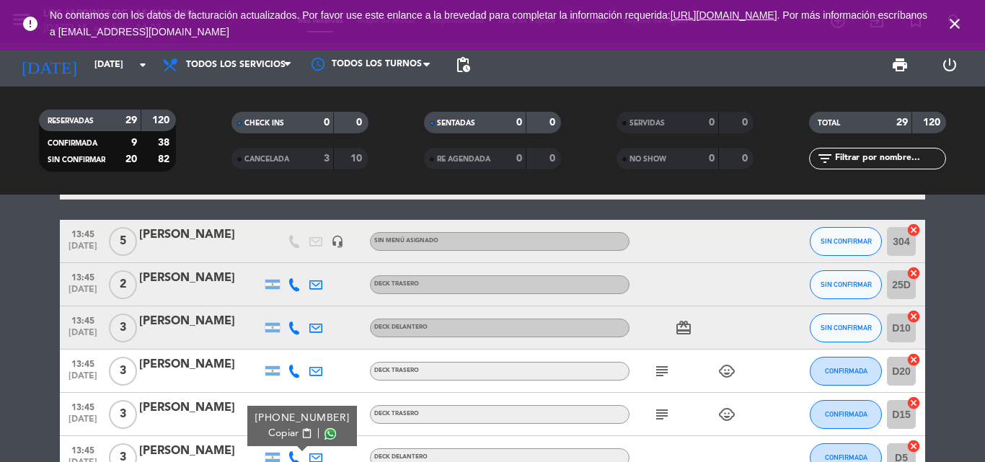
scroll to position [118, 0]
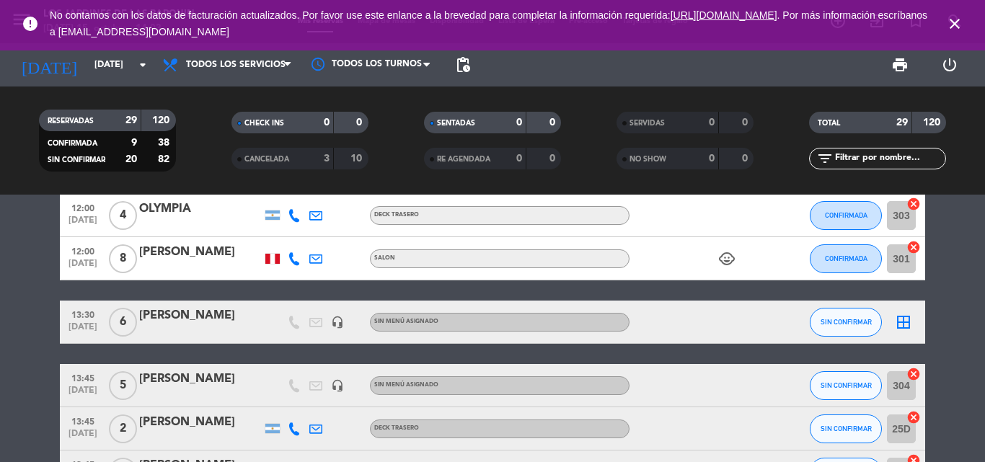
click at [293, 268] on div at bounding box center [294, 258] width 22 height 43
click at [293, 267] on div at bounding box center [294, 258] width 22 height 43
drag, startPoint x: 295, startPoint y: 265, endPoint x: 291, endPoint y: 259, distance: 7.4
click at [295, 265] on div at bounding box center [294, 258] width 22 height 43
click at [291, 259] on icon at bounding box center [294, 258] width 13 height 13
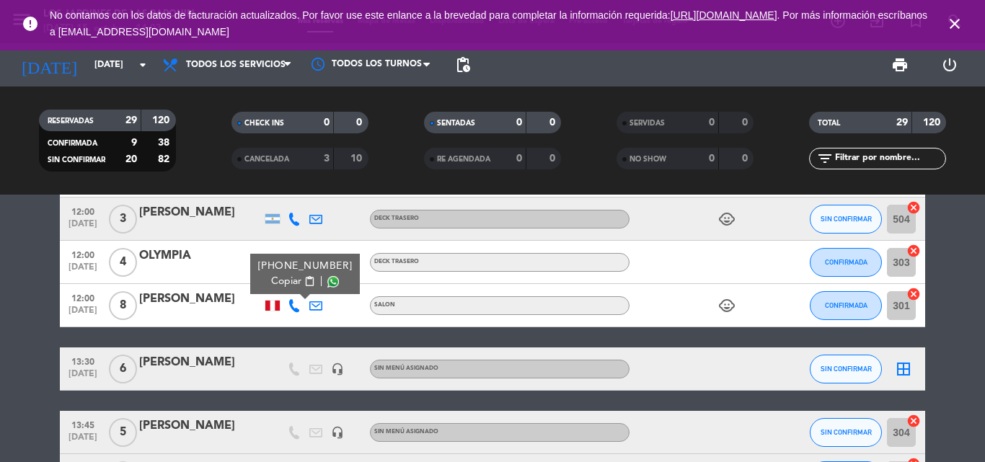
scroll to position [45, 0]
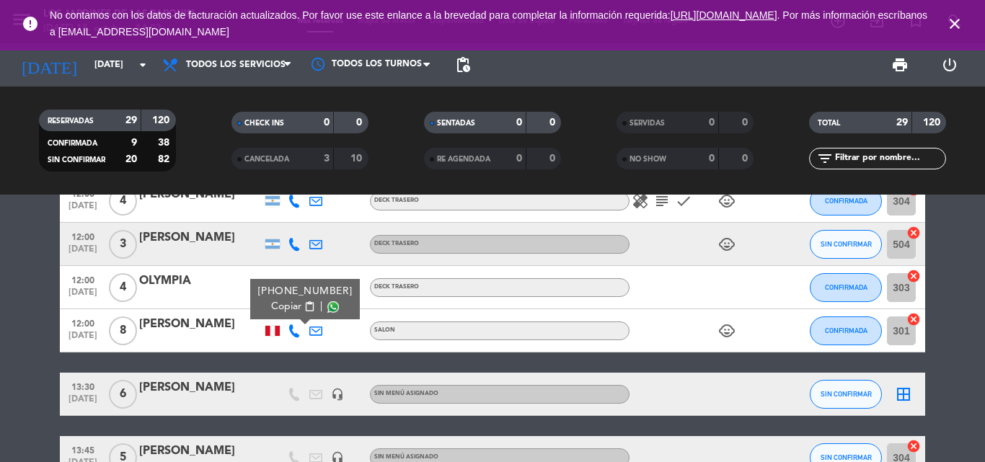
click at [286, 245] on div at bounding box center [294, 244] width 22 height 43
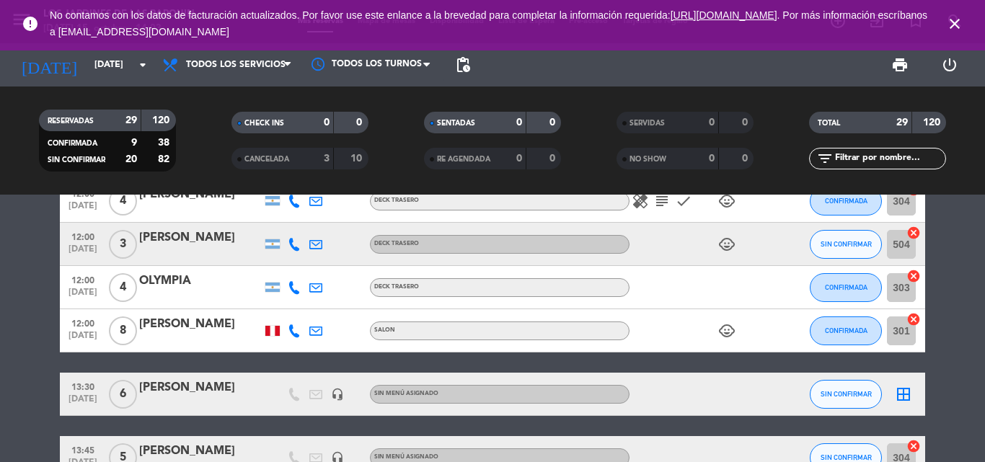
click at [292, 246] on icon at bounding box center [294, 244] width 13 height 13
click at [296, 294] on icon at bounding box center [294, 287] width 13 height 13
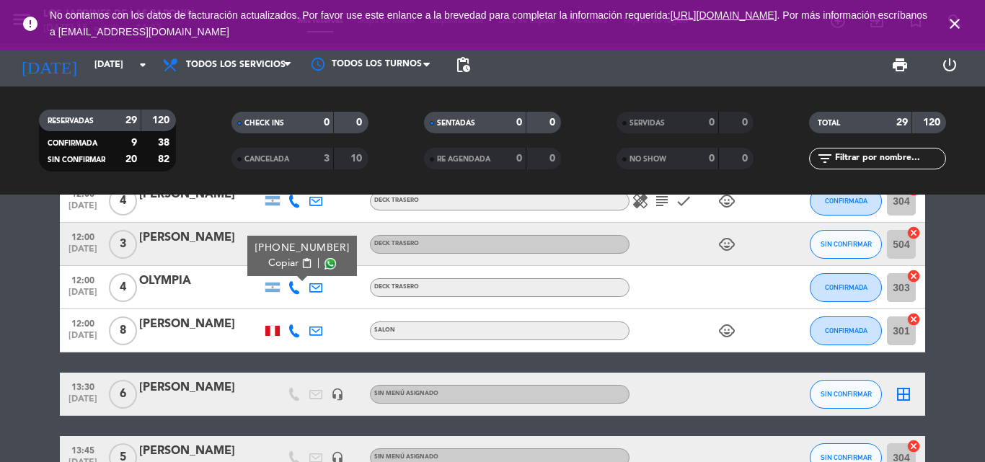
scroll to position [0, 0]
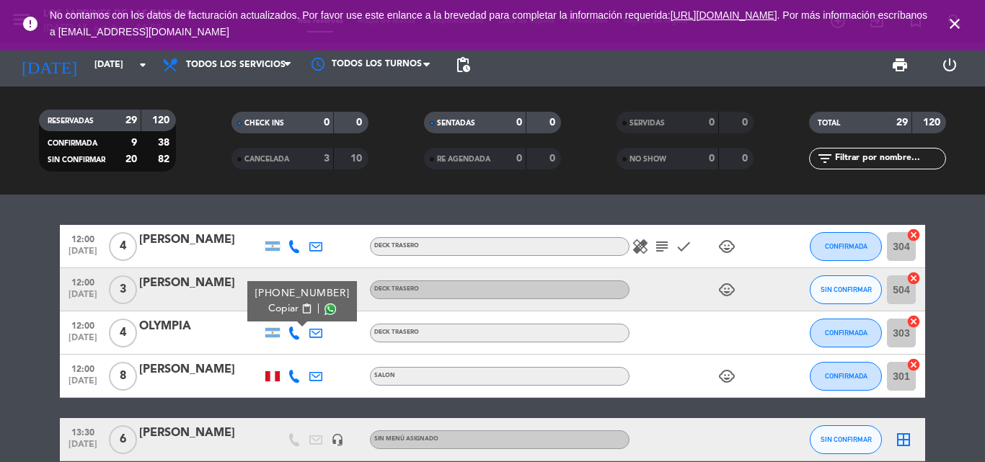
click at [291, 247] on icon at bounding box center [294, 246] width 13 height 13
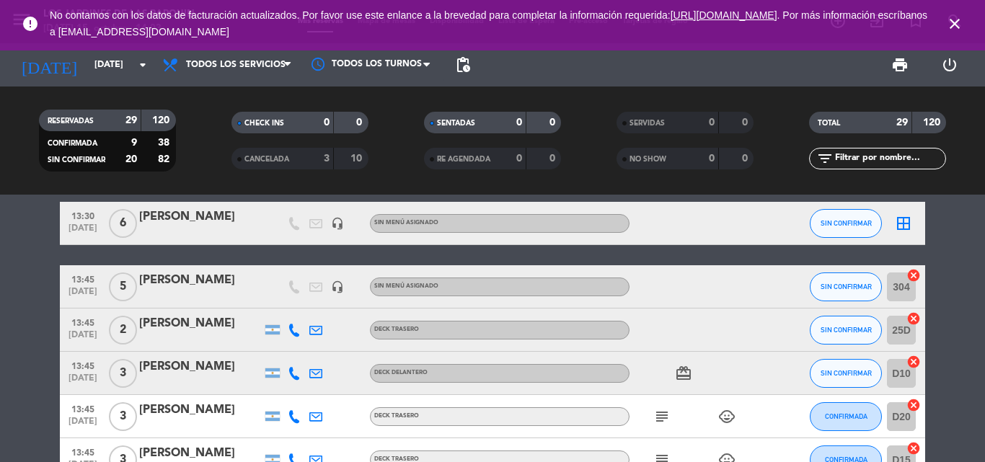
scroll to position [289, 0]
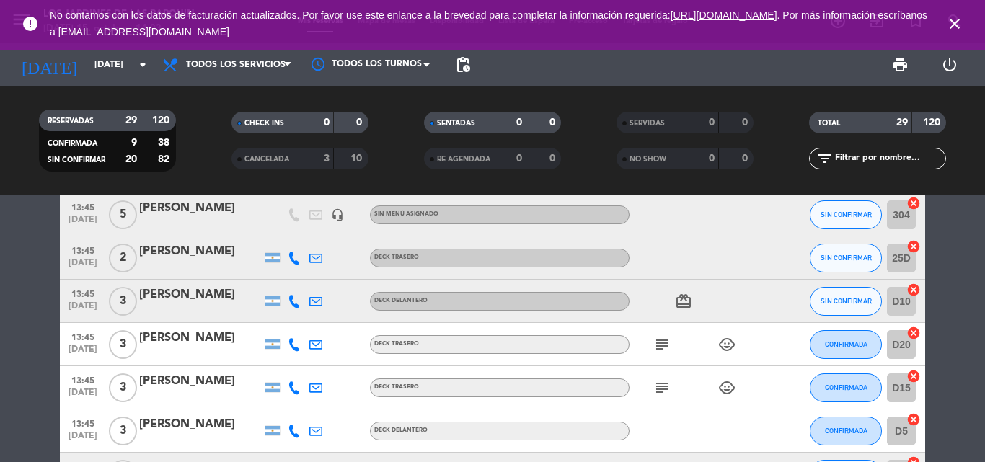
click at [291, 434] on icon at bounding box center [294, 431] width 13 height 13
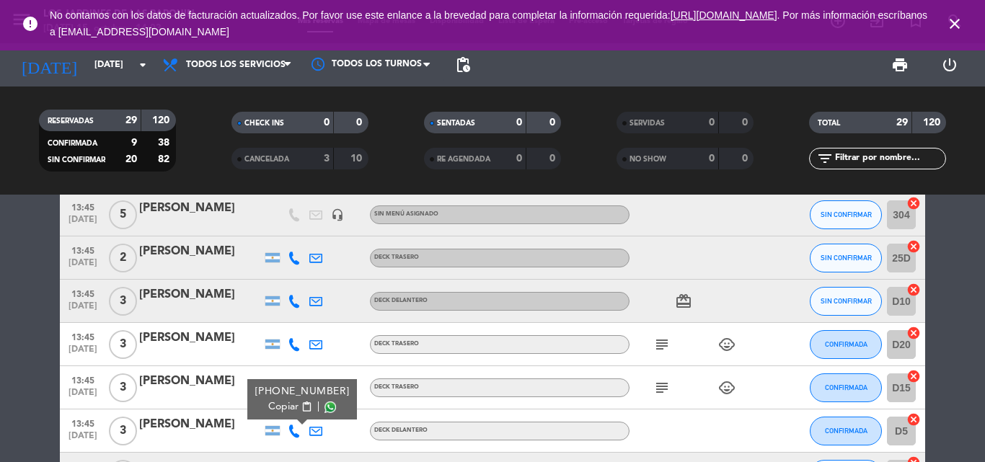
click at [294, 343] on icon at bounding box center [294, 344] width 13 height 13
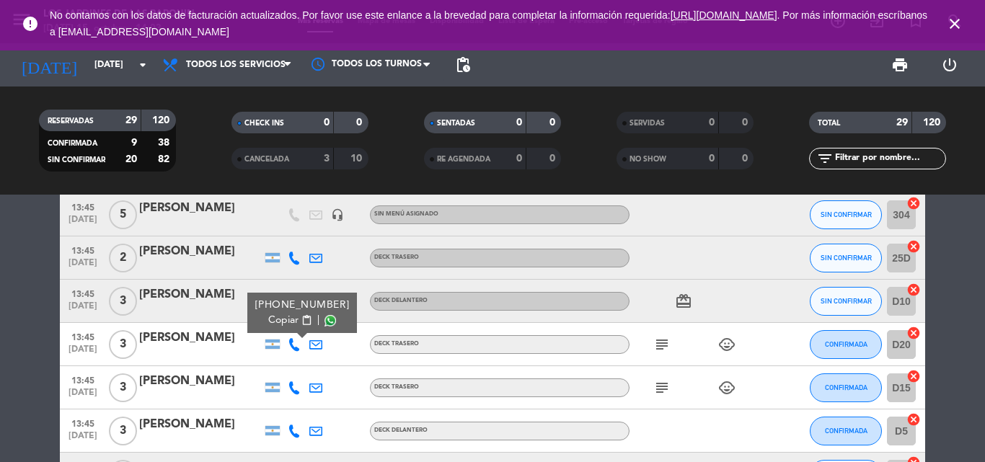
click at [294, 382] on icon at bounding box center [294, 388] width 13 height 13
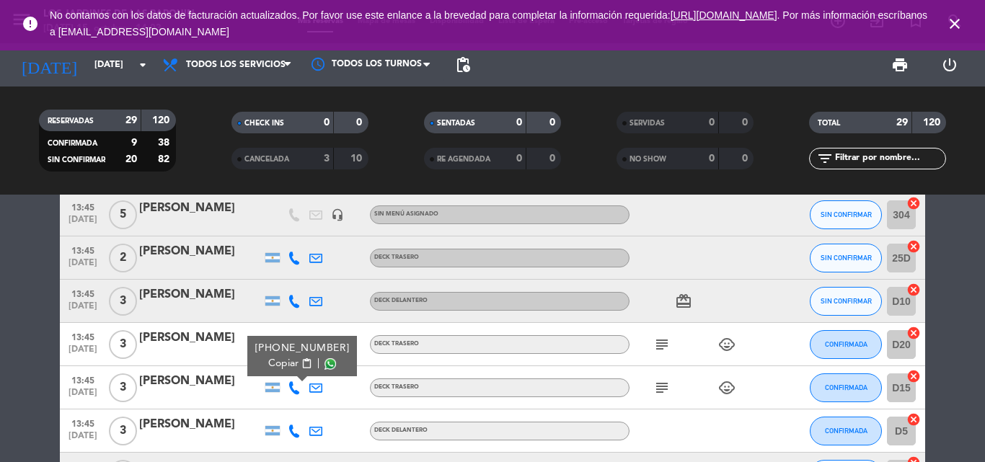
click at [293, 282] on div at bounding box center [294, 301] width 22 height 43
click at [286, 271] on div at bounding box center [294, 258] width 22 height 43
click at [292, 261] on icon at bounding box center [294, 258] width 13 height 13
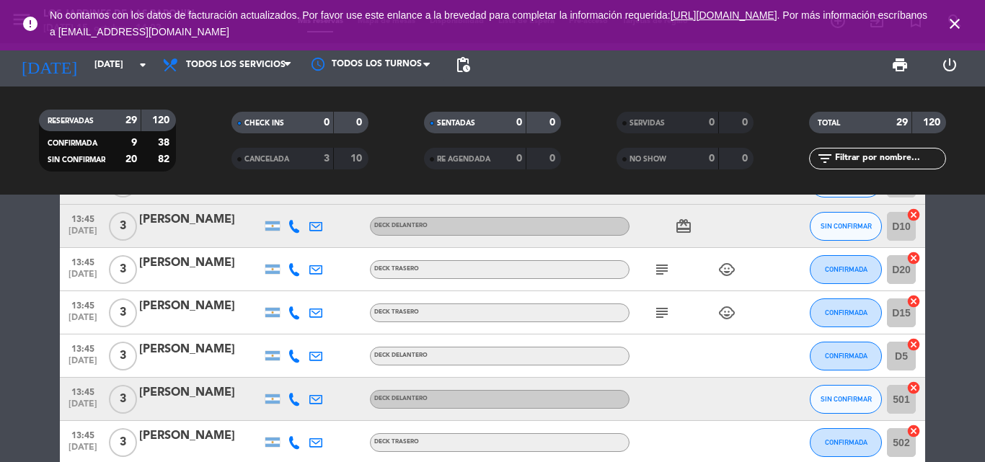
scroll to position [433, 0]
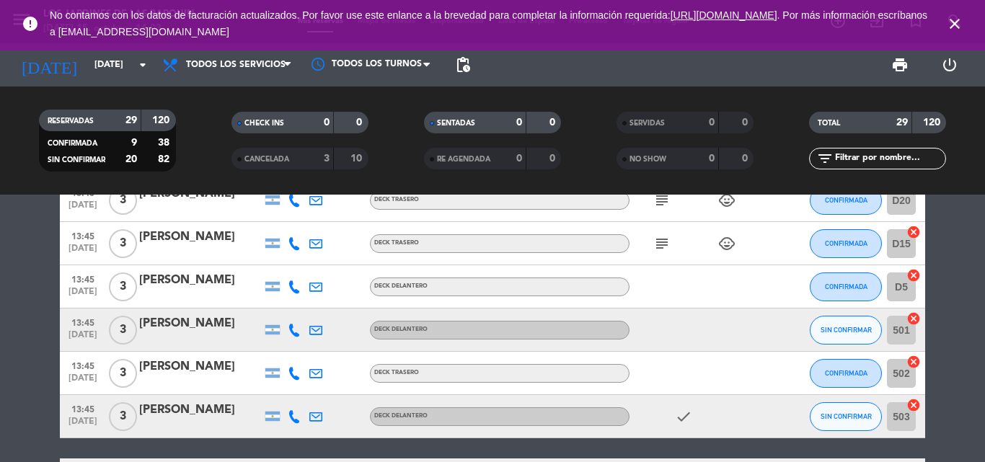
click at [293, 421] on icon at bounding box center [294, 416] width 13 height 13
click at [289, 340] on div at bounding box center [294, 330] width 22 height 43
click at [290, 333] on icon at bounding box center [294, 330] width 13 height 13
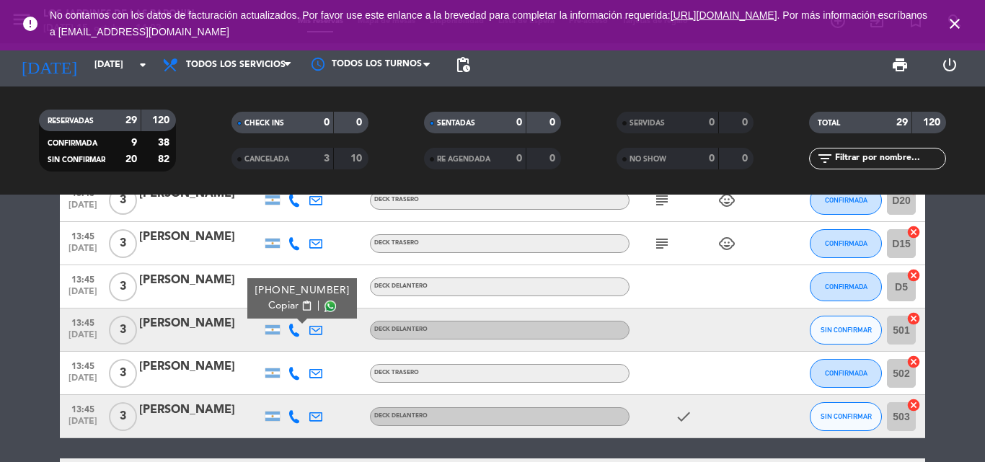
click at [299, 368] on icon at bounding box center [294, 373] width 13 height 13
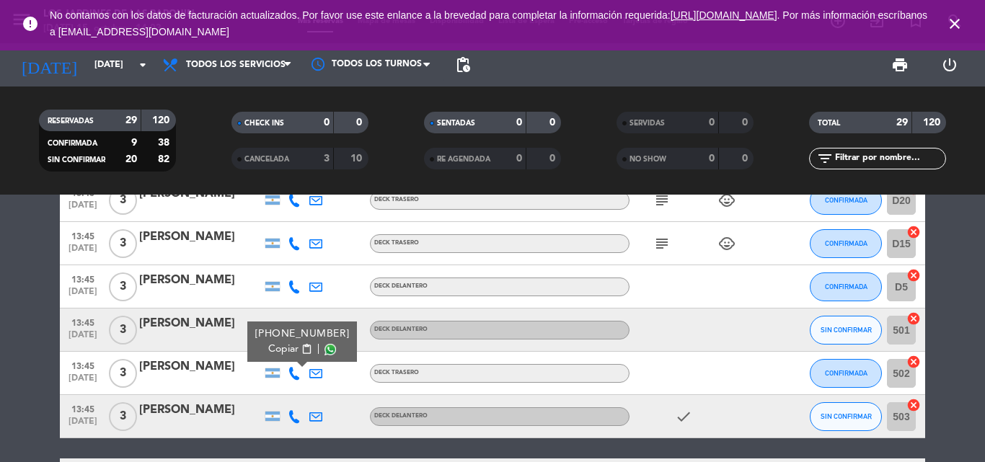
click at [291, 251] on div at bounding box center [294, 243] width 22 height 43
click at [293, 245] on icon at bounding box center [294, 243] width 13 height 13
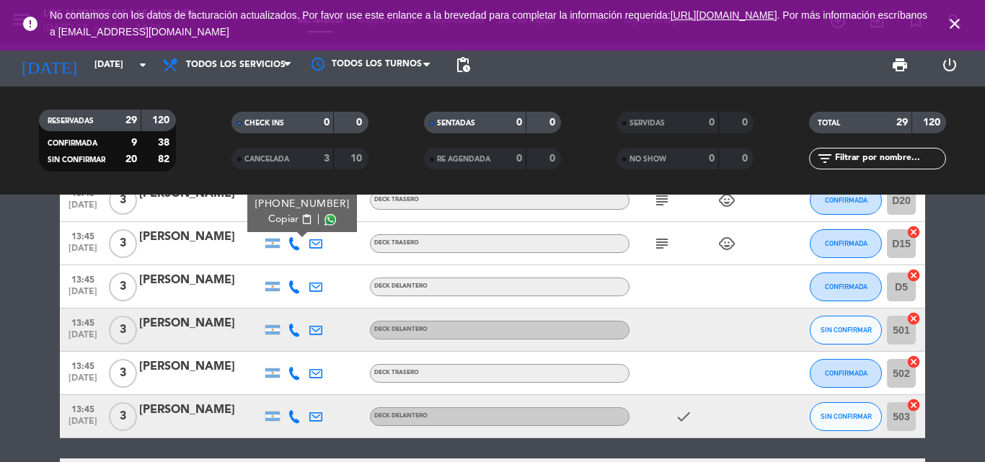
click at [294, 295] on div at bounding box center [294, 286] width 22 height 43
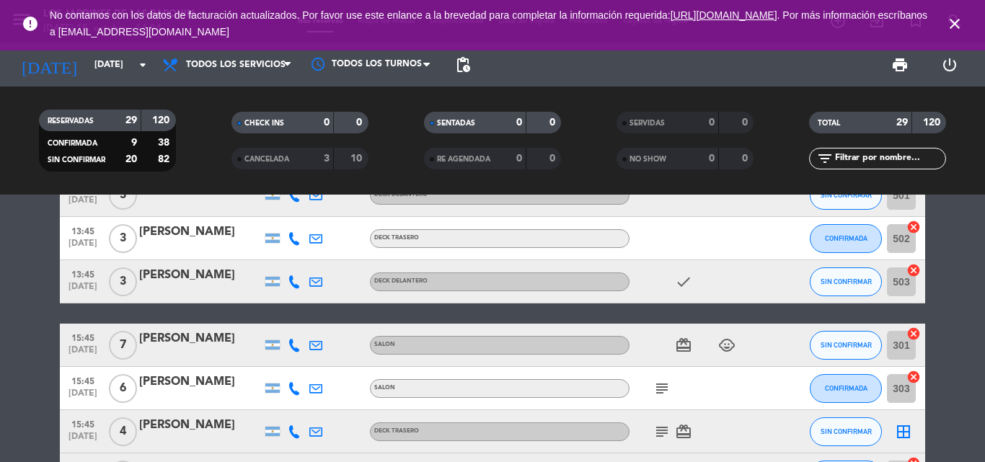
scroll to position [649, 0]
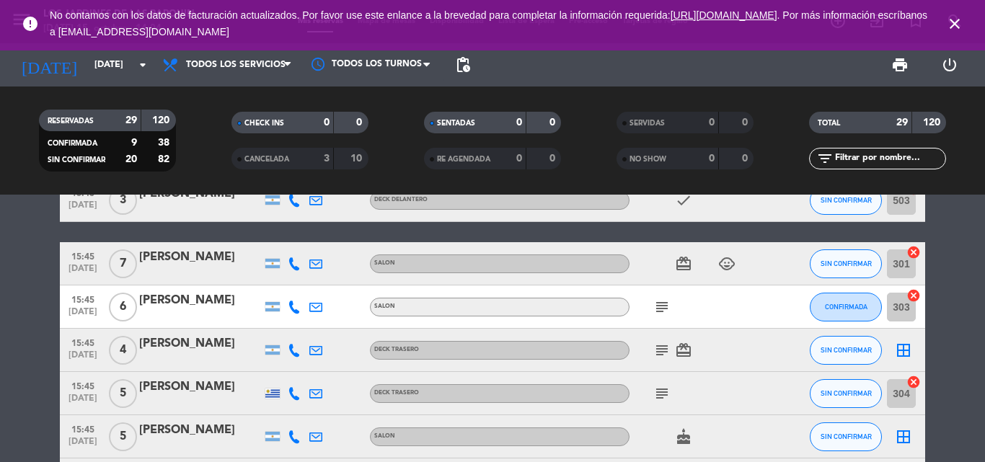
click at [290, 266] on icon at bounding box center [294, 263] width 13 height 13
click at [292, 296] on div at bounding box center [294, 307] width 22 height 43
click at [292, 266] on icon at bounding box center [294, 263] width 13 height 13
click at [875, 278] on div "SIN CONFIRMAR" at bounding box center [846, 263] width 72 height 43
click at [858, 273] on button "SIN CONFIRMAR" at bounding box center [846, 264] width 72 height 29
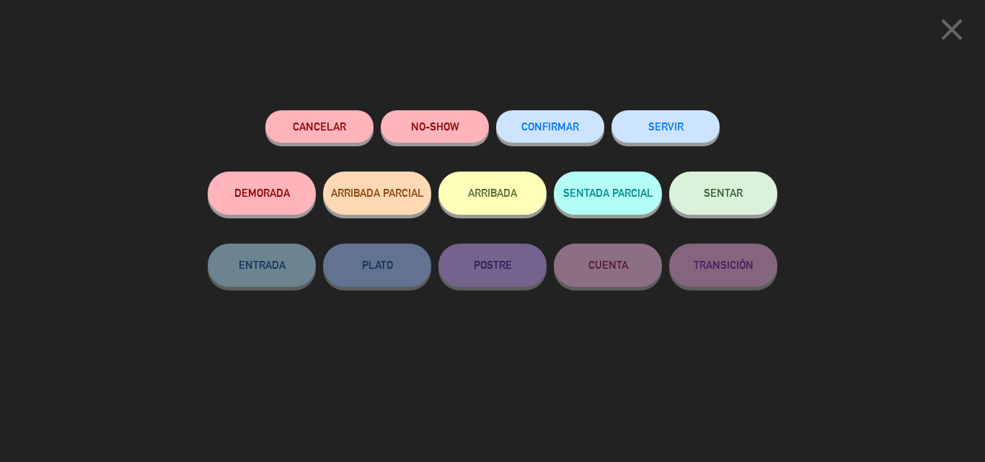
click at [602, 123] on button "CONFIRMAR" at bounding box center [550, 126] width 108 height 32
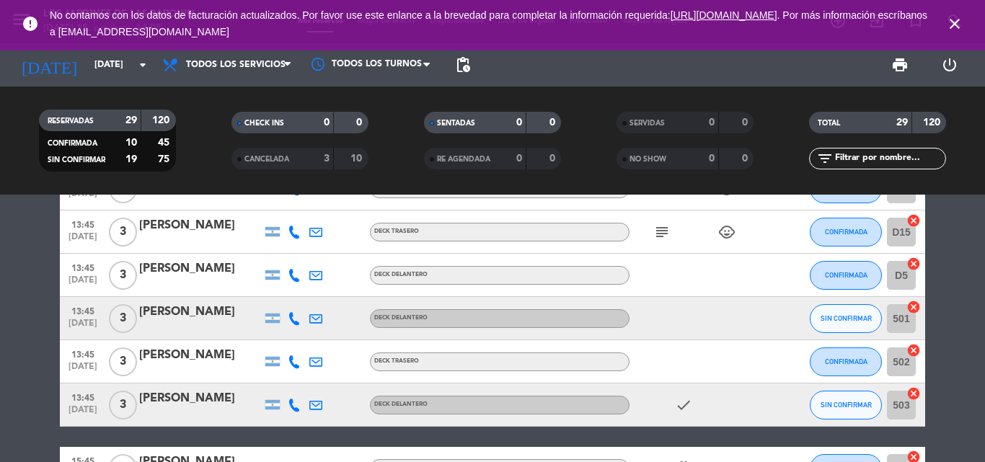
scroll to position [433, 0]
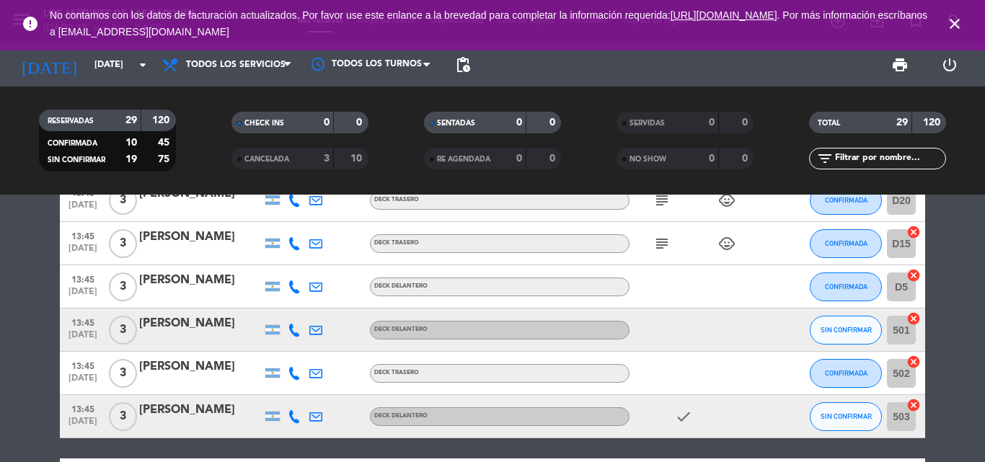
click at [295, 331] on icon at bounding box center [294, 330] width 13 height 13
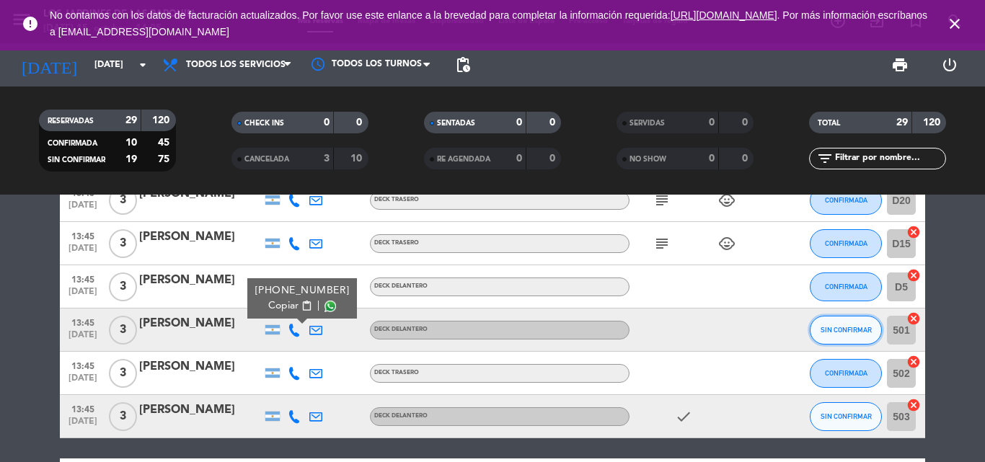
click at [840, 333] on span "SIN CONFIRMAR" at bounding box center [846, 330] width 51 height 8
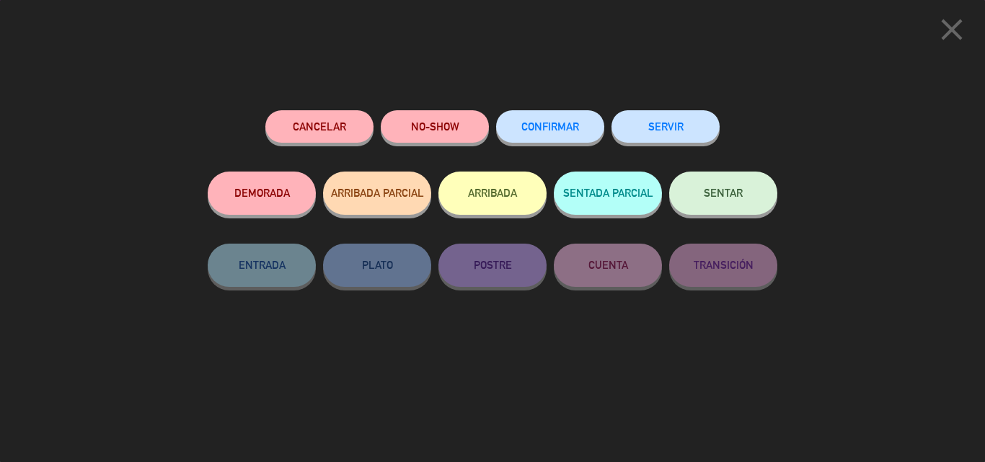
click at [567, 125] on span "CONFIRMAR" at bounding box center [550, 126] width 58 height 12
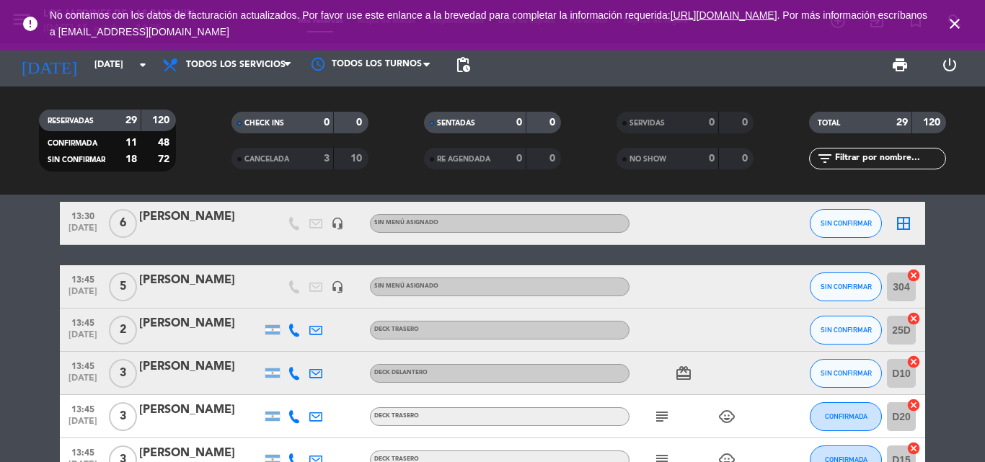
scroll to position [0, 0]
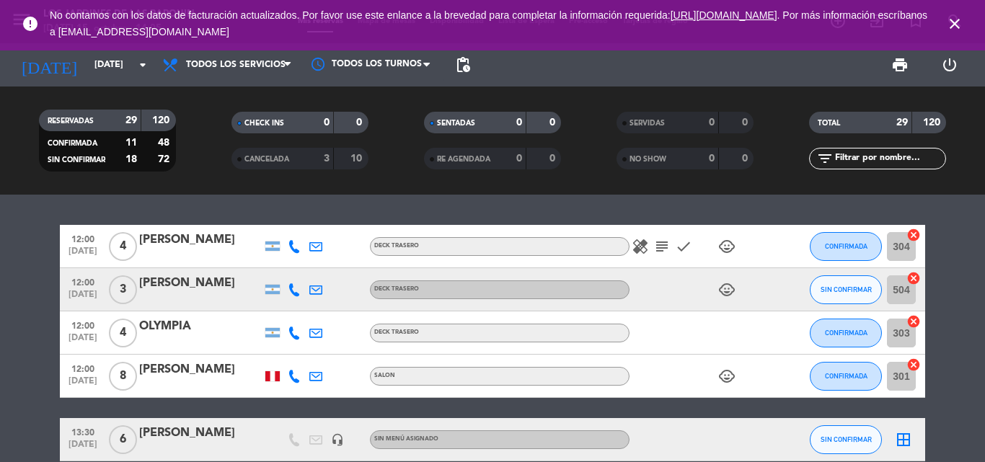
drag, startPoint x: 304, startPoint y: 247, endPoint x: 293, endPoint y: 240, distance: 13.0
click at [300, 245] on div at bounding box center [294, 246] width 22 height 43
click at [292, 240] on icon at bounding box center [294, 246] width 13 height 13
click at [293, 289] on icon at bounding box center [294, 289] width 13 height 13
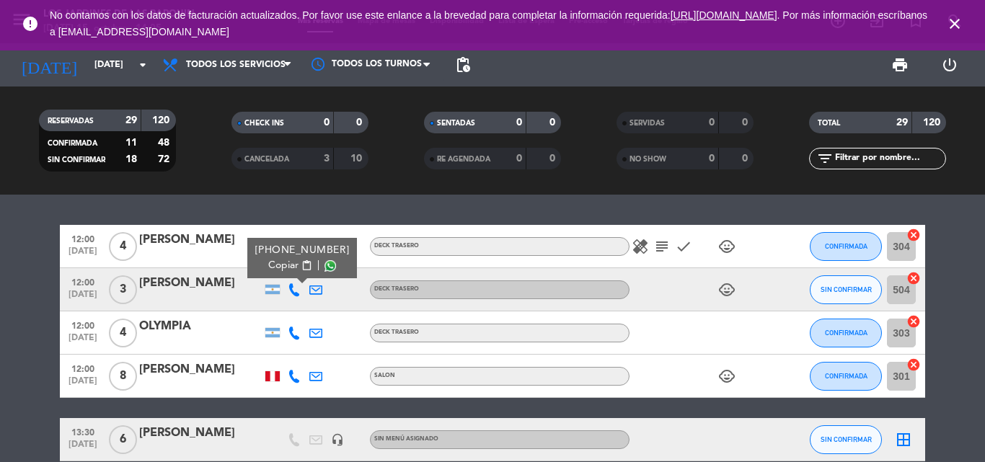
click at [293, 320] on div at bounding box center [294, 333] width 22 height 43
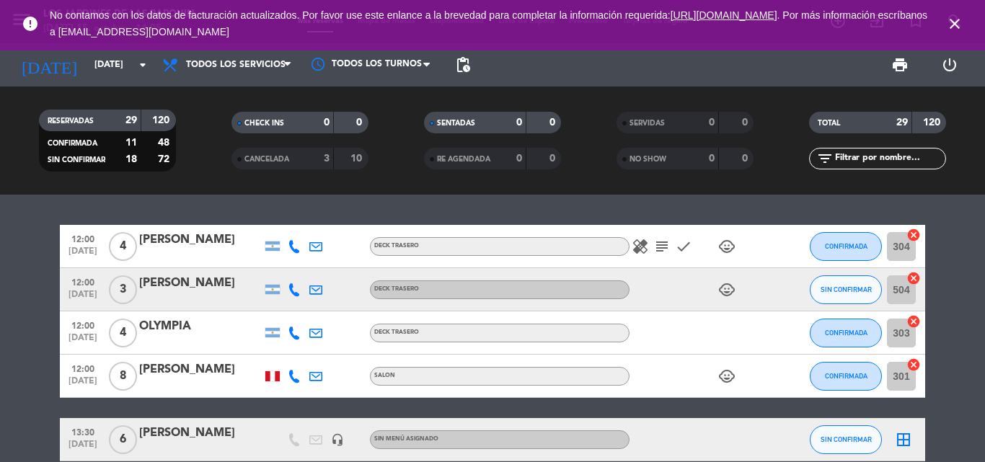
click at [294, 338] on icon at bounding box center [294, 333] width 13 height 13
click at [297, 379] on icon at bounding box center [294, 376] width 13 height 13
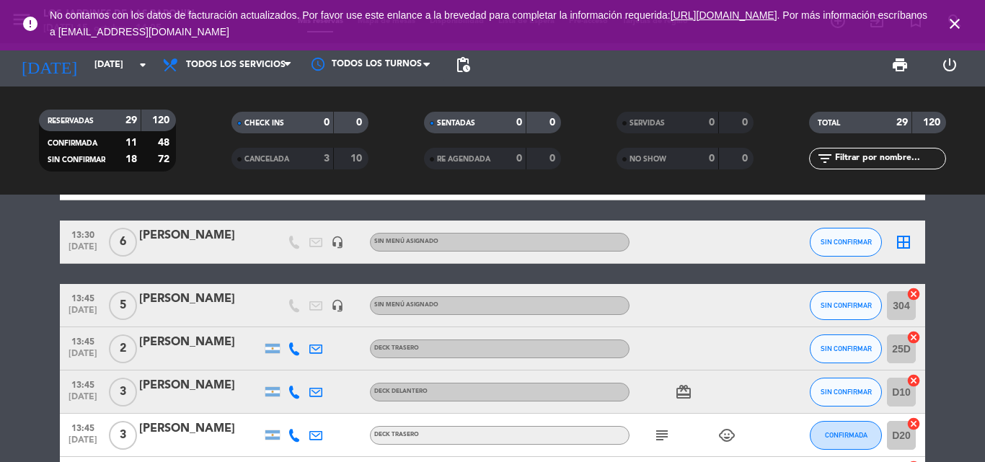
scroll to position [216, 0]
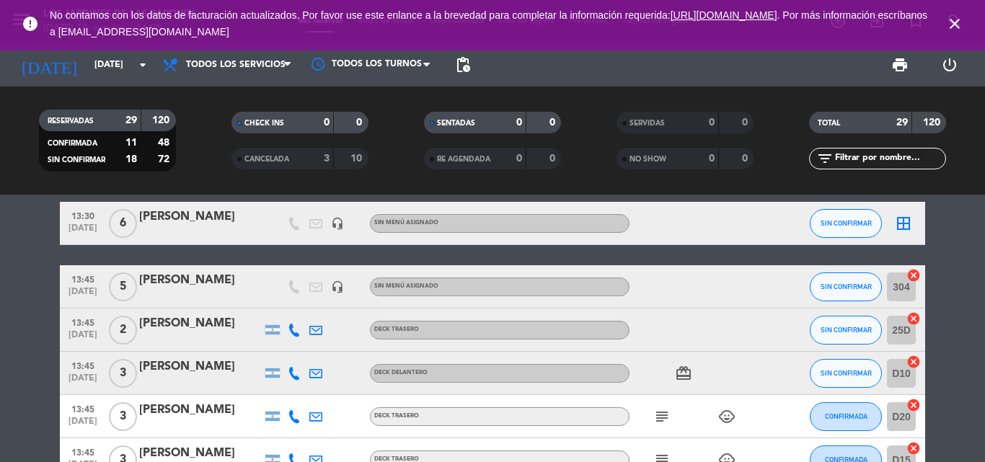
click at [291, 331] on icon at bounding box center [294, 330] width 13 height 13
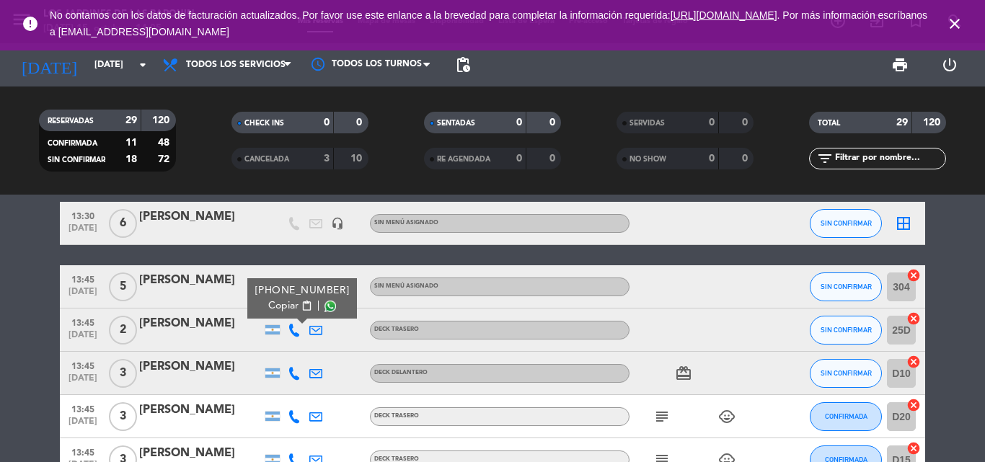
click at [293, 369] on icon at bounding box center [294, 373] width 13 height 13
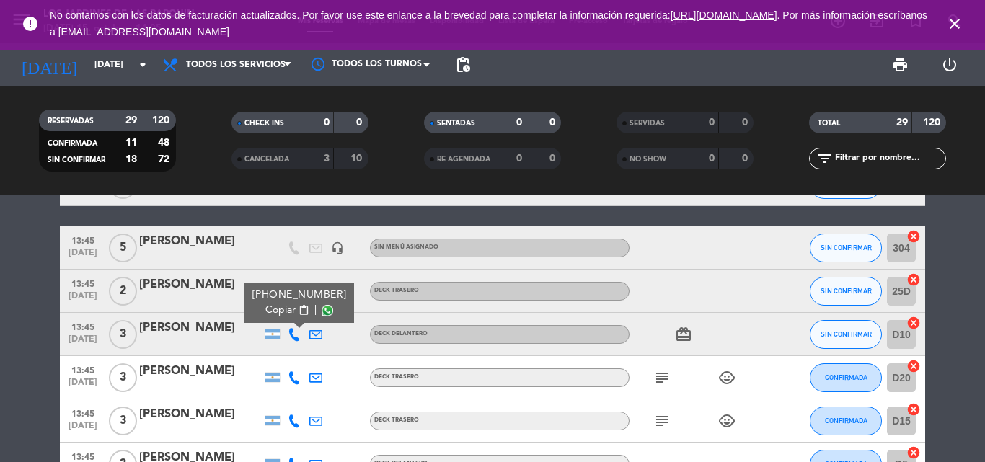
scroll to position [289, 0]
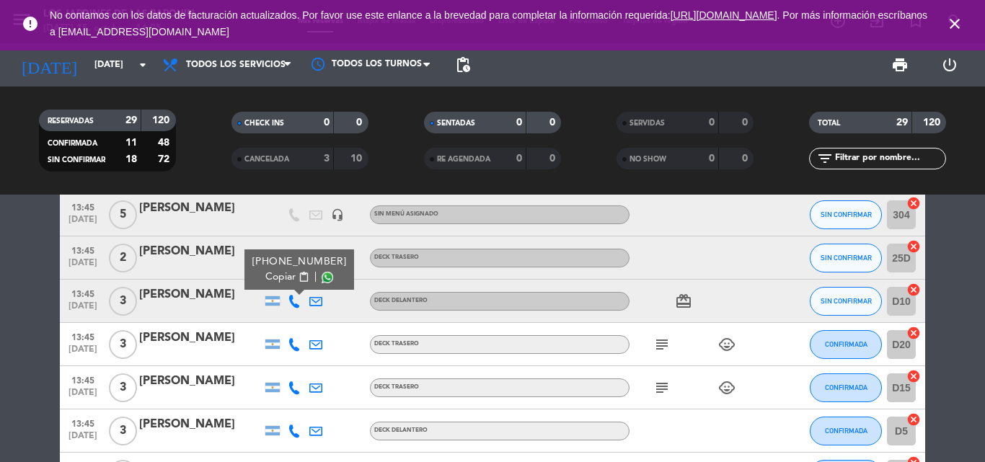
click at [296, 345] on icon at bounding box center [294, 344] width 13 height 13
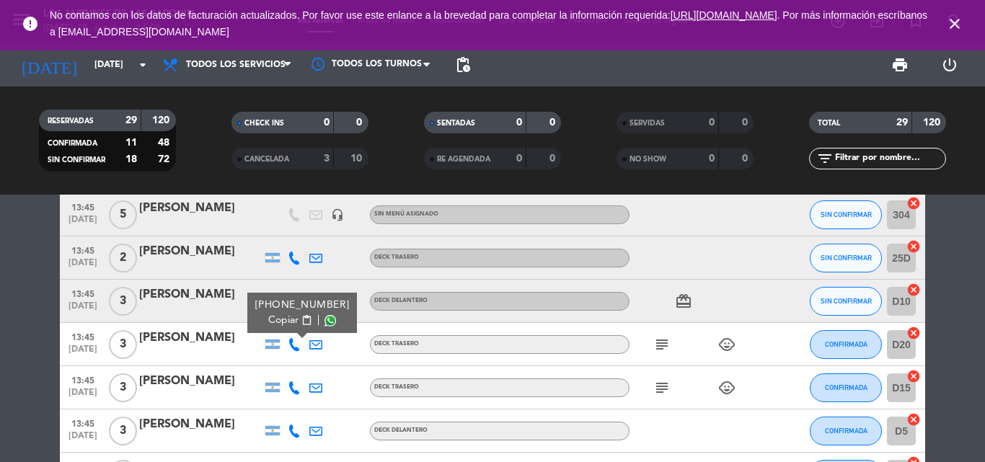
click at [295, 389] on icon at bounding box center [294, 388] width 13 height 13
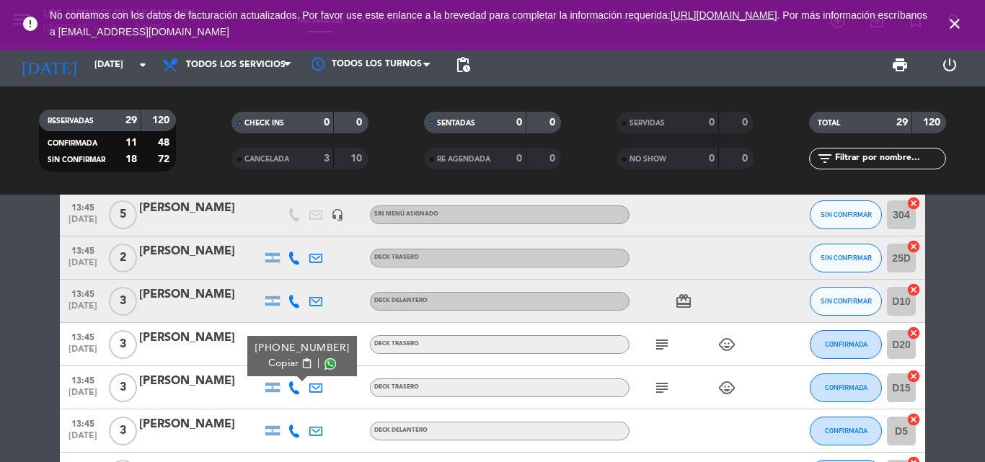
click at [299, 427] on icon at bounding box center [294, 431] width 13 height 13
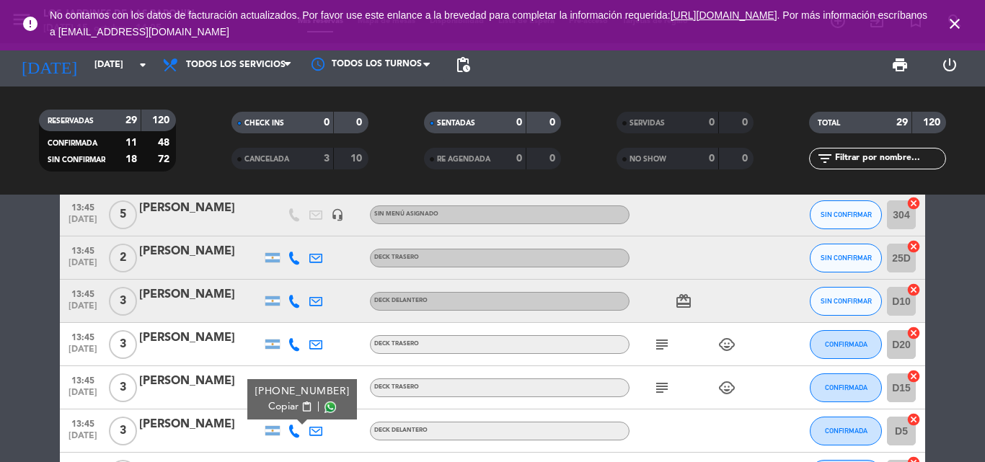
scroll to position [361, 0]
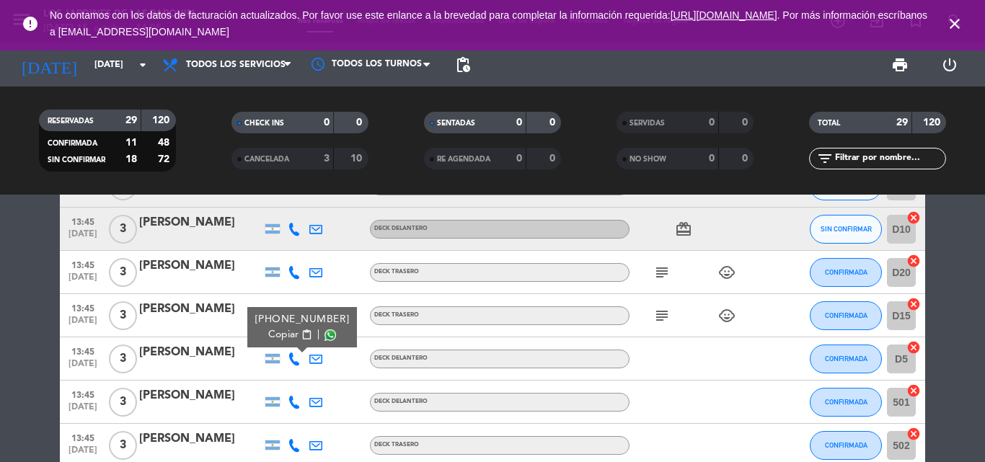
click at [300, 405] on icon at bounding box center [294, 402] width 13 height 13
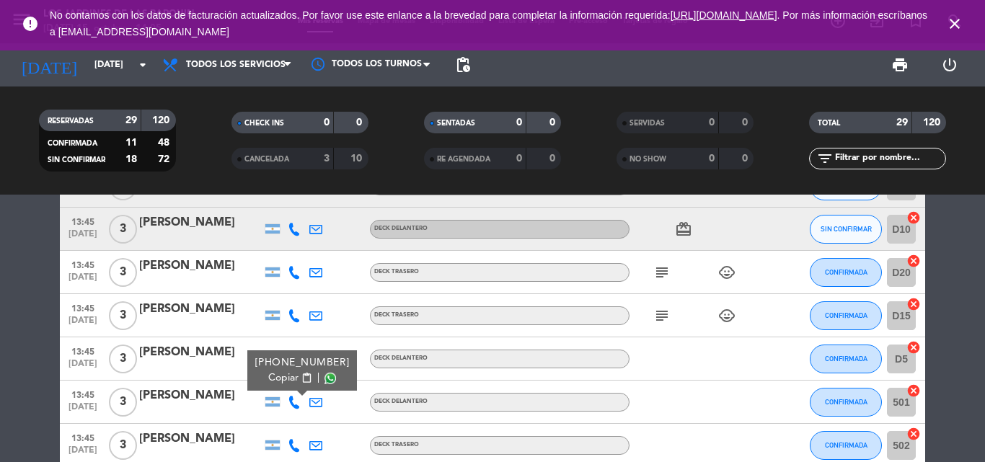
click at [294, 444] on icon at bounding box center [294, 445] width 13 height 13
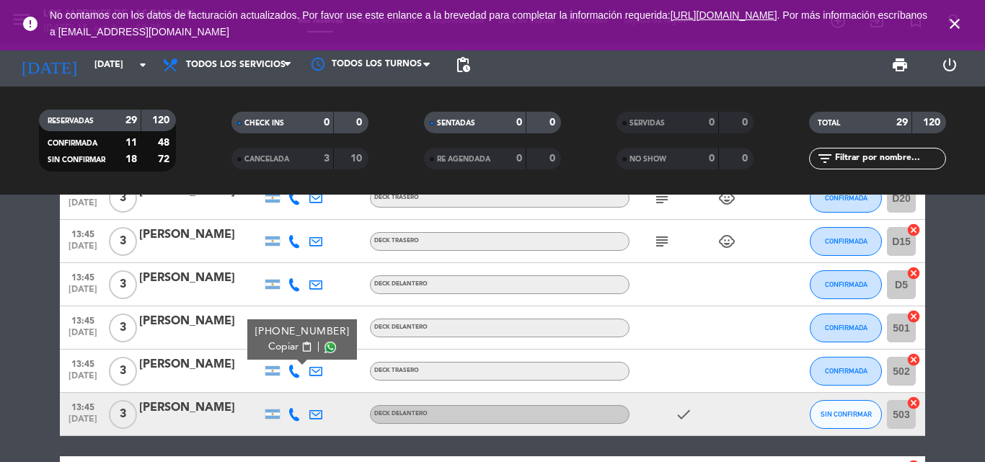
scroll to position [505, 0]
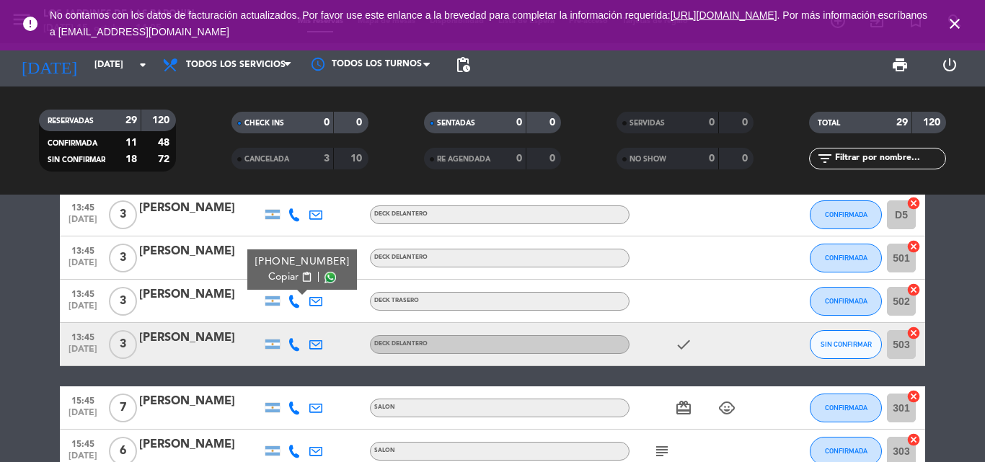
click at [297, 343] on icon at bounding box center [294, 344] width 13 height 13
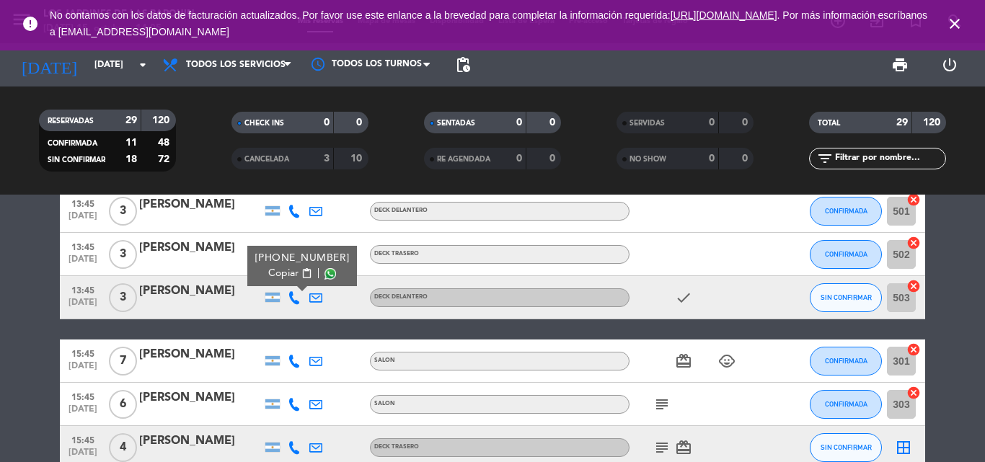
scroll to position [577, 0]
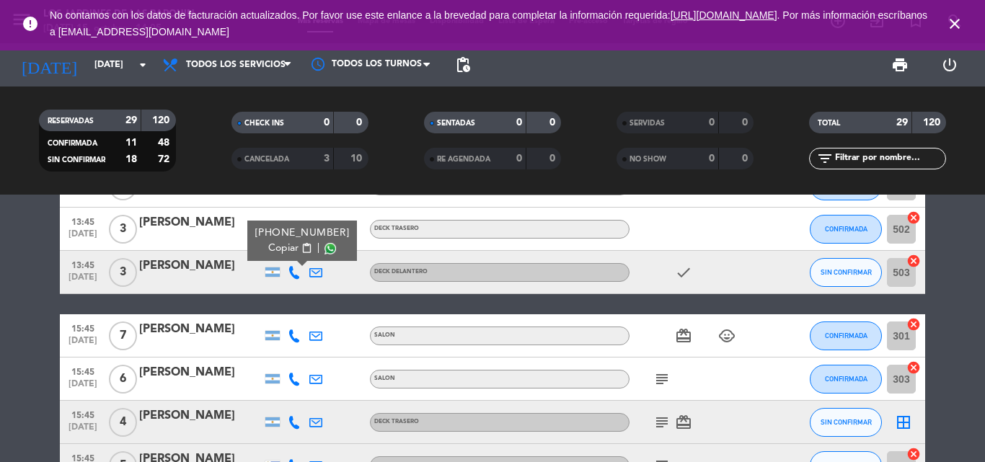
click at [296, 342] on icon at bounding box center [294, 336] width 13 height 13
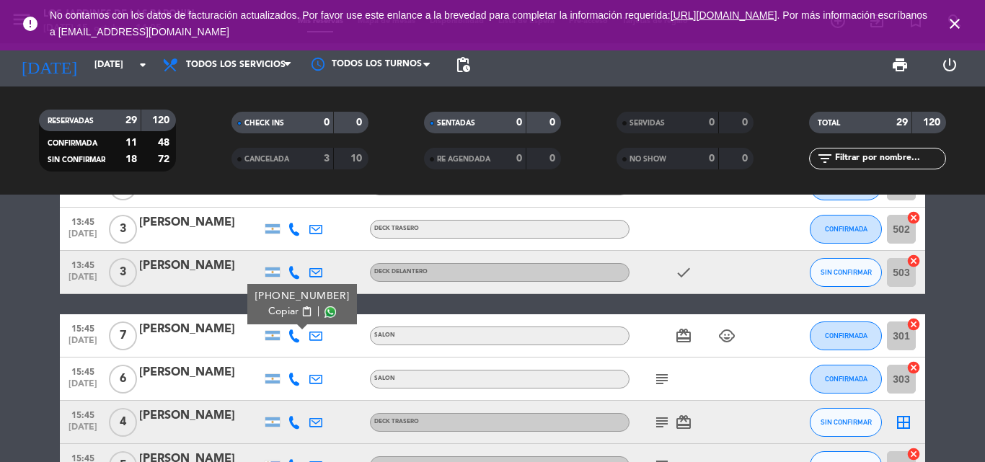
click at [286, 385] on div at bounding box center [294, 379] width 22 height 43
click at [290, 382] on icon at bounding box center [294, 379] width 13 height 13
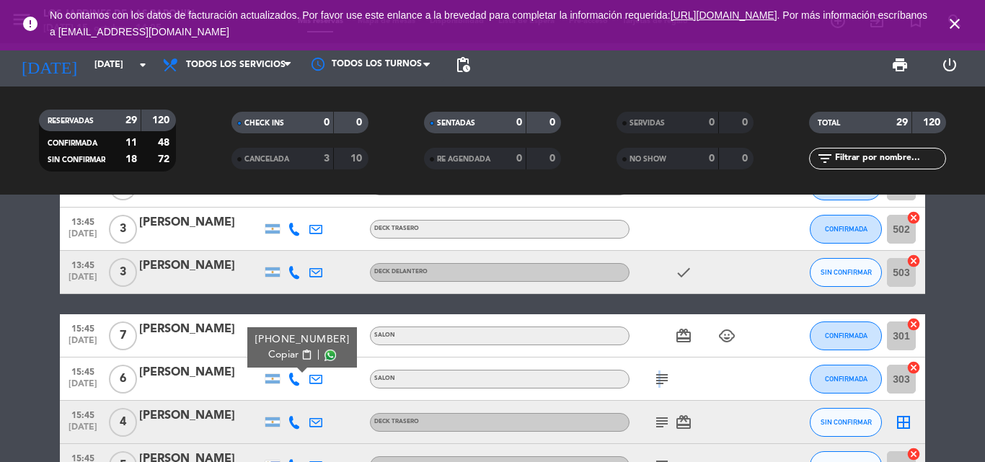
click at [659, 380] on icon "subject" at bounding box center [661, 379] width 17 height 17
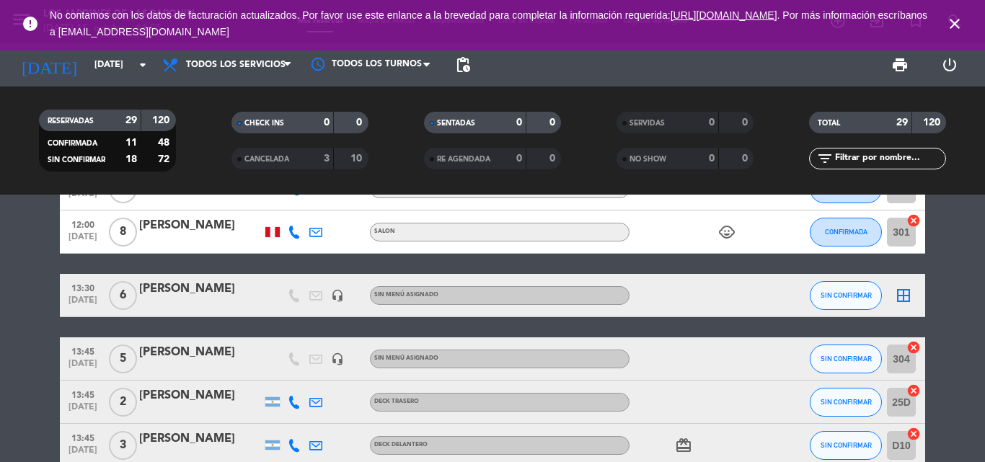
scroll to position [0, 0]
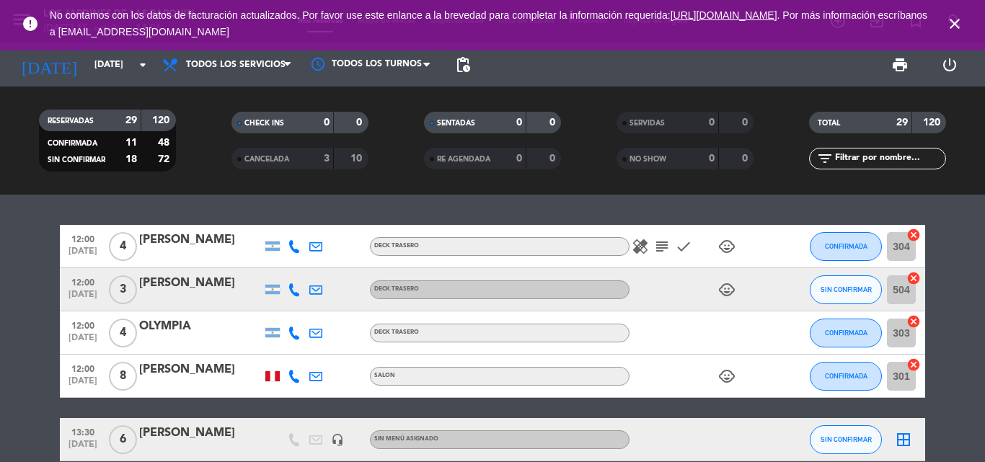
click at [307, 245] on div at bounding box center [316, 246] width 22 height 43
click at [295, 247] on icon at bounding box center [294, 246] width 13 height 13
drag, startPoint x: 297, startPoint y: 268, endPoint x: 286, endPoint y: 301, distance: 35.1
click at [296, 269] on div at bounding box center [294, 289] width 22 height 43
click at [291, 296] on icon at bounding box center [294, 289] width 13 height 13
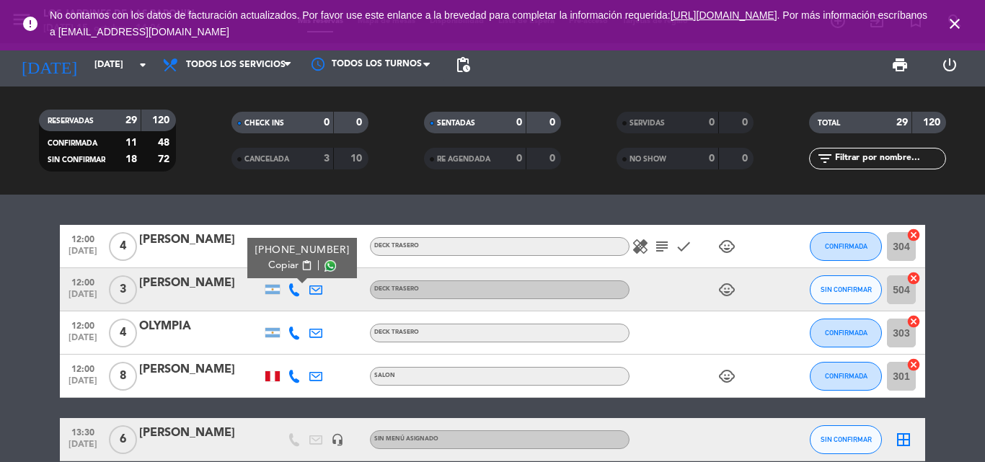
click at [298, 337] on icon at bounding box center [294, 333] width 13 height 13
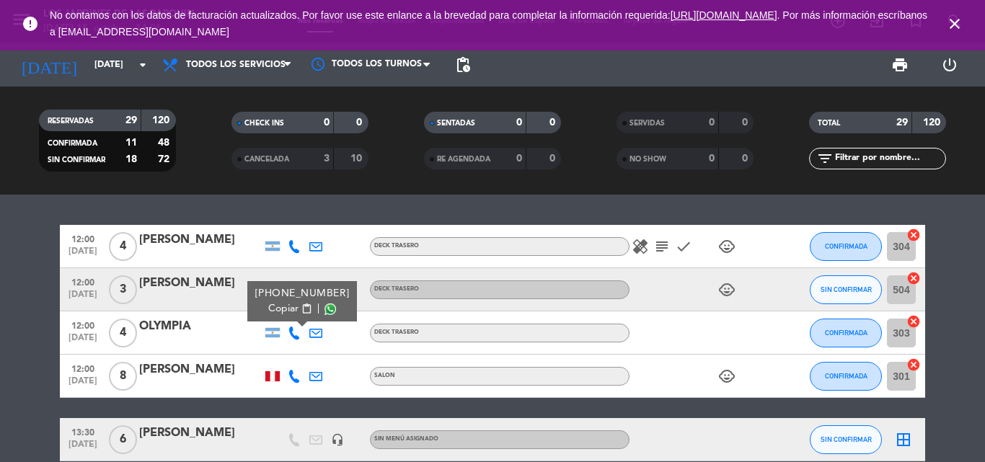
click at [287, 371] on div at bounding box center [294, 376] width 22 height 43
click at [294, 376] on icon at bounding box center [294, 376] width 13 height 13
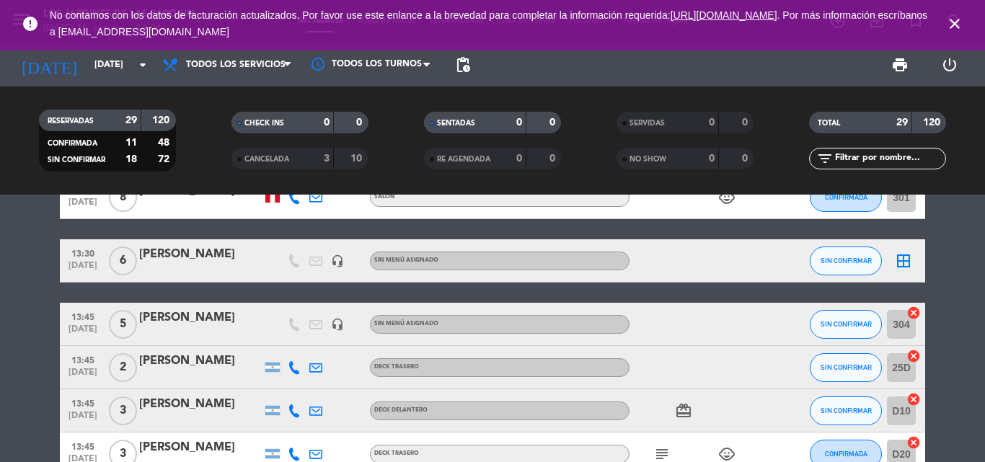
scroll to position [289, 0]
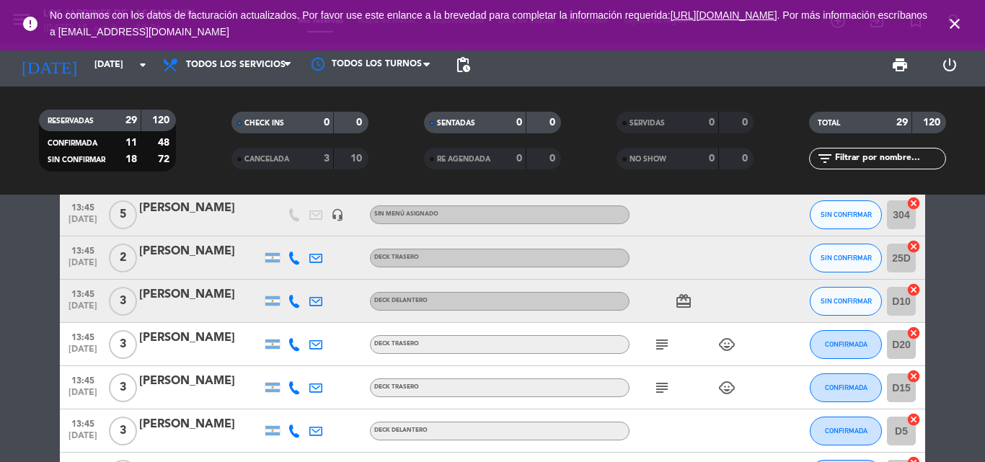
click at [292, 261] on icon at bounding box center [294, 258] width 13 height 13
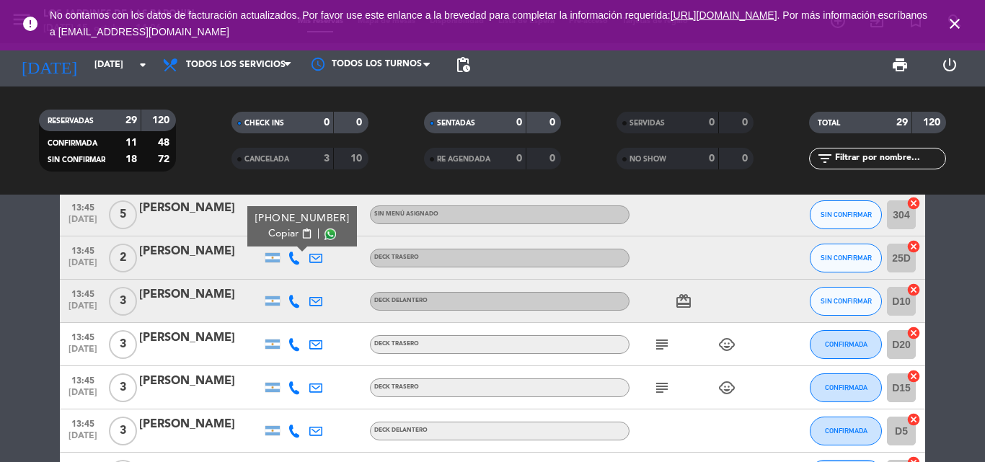
click at [294, 312] on div at bounding box center [294, 301] width 22 height 43
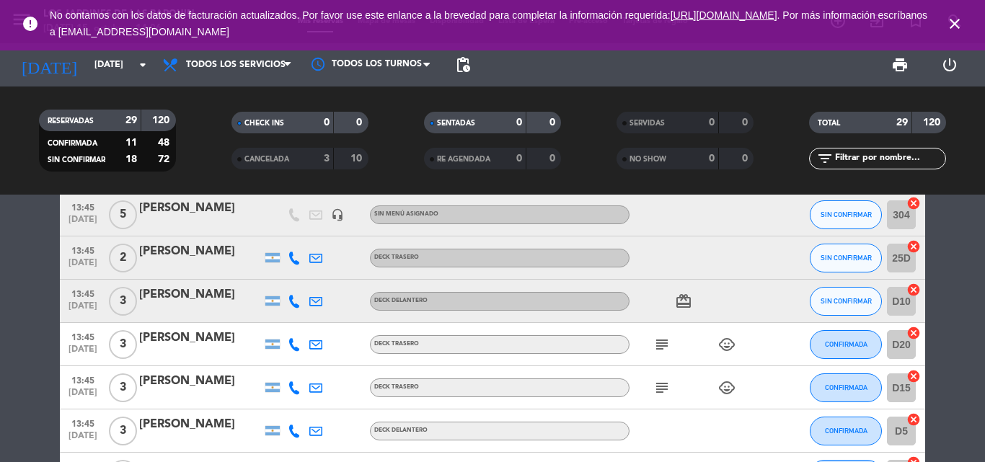
click at [294, 301] on icon at bounding box center [294, 301] width 13 height 13
click at [296, 337] on div at bounding box center [294, 344] width 22 height 43
click at [296, 343] on icon at bounding box center [294, 344] width 13 height 13
click at [295, 386] on icon at bounding box center [294, 388] width 13 height 13
click at [296, 431] on icon at bounding box center [294, 431] width 13 height 13
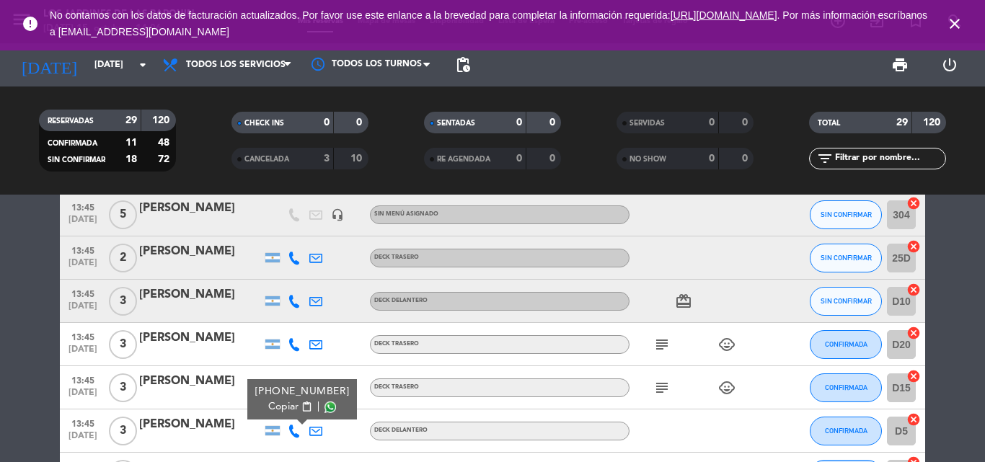
scroll to position [361, 0]
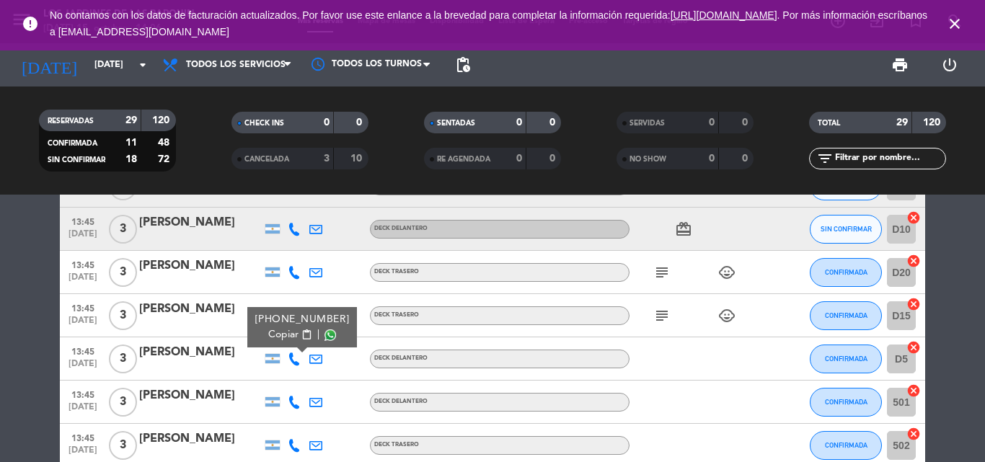
click at [296, 410] on div at bounding box center [294, 402] width 22 height 43
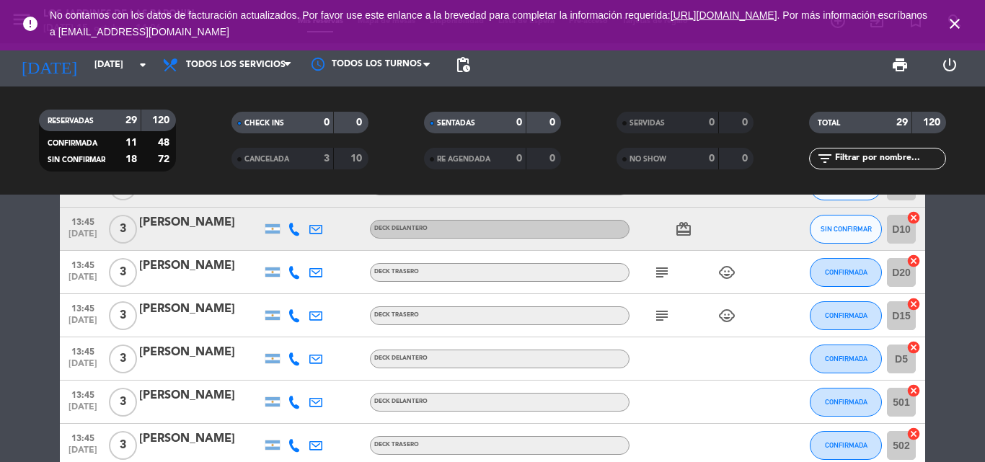
click at [293, 405] on icon at bounding box center [294, 402] width 13 height 13
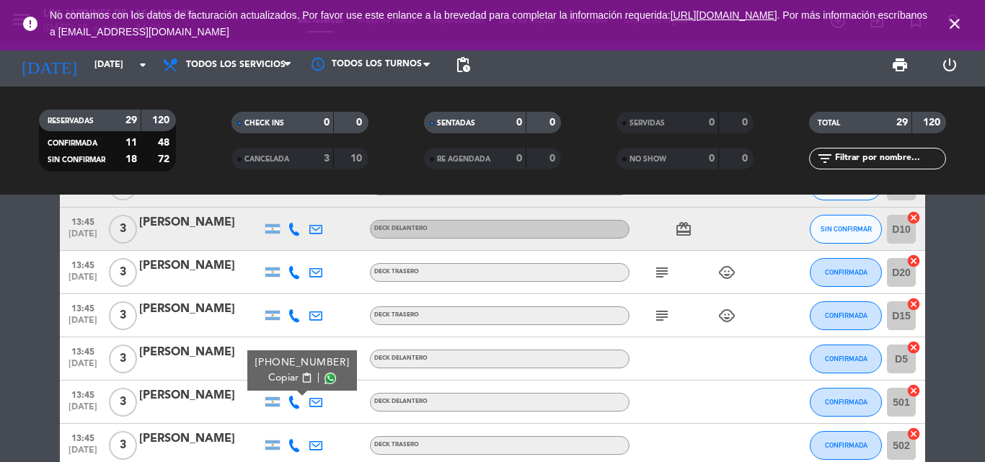
click at [295, 444] on icon at bounding box center [294, 445] width 13 height 13
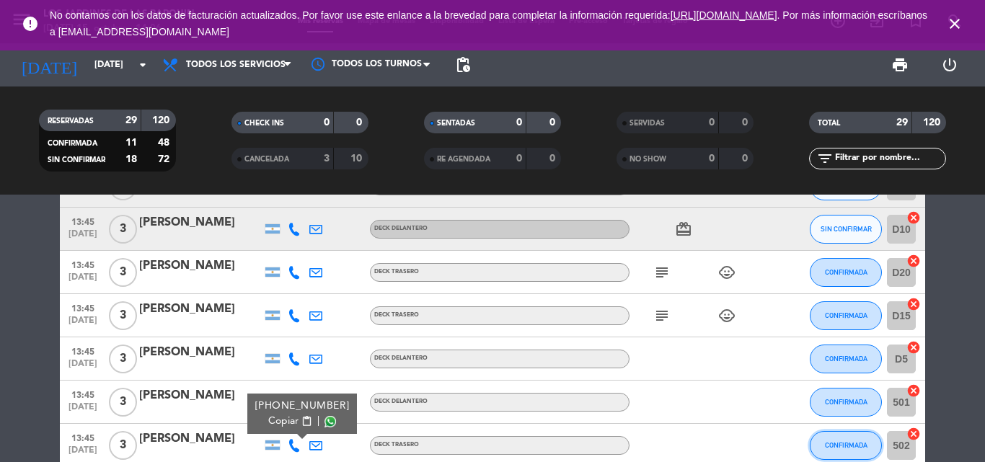
click at [826, 447] on span "CONFIRMADA" at bounding box center [846, 445] width 43 height 8
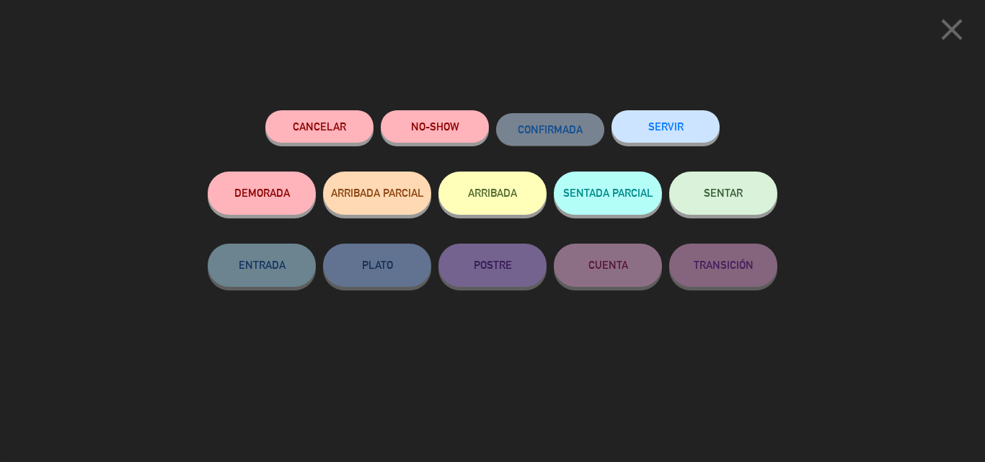
click at [954, 32] on icon "close" at bounding box center [952, 30] width 36 height 36
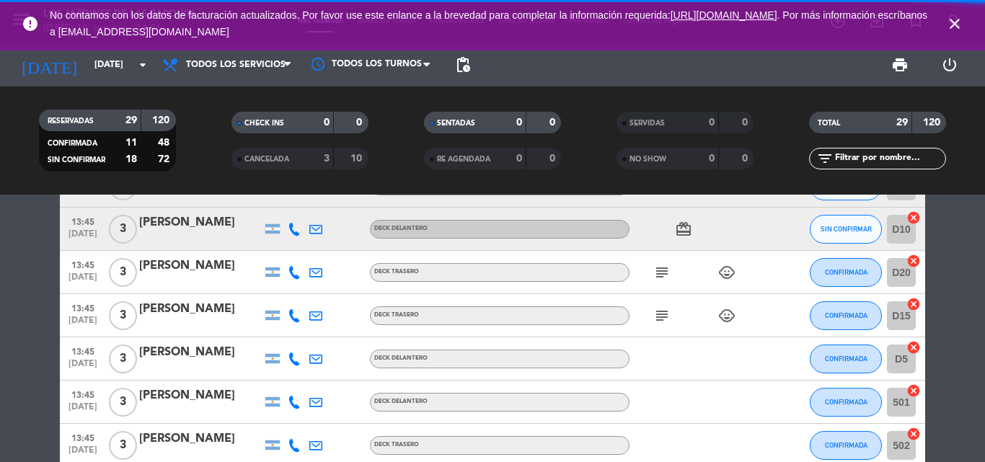
click at [964, 25] on span "close" at bounding box center [954, 23] width 39 height 39
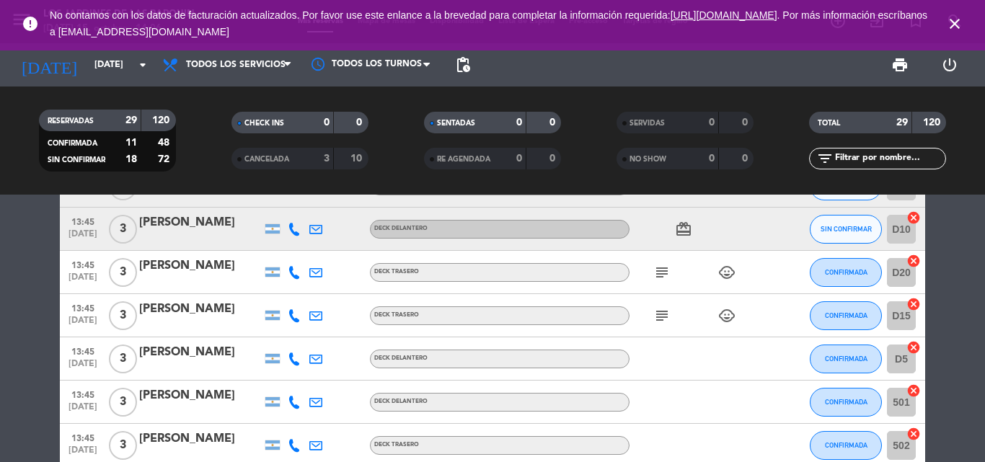
click at [959, 21] on icon "close" at bounding box center [954, 23] width 17 height 17
click at [943, 19] on span "close" at bounding box center [954, 23] width 39 height 39
click at [955, 29] on icon "close" at bounding box center [954, 23] width 17 height 17
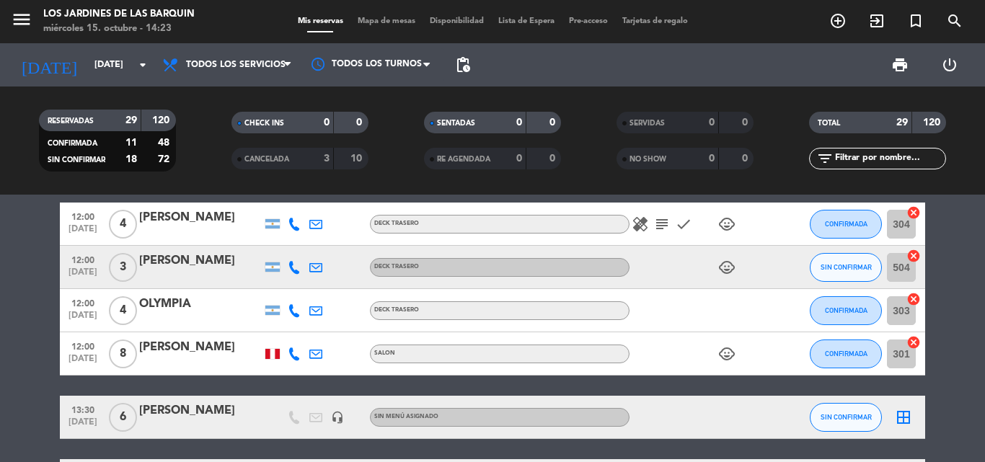
scroll to position [0, 0]
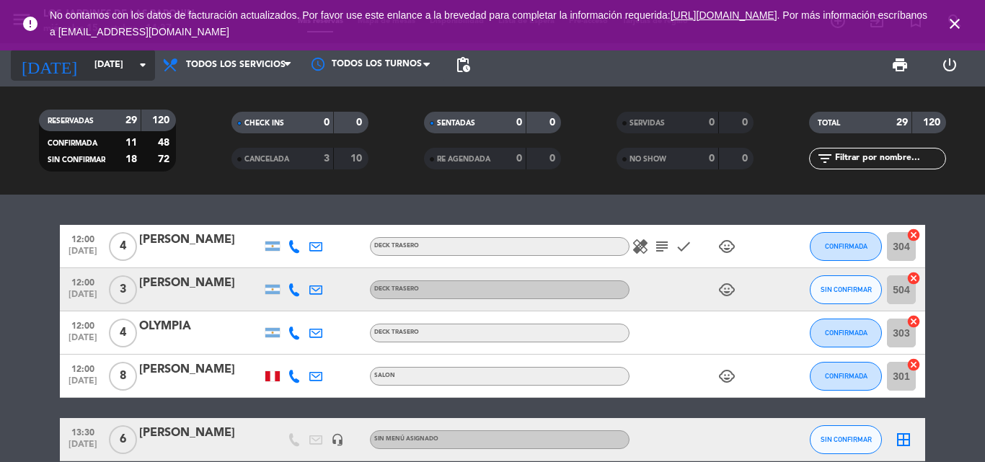
click at [130, 76] on input "[DATE]" at bounding box center [148, 65] width 122 height 25
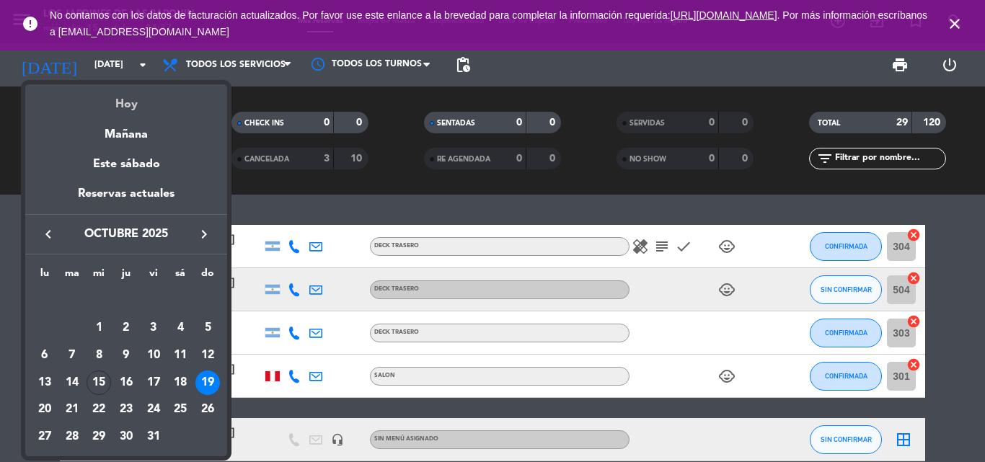
click at [157, 100] on div "Hoy" at bounding box center [126, 99] width 202 height 30
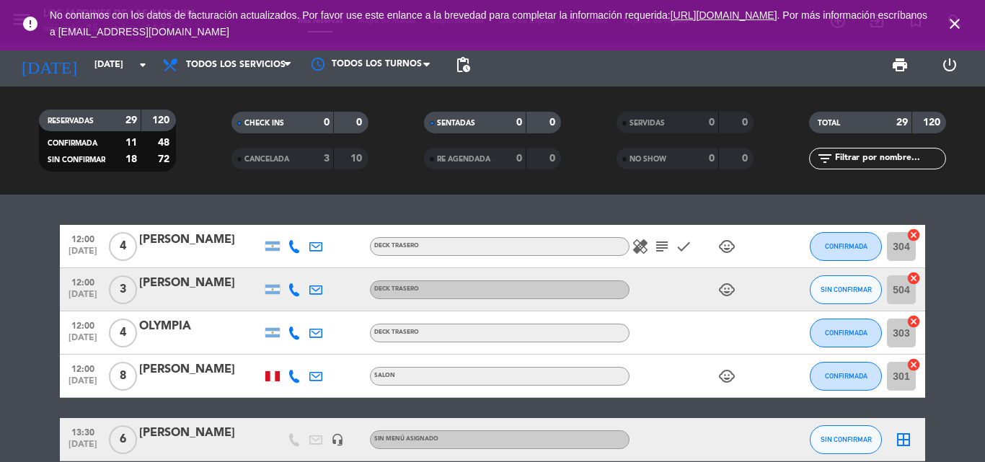
type input "[DATE]"
